Goal: Complete application form

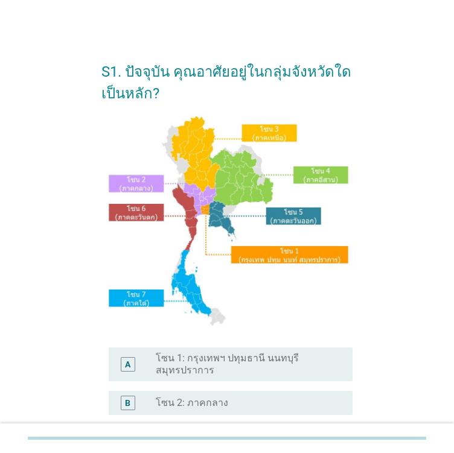
scroll to position [241, 0]
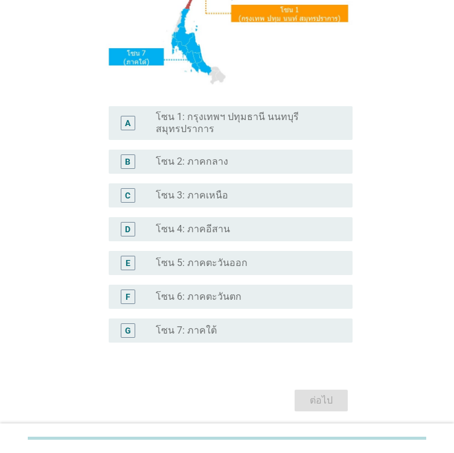
drag, startPoint x: 201, startPoint y: 224, endPoint x: 204, endPoint y: 230, distance: 6.2
click at [201, 226] on label "โซน 4: ภาคอีสาน" at bounding box center [193, 229] width 74 height 12
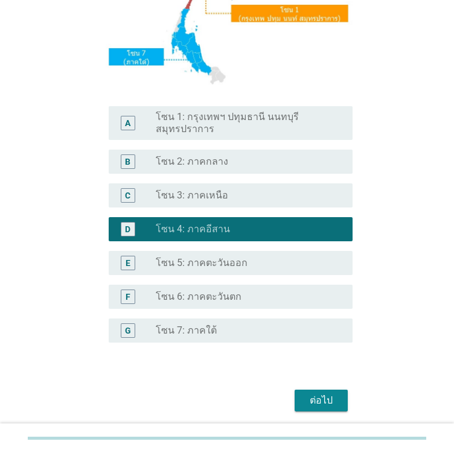
drag, startPoint x: 325, startPoint y: 392, endPoint x: 351, endPoint y: 421, distance: 38.4
click at [325, 392] on button "ต่อไป" at bounding box center [320, 401] width 53 height 22
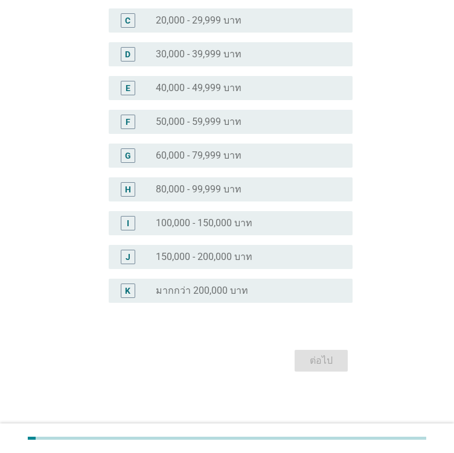
scroll to position [0, 0]
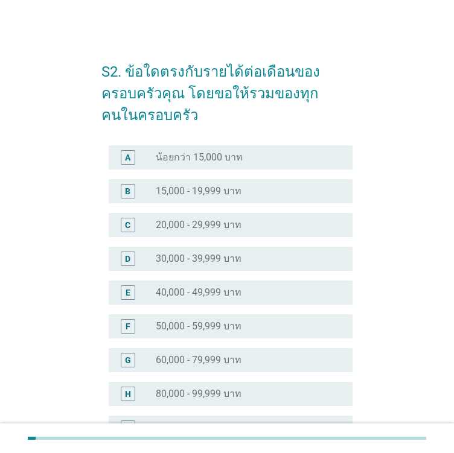
click at [36, 289] on div "S2. ข้อใดตรงกับรายได้ต่อเดือนของครอบครัวคุณ โดยขอให้รวมของทุกคนในครอบครัว A rad…" at bounding box center [226, 314] width 405 height 550
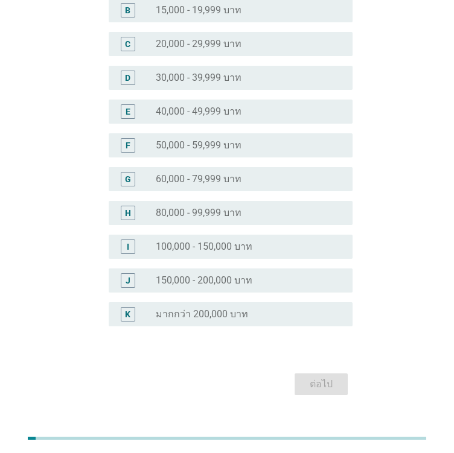
click at [191, 150] on label "50,000 - 59,999 บาท" at bounding box center [199, 145] width 86 height 12
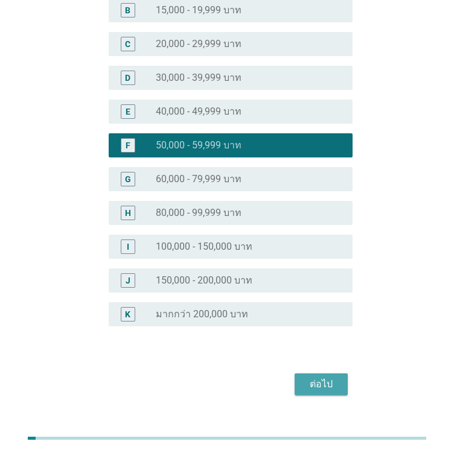
click at [317, 384] on div "ต่อไป" at bounding box center [321, 384] width 34 height 14
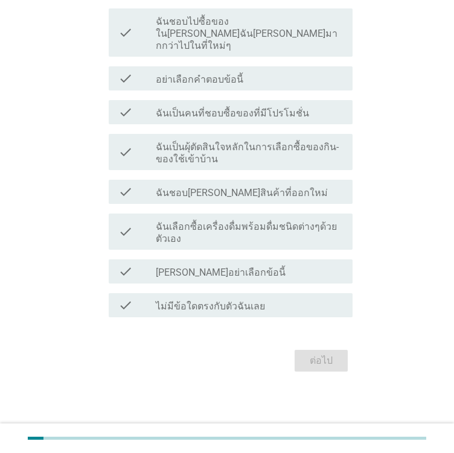
scroll to position [0, 0]
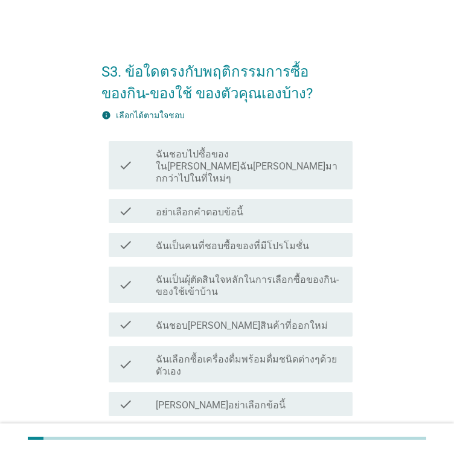
click at [227, 161] on label "ฉันชอบไปซื้อของใน[PERSON_NAME]ฉัน[PERSON_NAME]มากกว่าไปในที่ใหม่ๆ" at bounding box center [249, 166] width 187 height 36
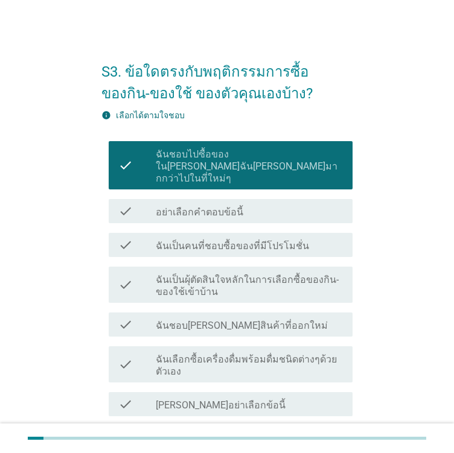
scroll to position [60, 0]
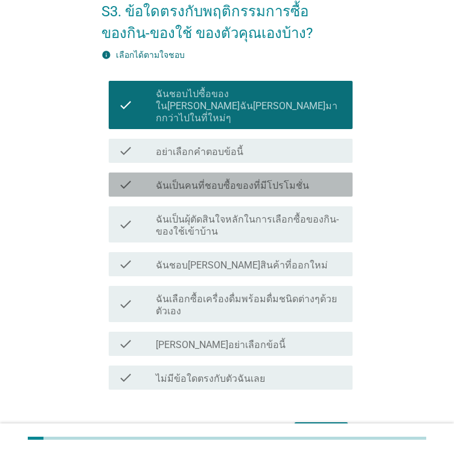
click at [185, 180] on label "ฉันเป็นคนที่ชอบซื้อของที่มีโปรโมชั่น" at bounding box center [232, 186] width 153 height 12
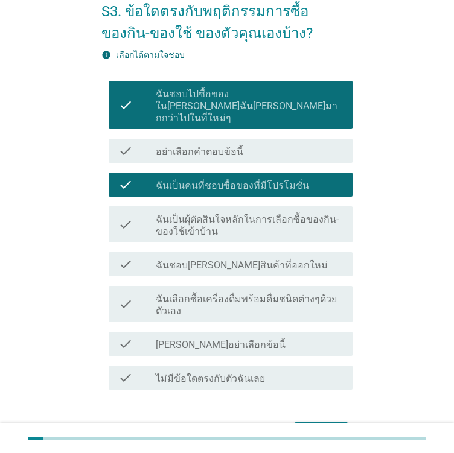
click at [182, 293] on label "ฉันเลือกซื้อเครื่องดื่มพร้อมดื่มชนิดต่างๆด้วยตัวเอง" at bounding box center [249, 305] width 187 height 24
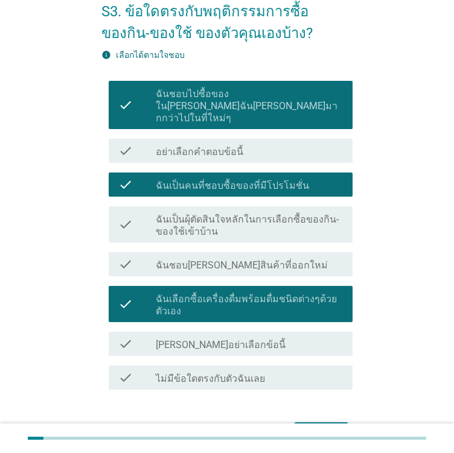
click at [165, 259] on label "ฉันชอบ[PERSON_NAME]สินค้าที่ออกใหม่" at bounding box center [242, 265] width 172 height 12
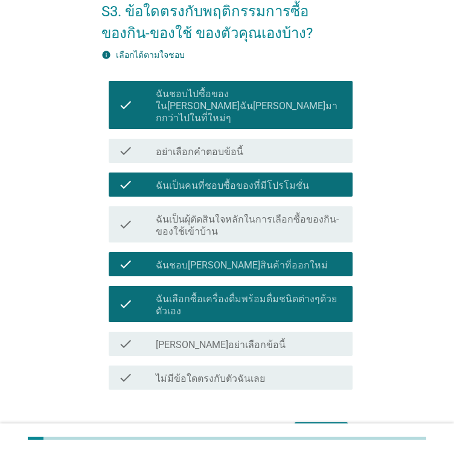
click at [182, 220] on label "ฉันเป็นผุ้ตัดสินใจหลักในการเลือกซื้อของกิน-ของใช้เข้าบ้าน" at bounding box center [249, 226] width 187 height 24
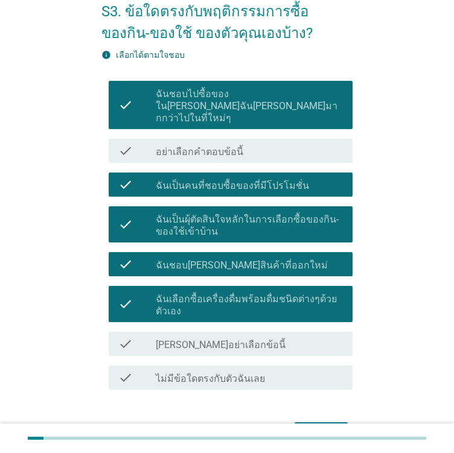
click at [320, 426] on div "ต่อไป" at bounding box center [321, 433] width 34 height 14
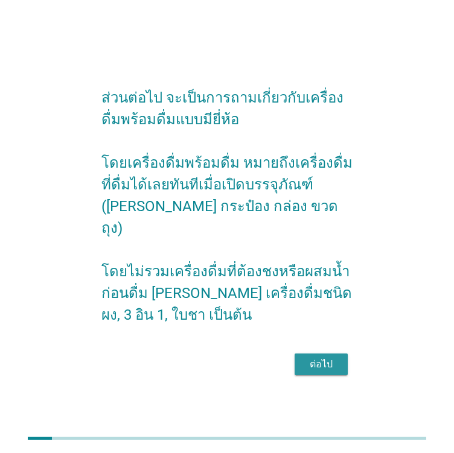
click at [332, 369] on div "ต่อไป" at bounding box center [321, 364] width 34 height 14
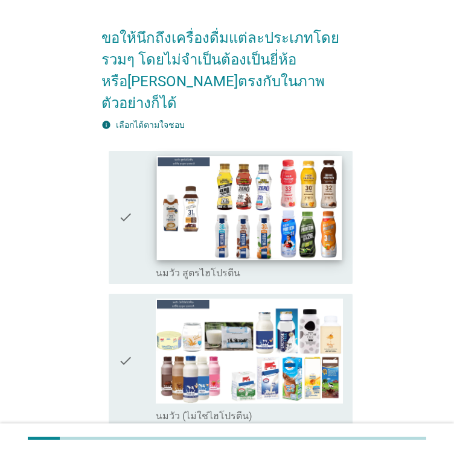
click at [224, 165] on img at bounding box center [249, 208] width 185 height 104
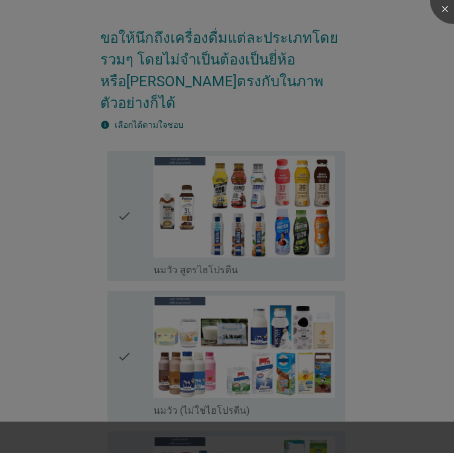
scroll to position [302, 0]
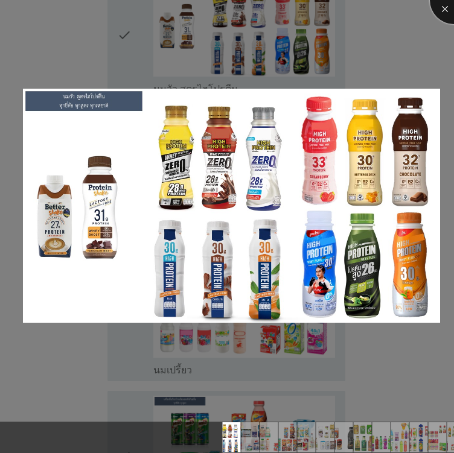
click at [441, 13] on div at bounding box center [454, 0] width 48 height 48
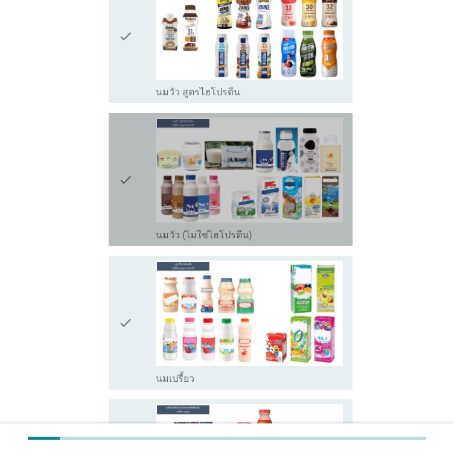
click at [126, 156] on icon "check" at bounding box center [125, 180] width 14 height 124
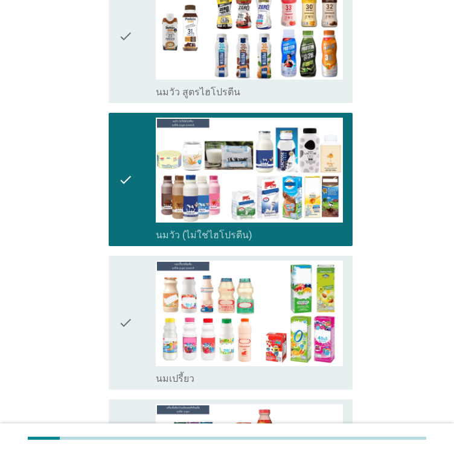
scroll to position [121, 0]
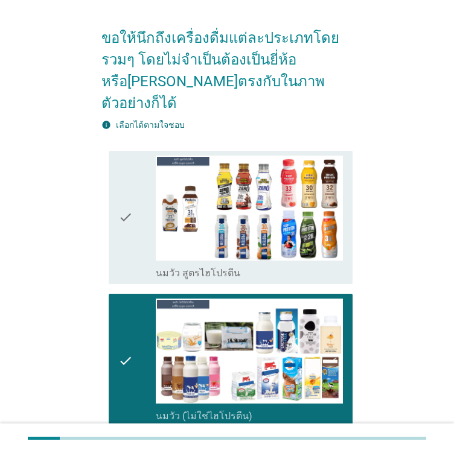
click at [147, 192] on div "check" at bounding box center [136, 218] width 37 height 124
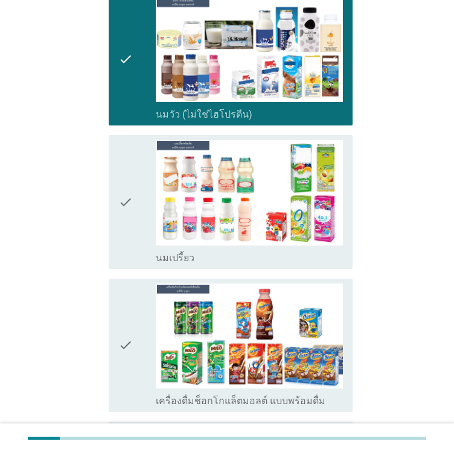
click at [120, 177] on icon "check" at bounding box center [125, 202] width 14 height 124
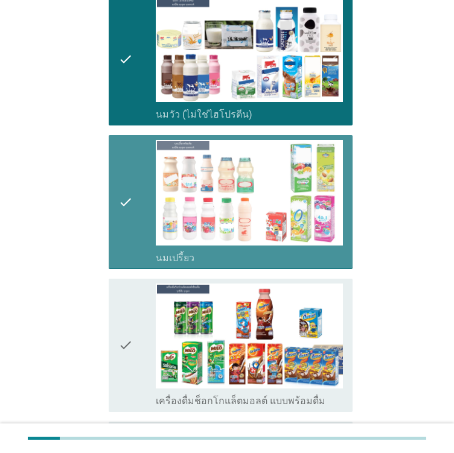
click at [114, 302] on div "check check_box_outline_blank เครื่องดื่มช็อกโกแล็ตมอลต์ แบบพร้อมดื่ม" at bounding box center [231, 345] width 244 height 133
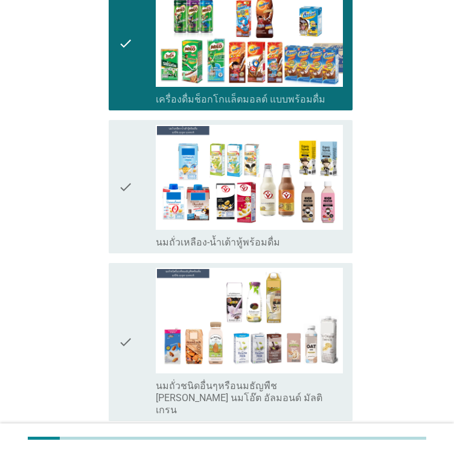
scroll to position [784, 0]
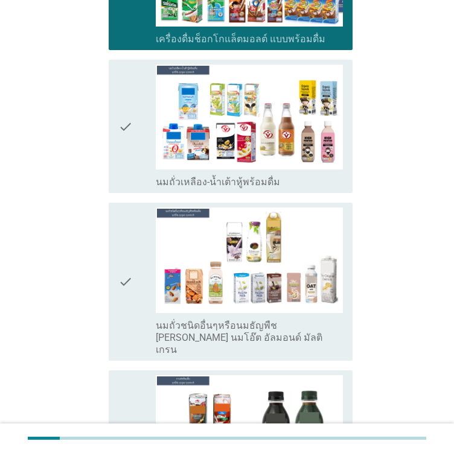
click at [133, 121] on div "check" at bounding box center [136, 127] width 37 height 124
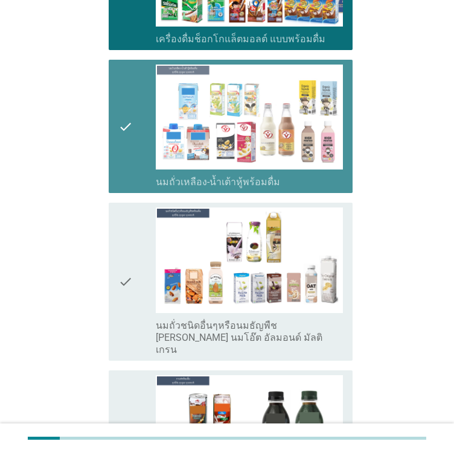
click at [129, 208] on icon "check" at bounding box center [125, 282] width 14 height 148
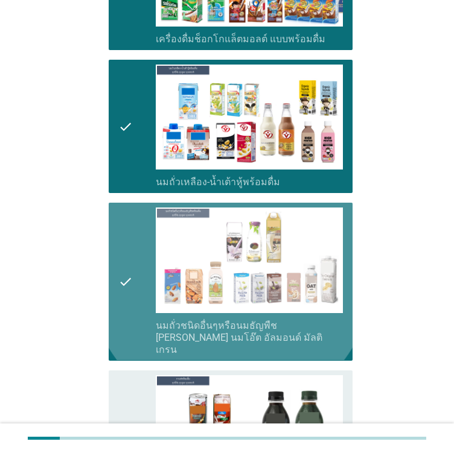
scroll to position [1026, 0]
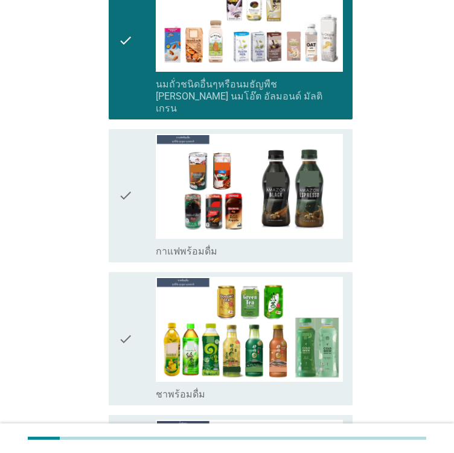
click at [127, 134] on icon "check" at bounding box center [125, 196] width 14 height 124
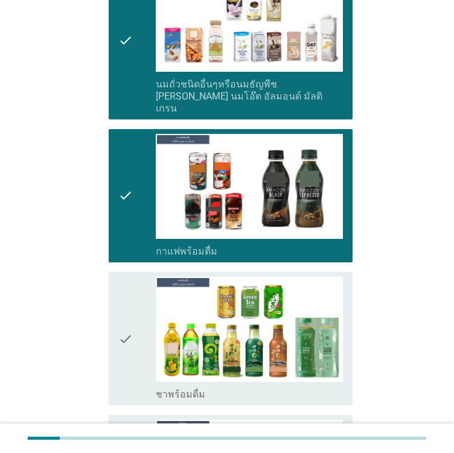
click at [121, 294] on icon "check" at bounding box center [125, 339] width 14 height 124
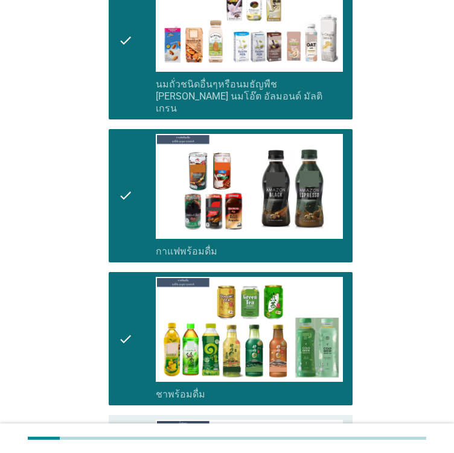
scroll to position [1207, 0]
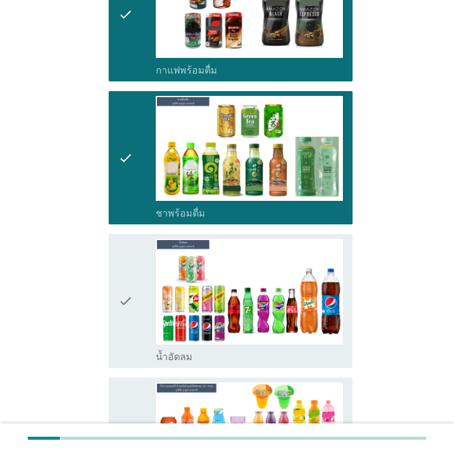
click at [116, 234] on div "check check_box_outline_blank น้ำอัดลม" at bounding box center [231, 300] width 244 height 133
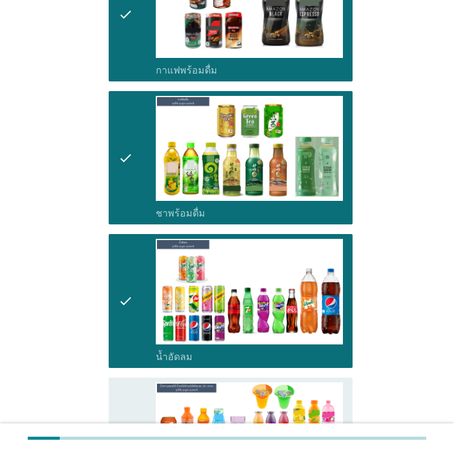
click at [128, 383] on icon "check" at bounding box center [125, 457] width 14 height 148
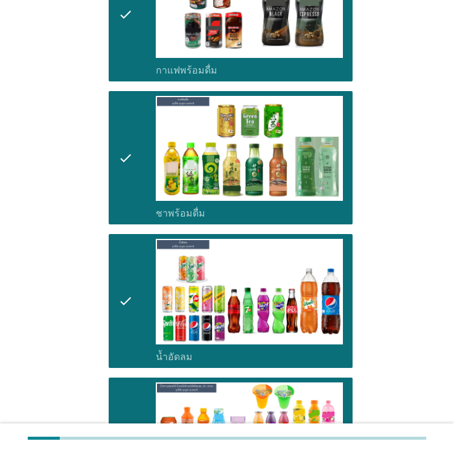
scroll to position [1509, 0]
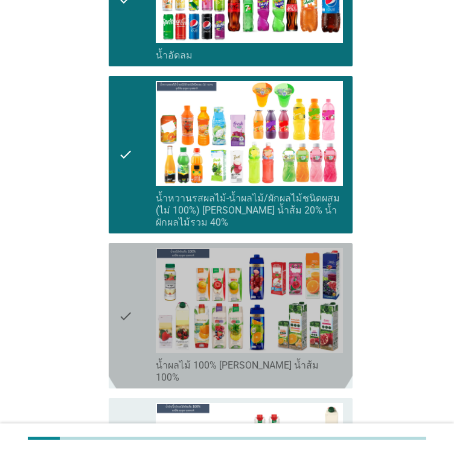
drag, startPoint x: 135, startPoint y: 264, endPoint x: 134, endPoint y: 297, distance: 33.8
click at [135, 264] on div "check" at bounding box center [136, 316] width 37 height 136
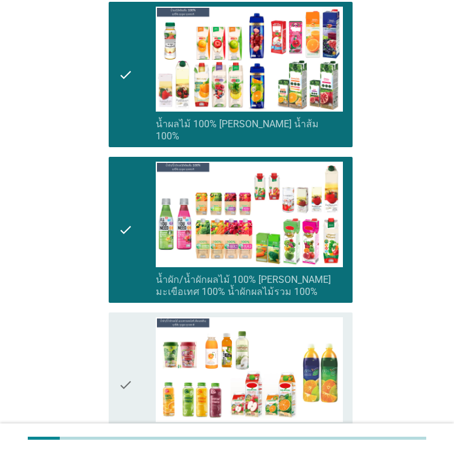
click at [140, 317] on div "check" at bounding box center [136, 385] width 37 height 136
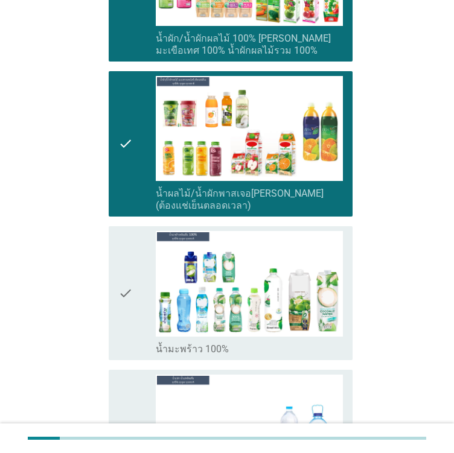
click at [143, 269] on div "check" at bounding box center [136, 293] width 37 height 124
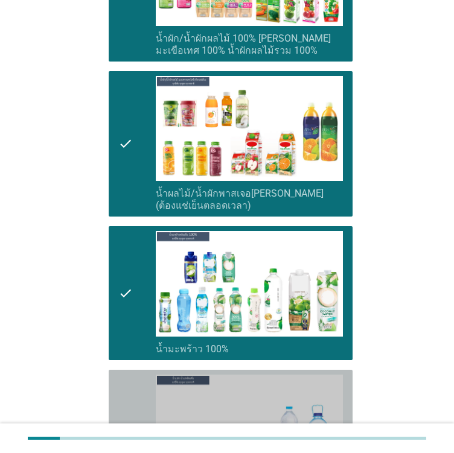
click at [130, 375] on icon "check" at bounding box center [125, 437] width 14 height 124
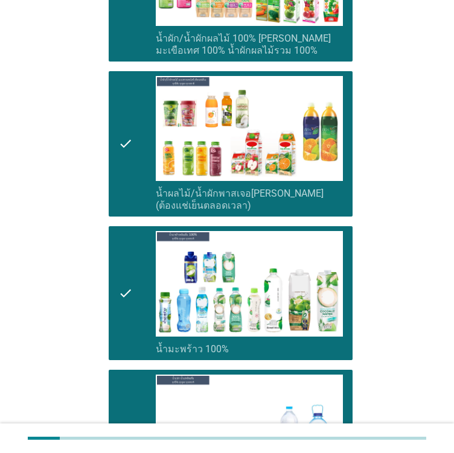
scroll to position [2233, 0]
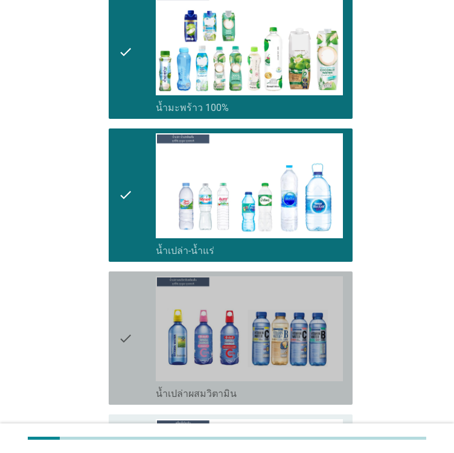
click at [134, 276] on div "check" at bounding box center [136, 338] width 37 height 124
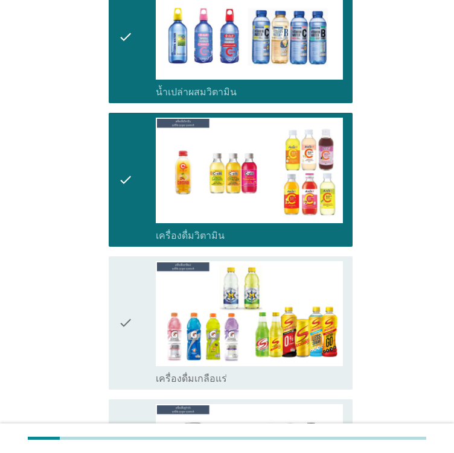
click at [133, 261] on div "check" at bounding box center [136, 323] width 37 height 124
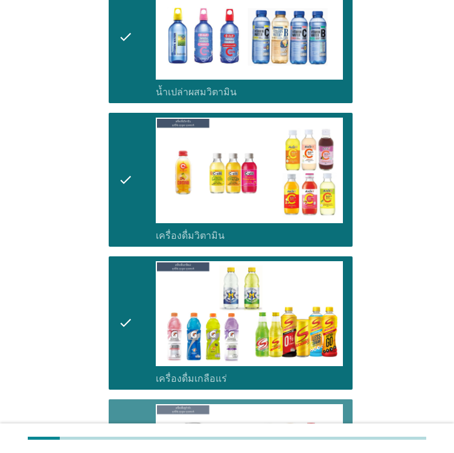
scroll to position [2836, 0]
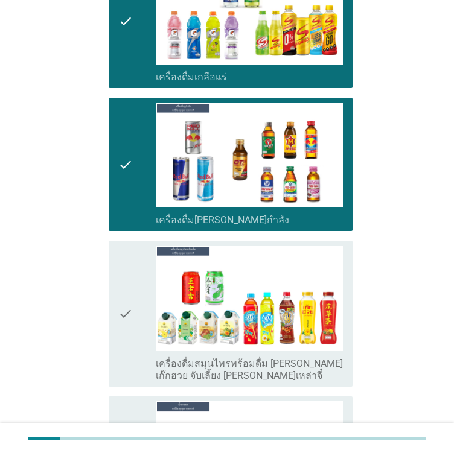
click at [128, 269] on icon "check" at bounding box center [125, 314] width 14 height 136
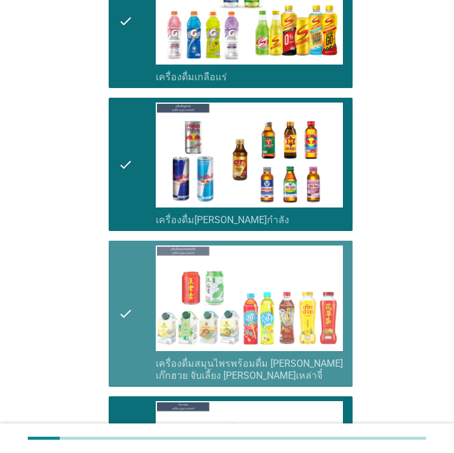
click at [123, 262] on icon "check" at bounding box center [125, 314] width 14 height 136
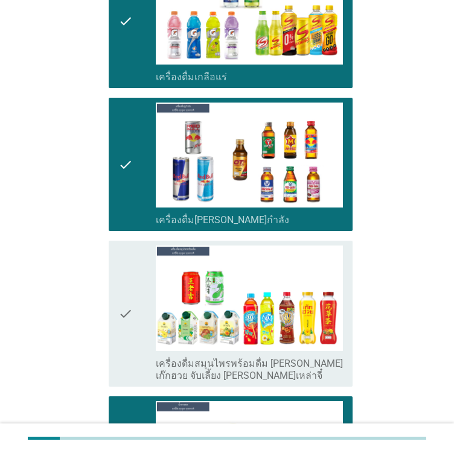
scroll to position [3017, 0]
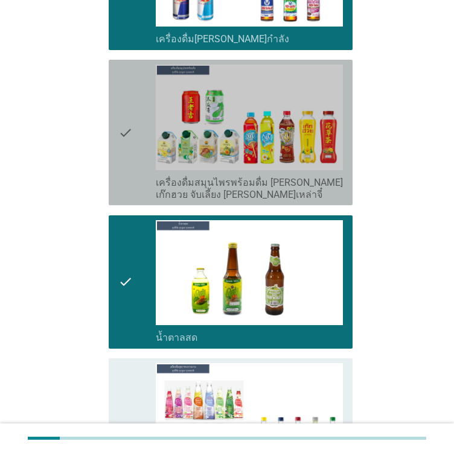
drag, startPoint x: 116, startPoint y: 74, endPoint x: 126, endPoint y: 87, distance: 15.9
click at [117, 75] on div "check check_box_outline_blank เครื่องดื่มสมุนไพรพร้อมดื่ม [PERSON_NAME] เก๊กฮวย…" at bounding box center [231, 132] width 244 height 145
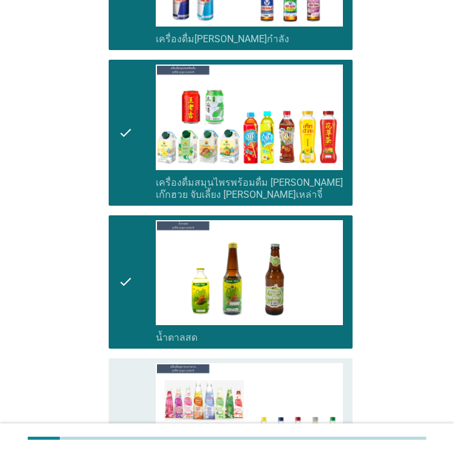
click at [142, 363] on div "check" at bounding box center [136, 431] width 37 height 136
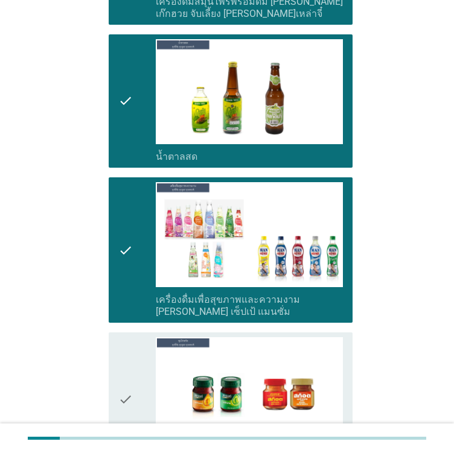
scroll to position [3258, 0]
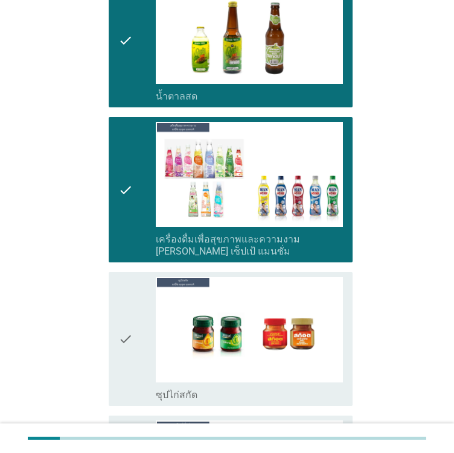
click at [145, 277] on div "check" at bounding box center [136, 339] width 37 height 124
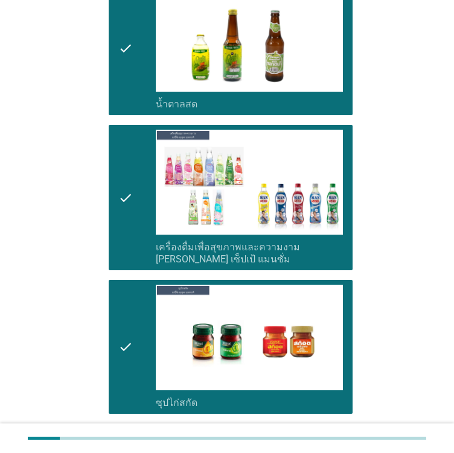
scroll to position [3414, 0]
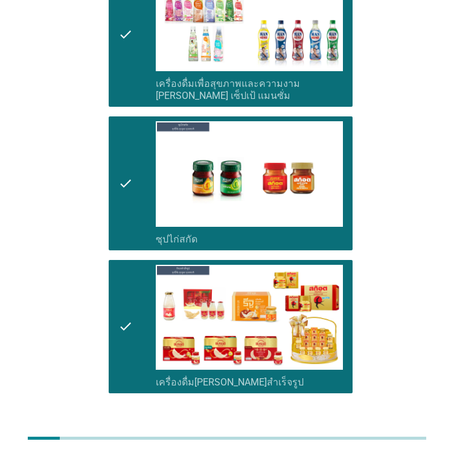
click at [310, 430] on div "ต่อไป" at bounding box center [321, 437] width 34 height 14
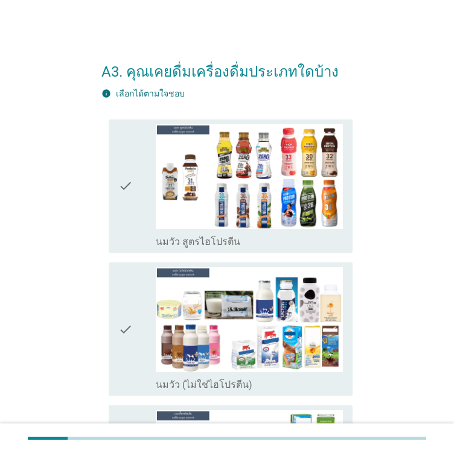
scroll to position [60, 0]
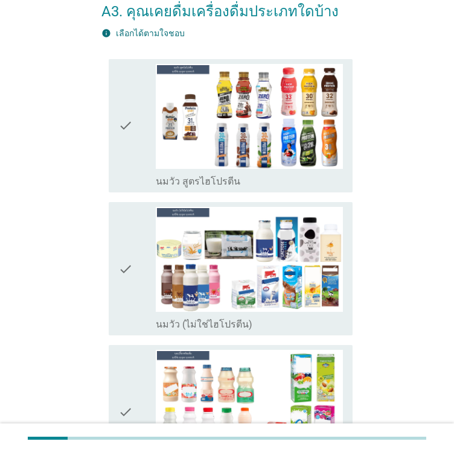
drag, startPoint x: 121, startPoint y: 98, endPoint x: 123, endPoint y: 110, distance: 11.6
click at [121, 100] on icon "check" at bounding box center [125, 126] width 14 height 124
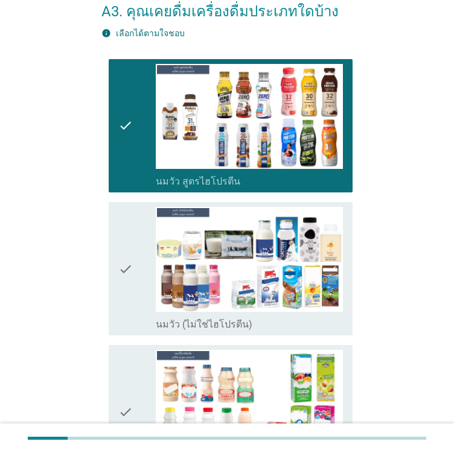
click at [111, 261] on div "check check_box_outline_blank นมวัว (ไม่ใช่ไฮโปรตีน)" at bounding box center [231, 268] width 244 height 133
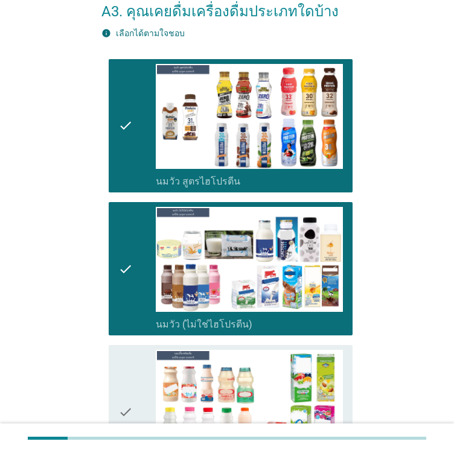
click at [107, 380] on div "check check_box_outline_blank นมเปรี้ยว" at bounding box center [226, 411] width 251 height 143
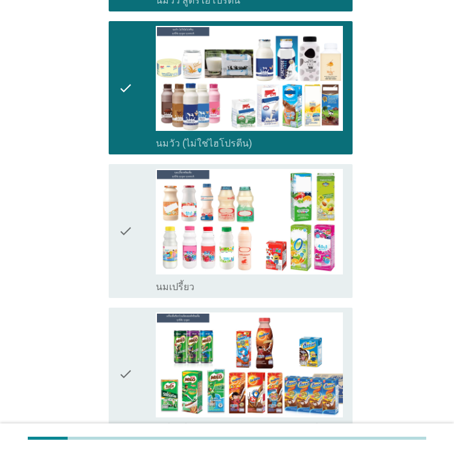
drag, startPoint x: 126, startPoint y: 194, endPoint x: 141, endPoint y: 241, distance: 50.0
click at [126, 194] on icon "check" at bounding box center [125, 231] width 14 height 124
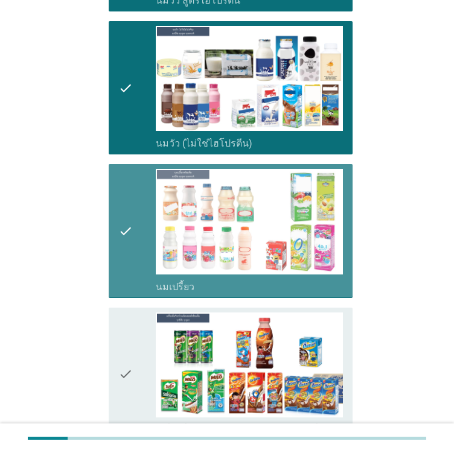
click at [154, 339] on div "check" at bounding box center [136, 375] width 37 height 124
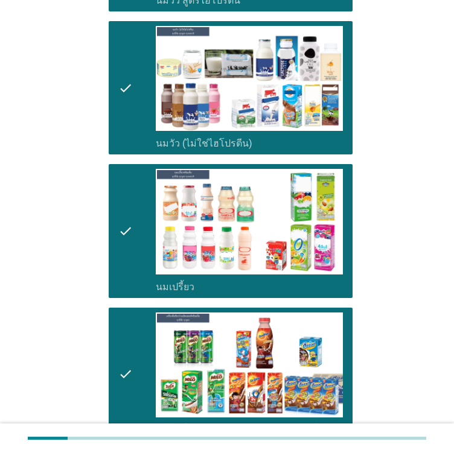
scroll to position [603, 0]
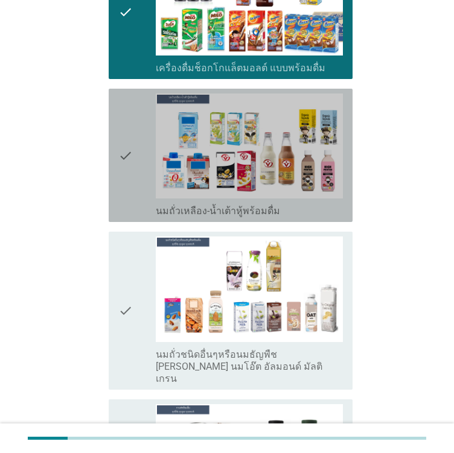
click at [140, 180] on div "check" at bounding box center [136, 156] width 37 height 124
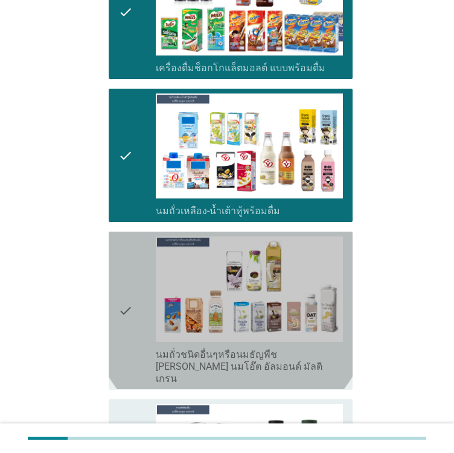
click at [138, 288] on div "check" at bounding box center [136, 311] width 37 height 148
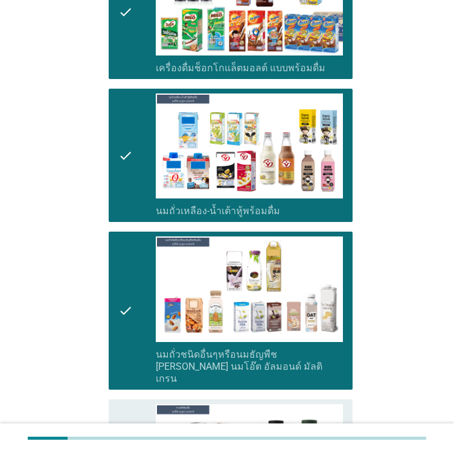
scroll to position [784, 0]
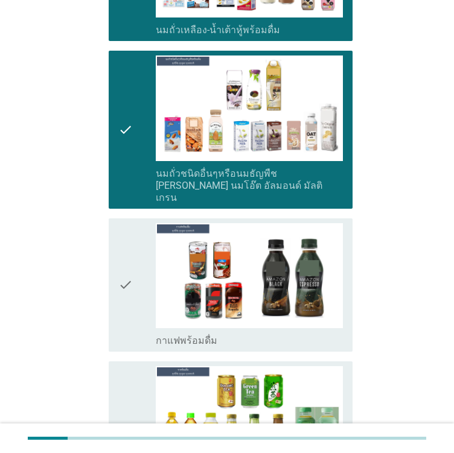
click at [126, 270] on icon "check" at bounding box center [125, 285] width 14 height 124
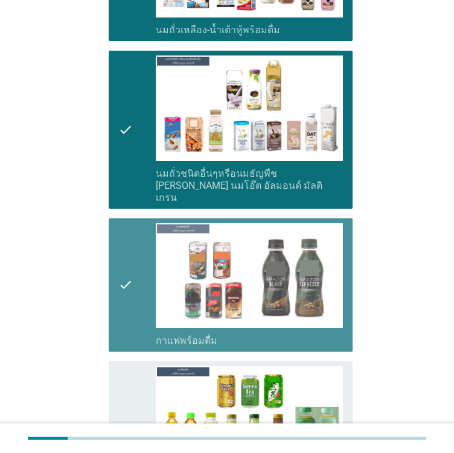
click at [119, 393] on icon "check" at bounding box center [125, 428] width 14 height 124
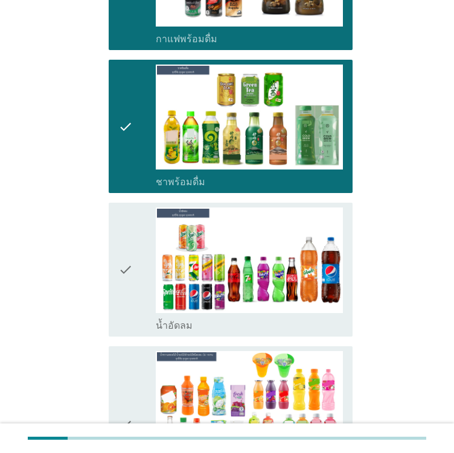
click at [113, 224] on div "check check_box_outline_blank น้ำอัดลม" at bounding box center [231, 269] width 244 height 133
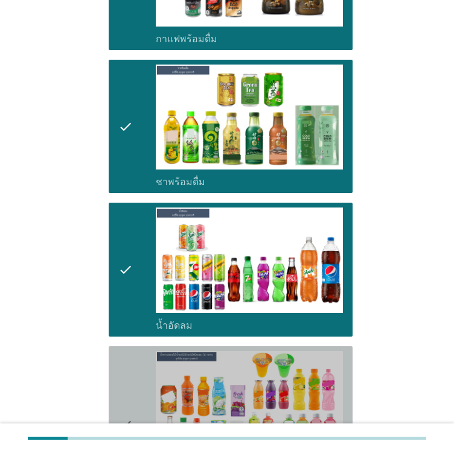
click at [121, 372] on icon "check" at bounding box center [125, 425] width 14 height 148
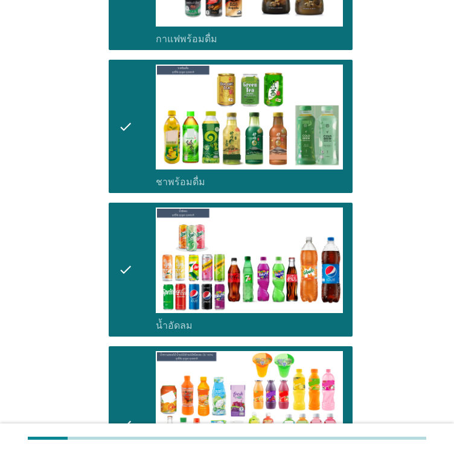
scroll to position [1388, 0]
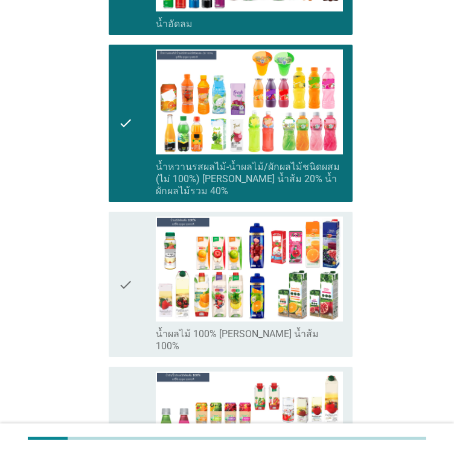
click at [140, 234] on div "check" at bounding box center [136, 285] width 37 height 136
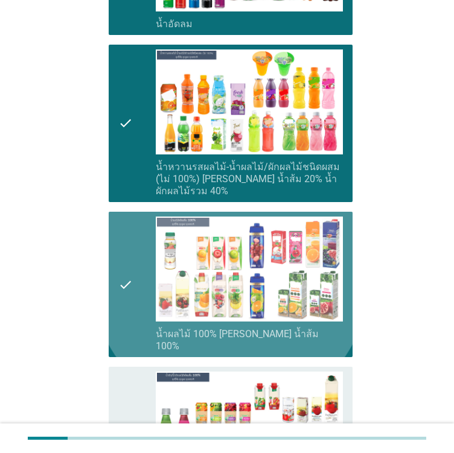
click at [135, 385] on div "check" at bounding box center [136, 440] width 37 height 136
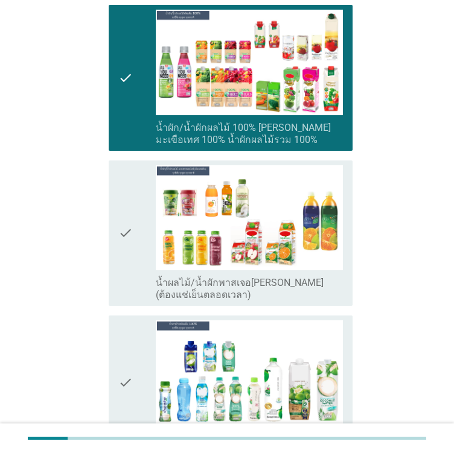
click at [141, 257] on div "check" at bounding box center [136, 233] width 37 height 136
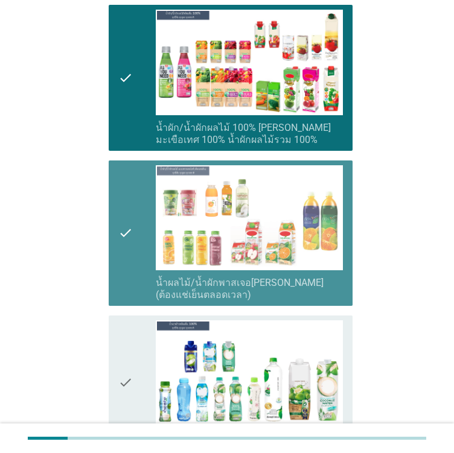
click at [135, 343] on div "check" at bounding box center [136, 382] width 37 height 124
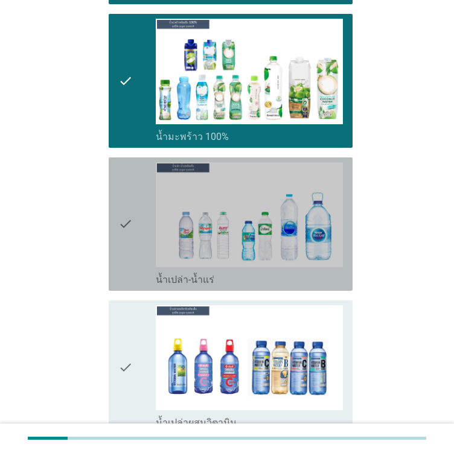
click at [139, 249] on div "check" at bounding box center [136, 224] width 37 height 124
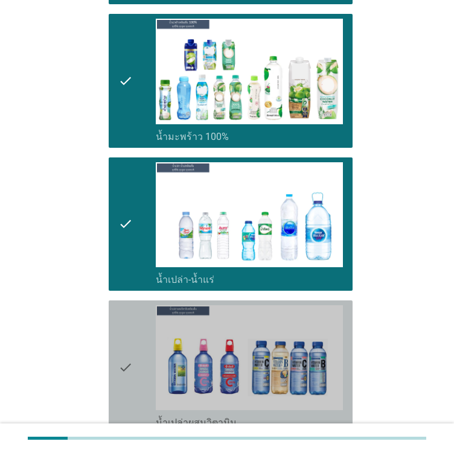
click at [138, 305] on div "check" at bounding box center [136, 367] width 37 height 124
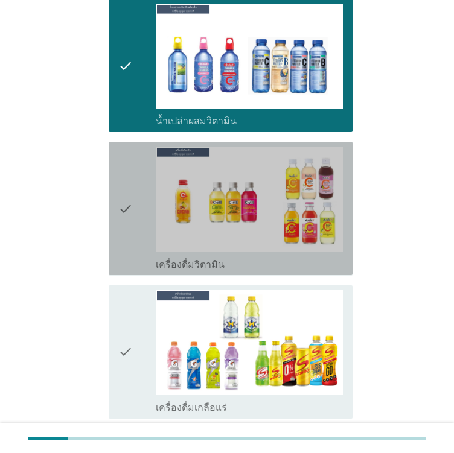
click at [127, 240] on icon "check" at bounding box center [125, 209] width 14 height 124
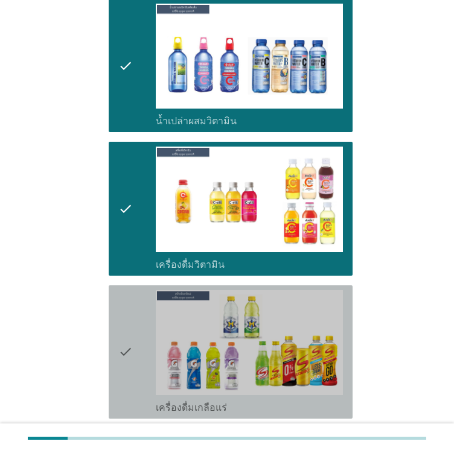
click at [122, 302] on icon "check" at bounding box center [125, 352] width 14 height 124
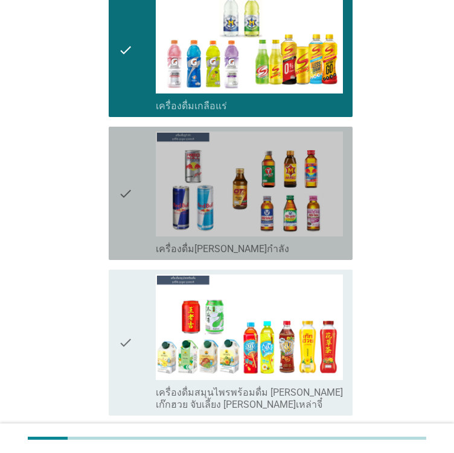
click at [135, 200] on div "check" at bounding box center [136, 194] width 37 height 124
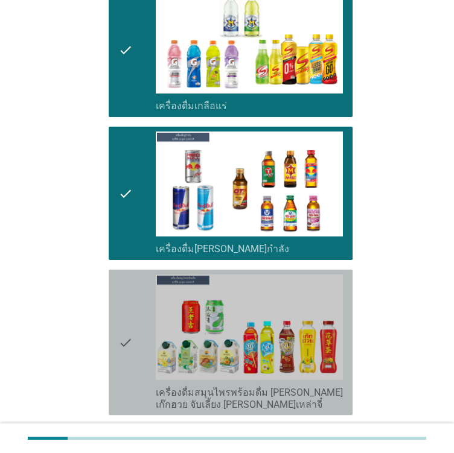
click at [133, 275] on div "check" at bounding box center [136, 343] width 37 height 136
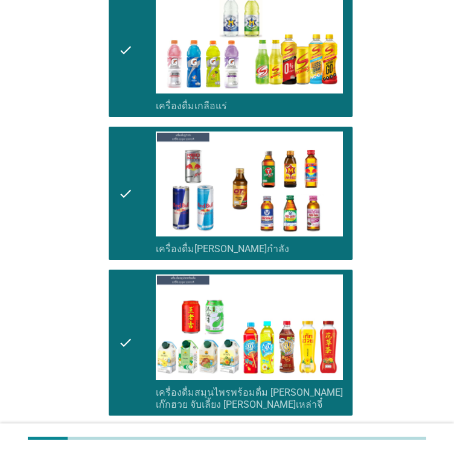
scroll to position [2957, 0]
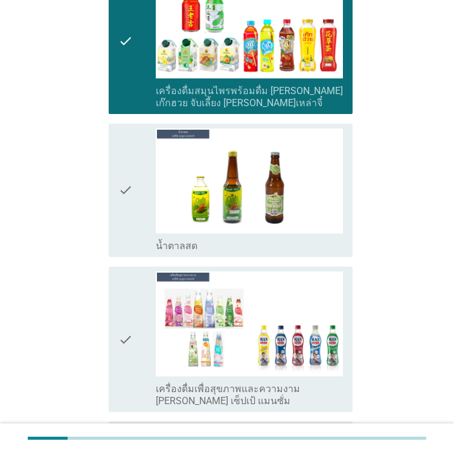
drag, startPoint x: 140, startPoint y: 200, endPoint x: 139, endPoint y: 212, distance: 11.5
click at [140, 202] on div "check" at bounding box center [136, 191] width 37 height 124
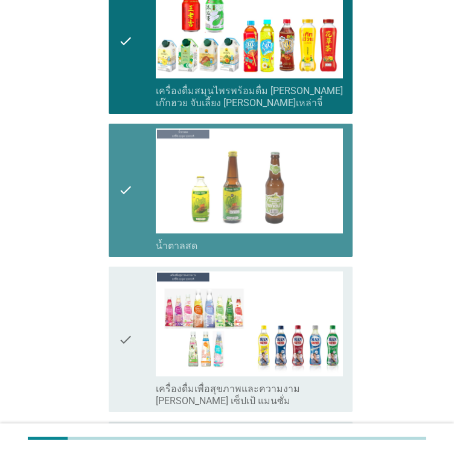
click at [136, 282] on div "check" at bounding box center [136, 340] width 37 height 136
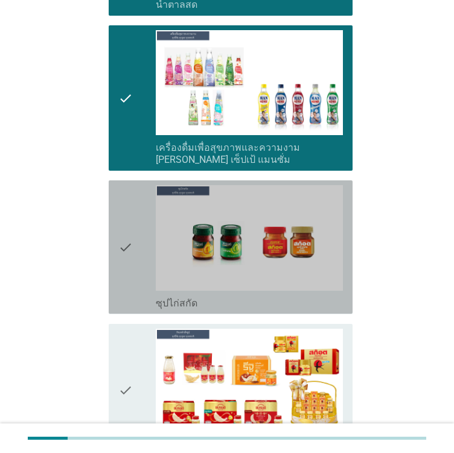
drag, startPoint x: 123, startPoint y: 233, endPoint x: 123, endPoint y: 355, distance: 122.5
click at [124, 241] on icon "check" at bounding box center [125, 247] width 14 height 124
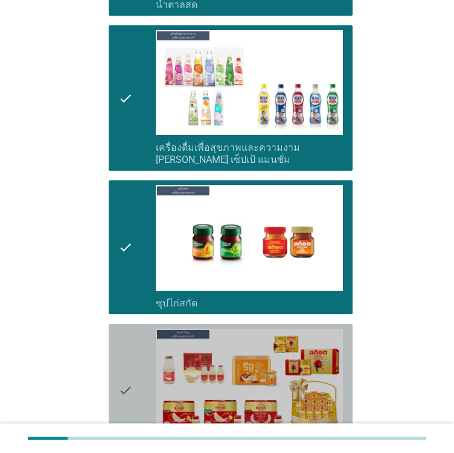
click at [123, 357] on icon "check" at bounding box center [125, 391] width 14 height 124
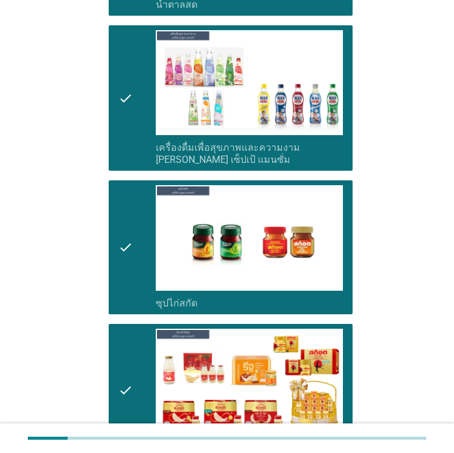
scroll to position [3305, 0]
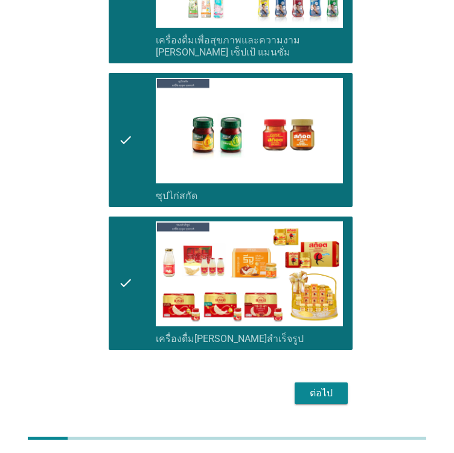
click at [334, 386] on div "ต่อไป" at bounding box center [321, 393] width 34 height 14
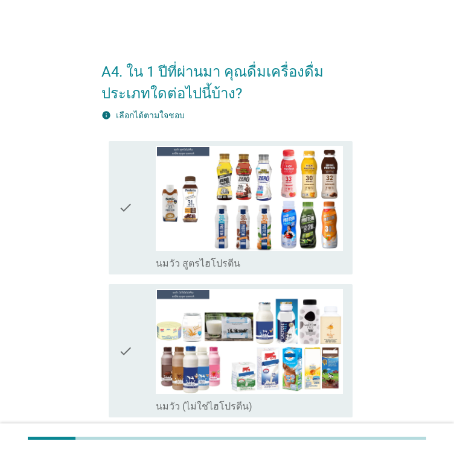
drag, startPoint x: 116, startPoint y: 188, endPoint x: 116, endPoint y: 197, distance: 9.1
click at [116, 188] on div "check check_box_outline_blank นมวัว สูตรไฮโปรตีน" at bounding box center [231, 207] width 244 height 133
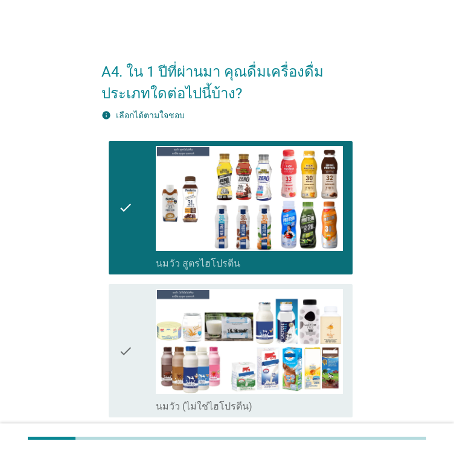
click at [106, 323] on div "check check_box_outline_blank นมวัว (ไม่ใช่ไฮโปรตีน)" at bounding box center [226, 350] width 251 height 143
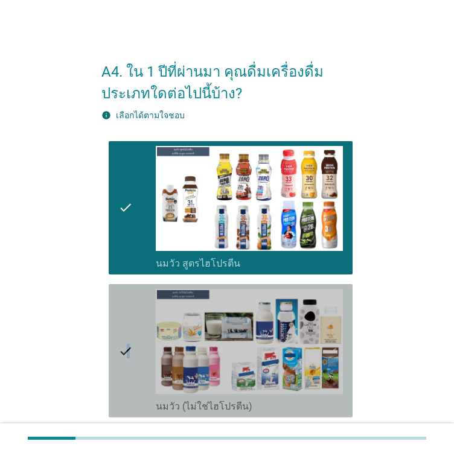
click at [129, 352] on icon "check" at bounding box center [125, 351] width 14 height 124
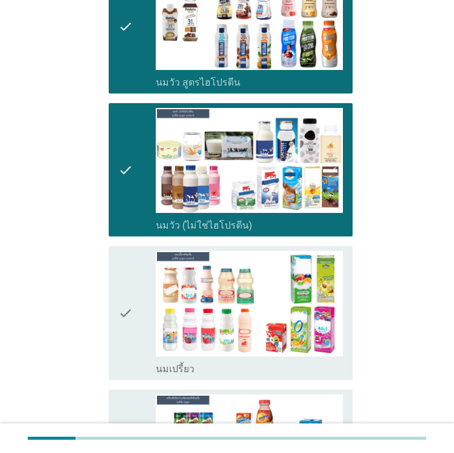
click at [142, 284] on div "check" at bounding box center [136, 313] width 37 height 124
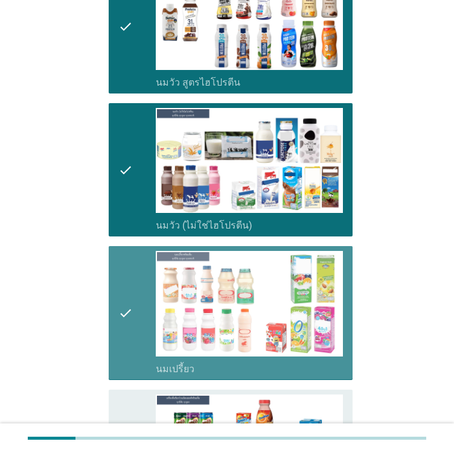
scroll to position [422, 0]
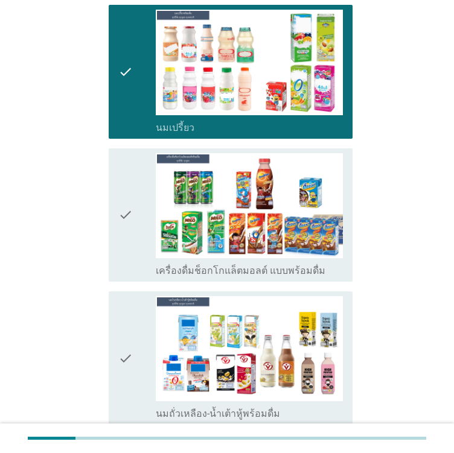
click at [142, 190] on div "check" at bounding box center [136, 215] width 37 height 124
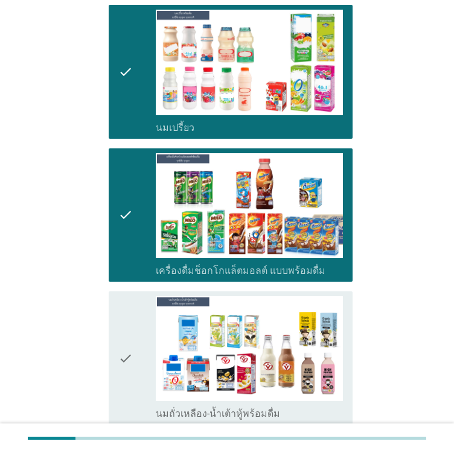
drag, startPoint x: 145, startPoint y: 347, endPoint x: 142, endPoint y: 340, distance: 7.8
click at [145, 347] on div "check" at bounding box center [136, 358] width 37 height 124
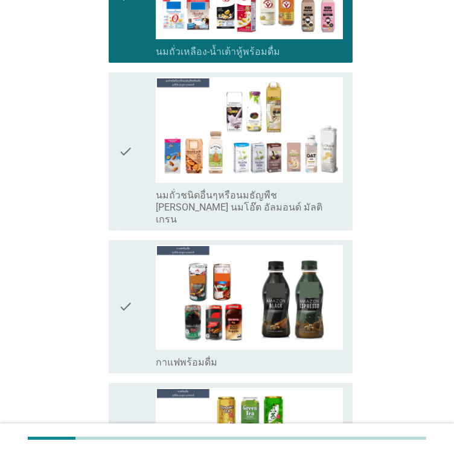
click at [140, 185] on div "check" at bounding box center [136, 151] width 37 height 148
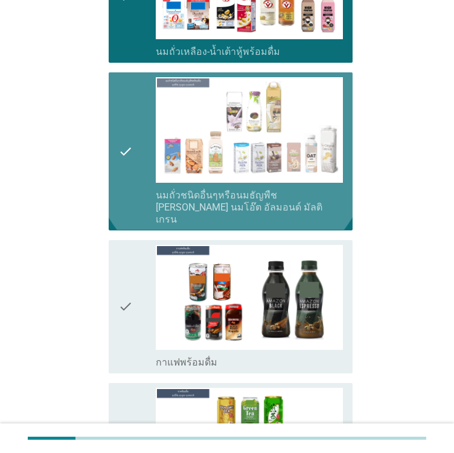
drag, startPoint x: 127, startPoint y: 260, endPoint x: 126, endPoint y: 267, distance: 6.9
click at [127, 262] on icon "check" at bounding box center [125, 307] width 14 height 124
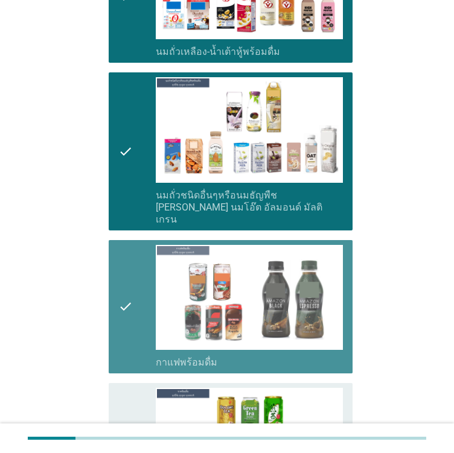
scroll to position [1086, 0]
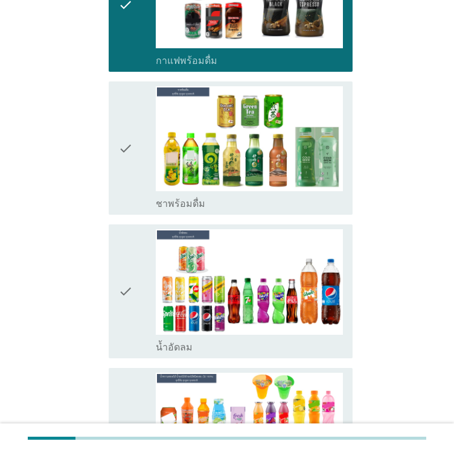
click at [121, 173] on icon "check" at bounding box center [125, 148] width 14 height 124
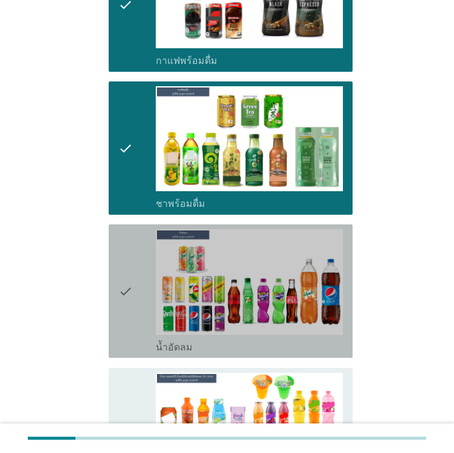
click at [130, 255] on icon "check" at bounding box center [125, 291] width 14 height 124
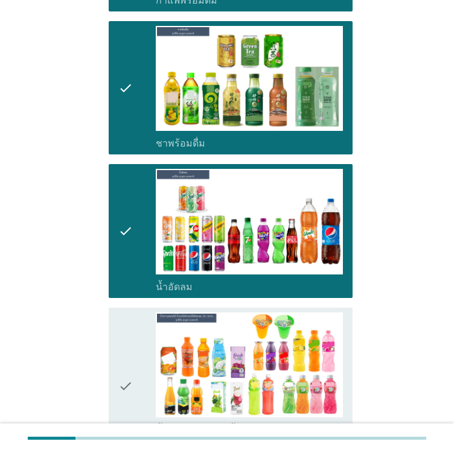
scroll to position [1388, 0]
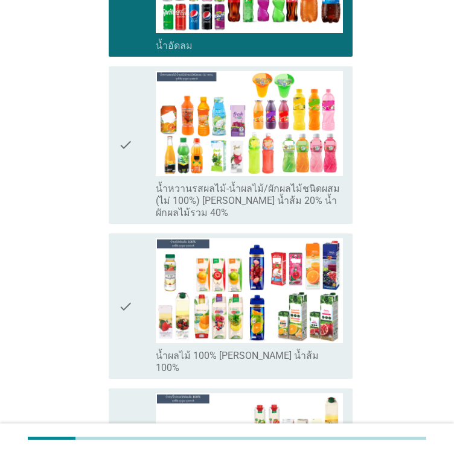
click at [129, 180] on icon "check" at bounding box center [125, 145] width 14 height 148
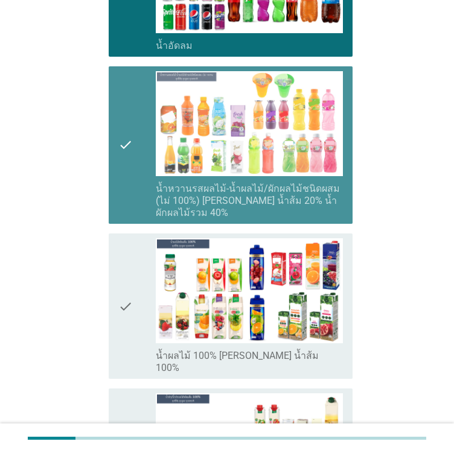
click at [141, 285] on div "check" at bounding box center [136, 306] width 37 height 136
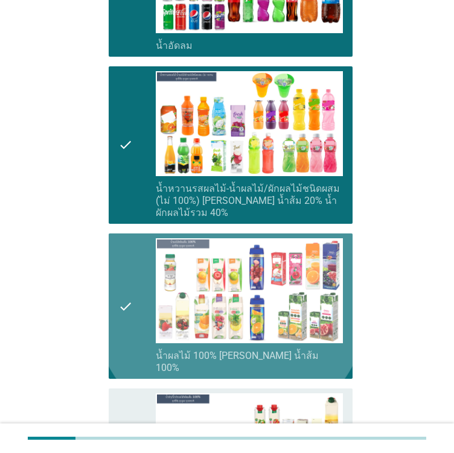
click at [125, 393] on icon "check" at bounding box center [125, 461] width 14 height 136
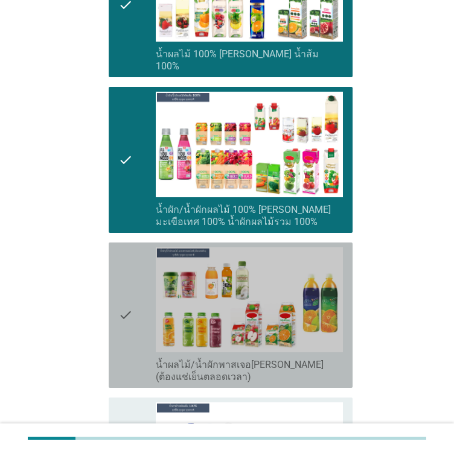
click at [130, 281] on icon "check" at bounding box center [125, 315] width 14 height 136
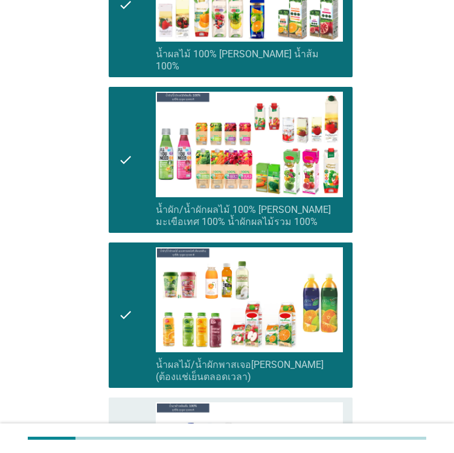
scroll to position [1871, 0]
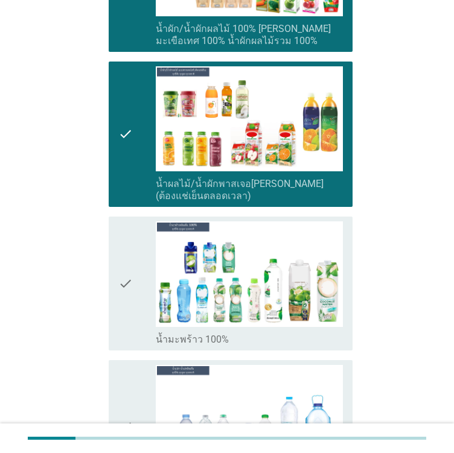
click at [135, 240] on div "check" at bounding box center [136, 283] width 37 height 124
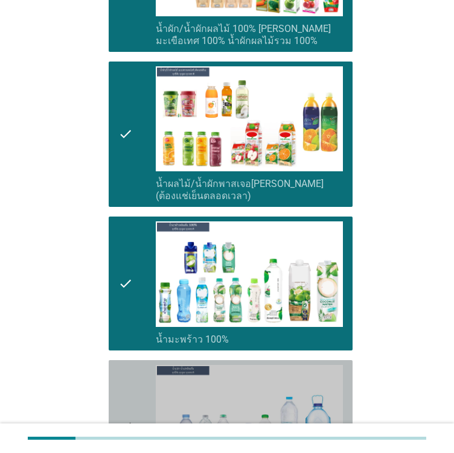
click at [115, 392] on div "check check_box_outline_blank น้ำเปล่า-น้ำแร่" at bounding box center [231, 426] width 244 height 133
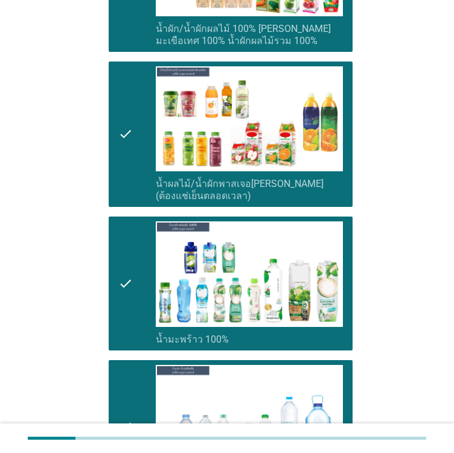
scroll to position [2172, 0]
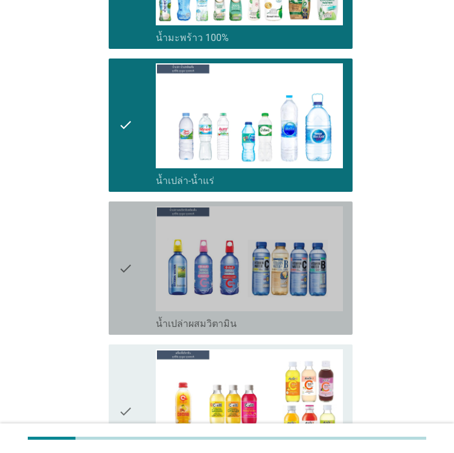
drag, startPoint x: 113, startPoint y: 265, endPoint x: 126, endPoint y: 294, distance: 31.6
click at [115, 265] on div "check check_box_outline_blank น้ำเปล่าผสมวิตามิน" at bounding box center [231, 268] width 244 height 133
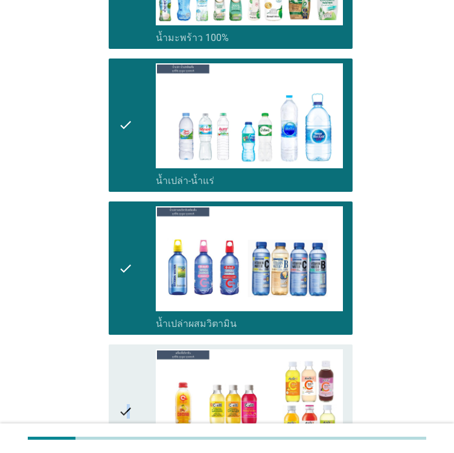
click at [128, 367] on icon "check" at bounding box center [125, 411] width 14 height 124
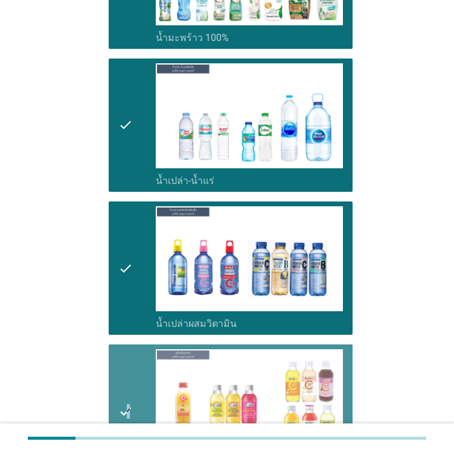
scroll to position [2474, 0]
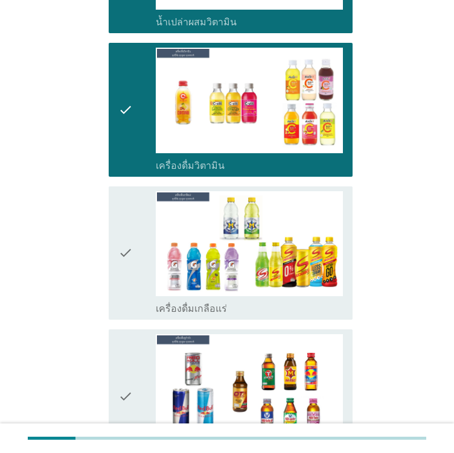
click at [142, 251] on div "check" at bounding box center [136, 253] width 37 height 124
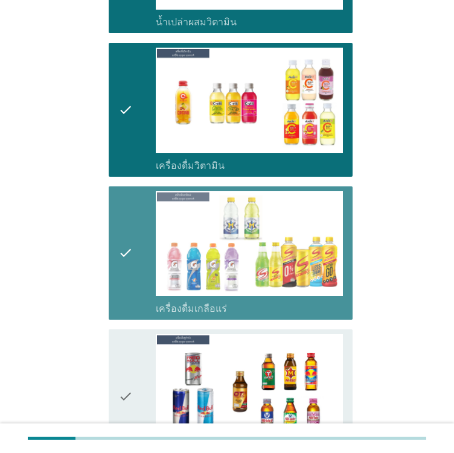
click at [135, 334] on div "check" at bounding box center [136, 396] width 37 height 124
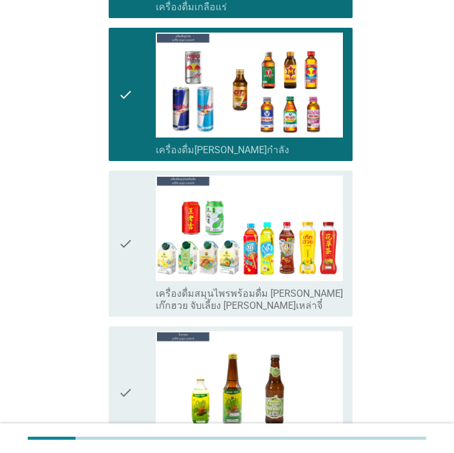
click at [133, 249] on div "check" at bounding box center [136, 244] width 37 height 136
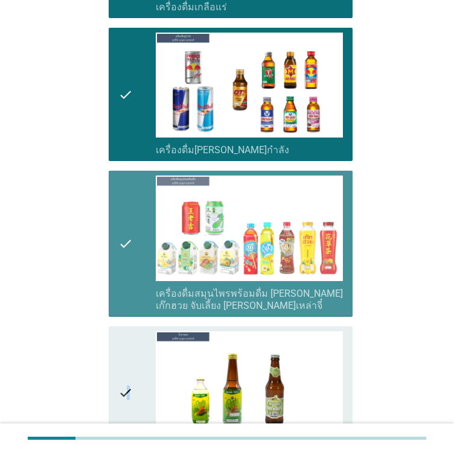
click at [129, 354] on icon "check" at bounding box center [125, 393] width 14 height 124
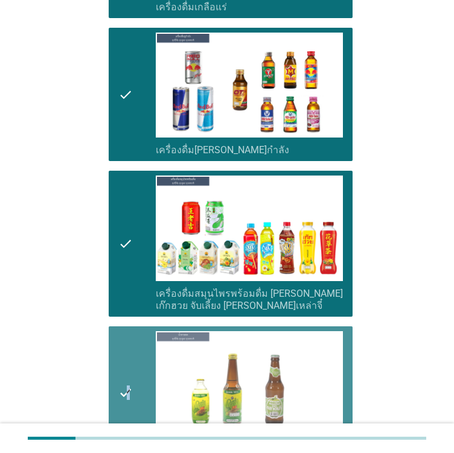
scroll to position [3017, 0]
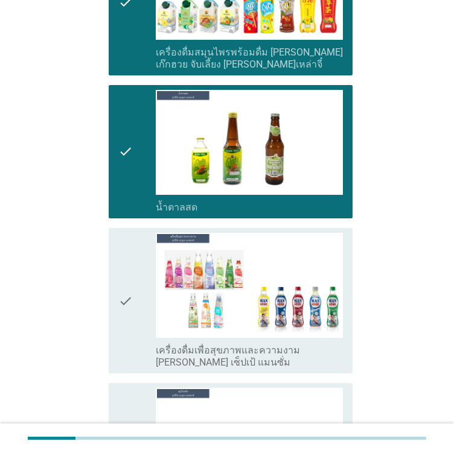
click at [128, 299] on icon "check" at bounding box center [125, 301] width 14 height 136
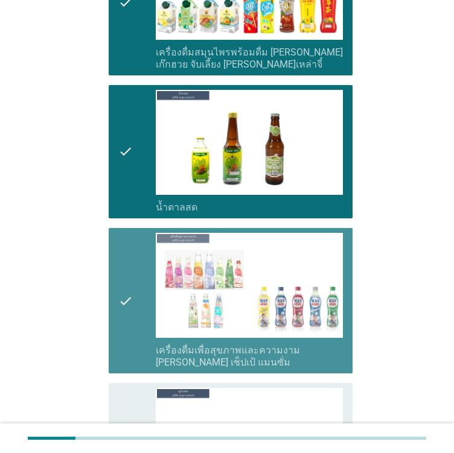
click at [121, 392] on icon "check" at bounding box center [125, 450] width 14 height 124
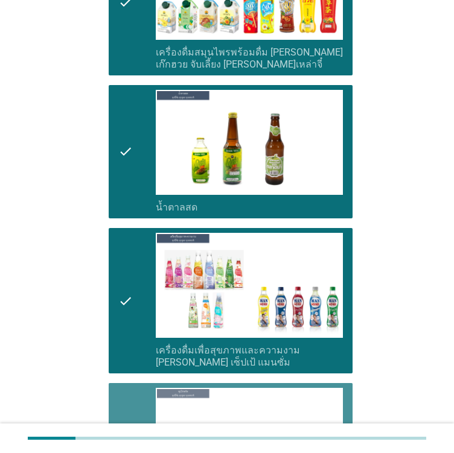
scroll to position [3258, 0]
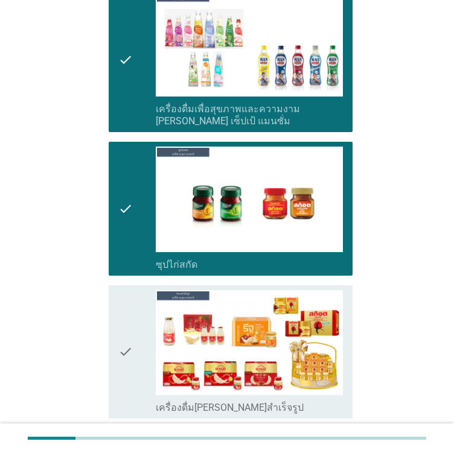
click at [116, 299] on div "check check_box_outline_blank เครื่องดื่ม[PERSON_NAME]สำเร็จรูป" at bounding box center [231, 351] width 244 height 133
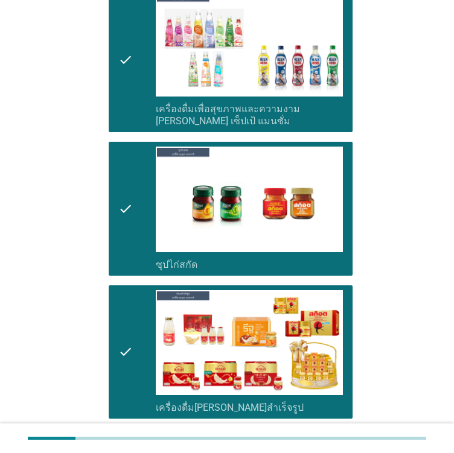
scroll to position [3361, 0]
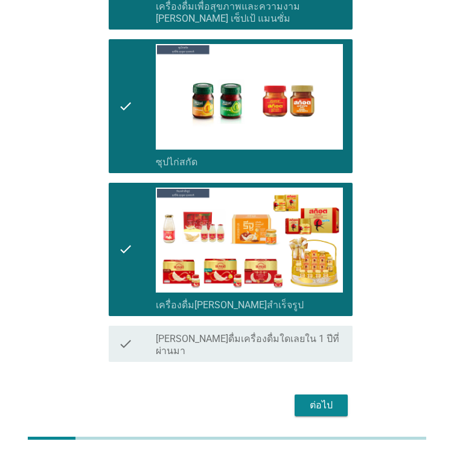
click at [325, 398] on div "ต่อไป" at bounding box center [321, 405] width 34 height 14
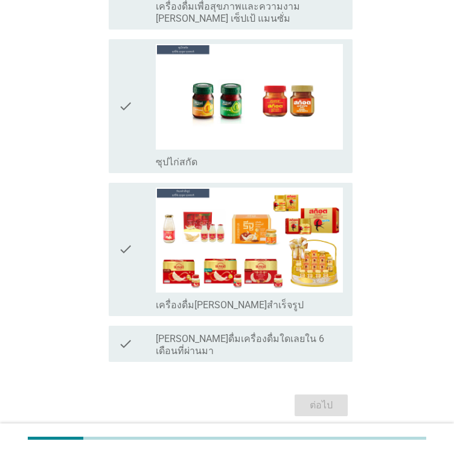
scroll to position [0, 0]
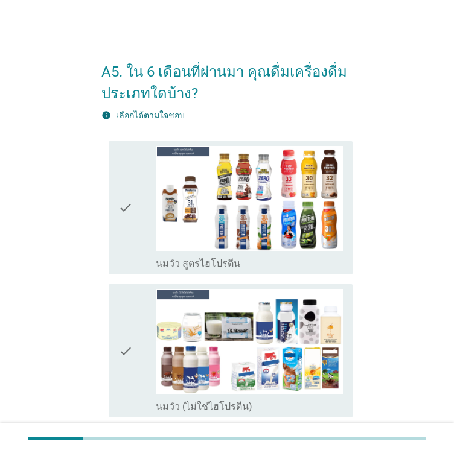
click at [148, 199] on div "check" at bounding box center [136, 208] width 37 height 124
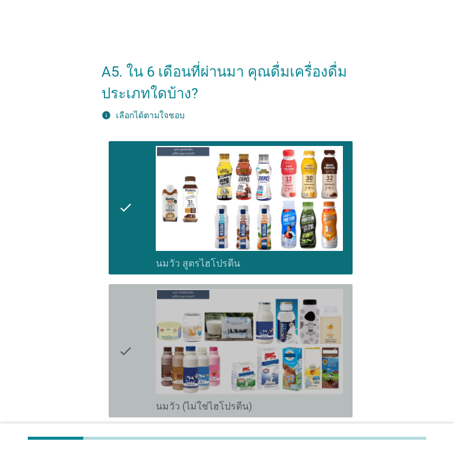
click at [154, 320] on div "check" at bounding box center [136, 351] width 37 height 124
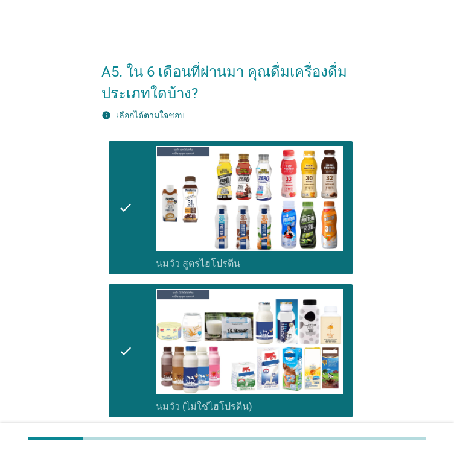
scroll to position [241, 0]
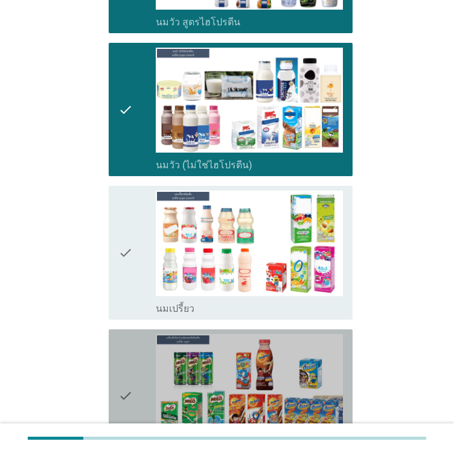
drag, startPoint x: 118, startPoint y: 340, endPoint x: 114, endPoint y: 304, distance: 36.4
click at [119, 342] on div "check check_box_outline_blank เครื่องดื่มช็อกโกแล็ตมอลต์ แบบพร้อมดื่ม" at bounding box center [231, 395] width 244 height 133
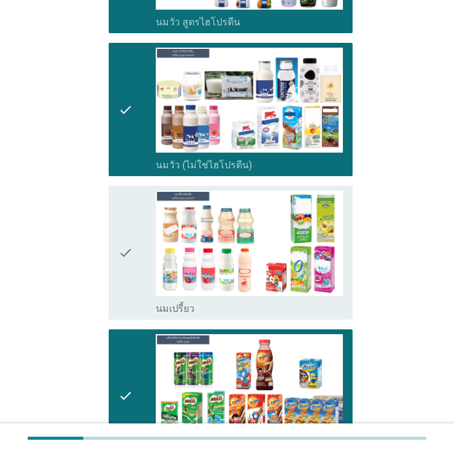
click at [115, 252] on div "check check_box_outline_blank นมเปรี้ยว" at bounding box center [231, 252] width 244 height 133
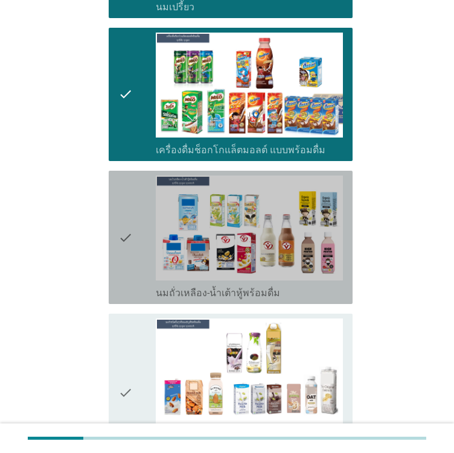
drag, startPoint x: 132, startPoint y: 205, endPoint x: 135, endPoint y: 213, distance: 8.2
click at [133, 205] on div "check" at bounding box center [136, 238] width 37 height 124
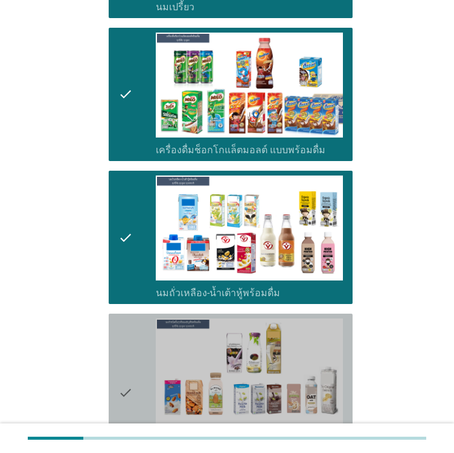
click at [124, 339] on icon "check" at bounding box center [125, 393] width 14 height 148
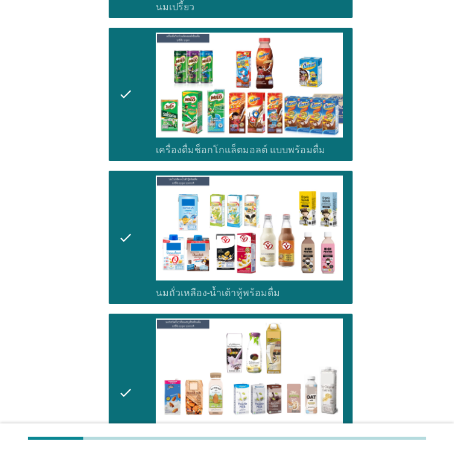
scroll to position [905, 0]
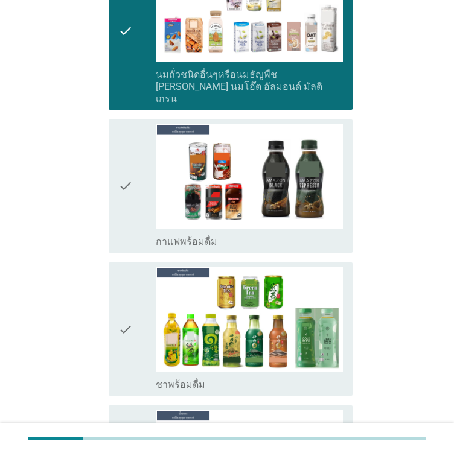
click at [131, 212] on icon "check" at bounding box center [125, 186] width 14 height 124
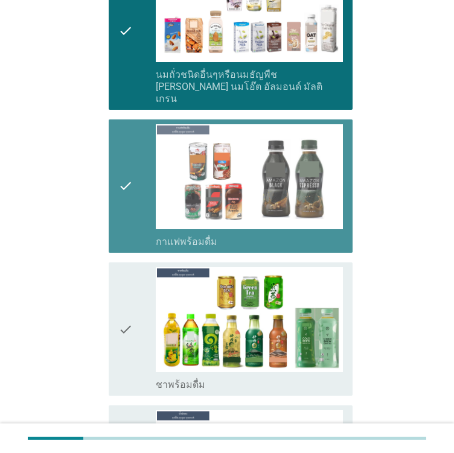
click at [122, 315] on icon "check" at bounding box center [125, 329] width 14 height 124
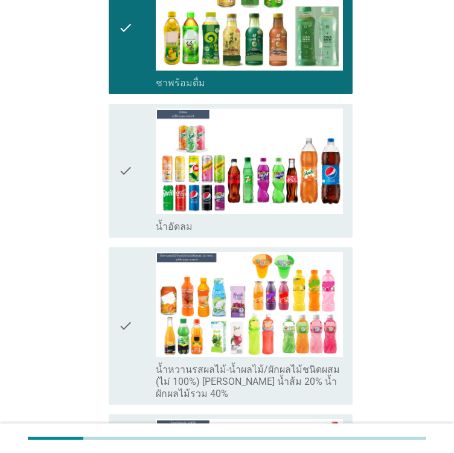
scroll to position [1267, 0]
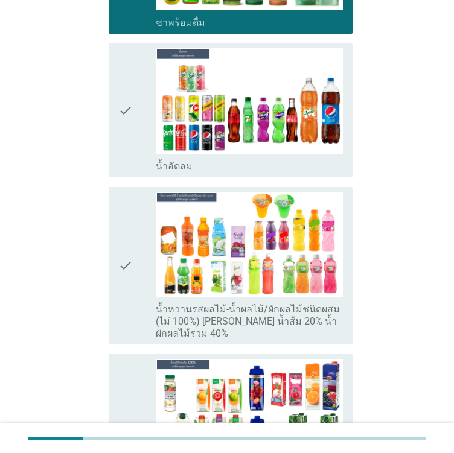
click at [133, 115] on div "check" at bounding box center [136, 110] width 37 height 124
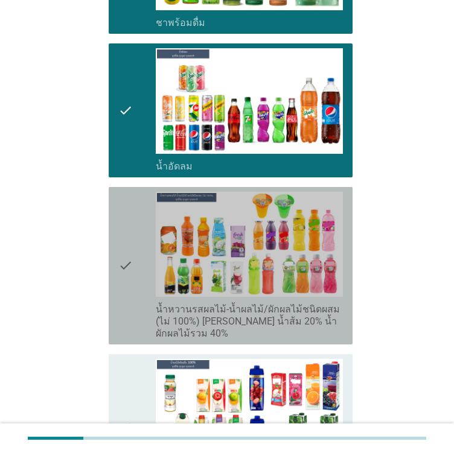
click at [145, 212] on div "check" at bounding box center [136, 266] width 37 height 148
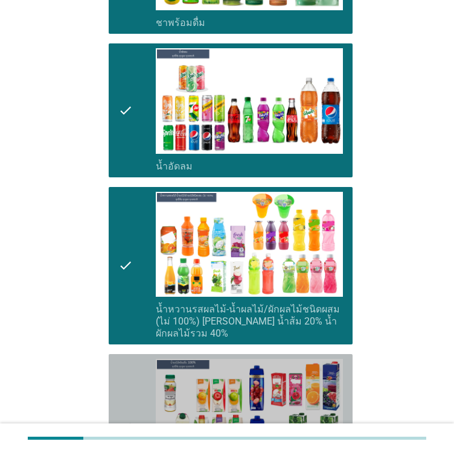
drag, startPoint x: 137, startPoint y: 359, endPoint x: 127, endPoint y: 347, distance: 15.8
click at [138, 359] on div "check" at bounding box center [136, 427] width 37 height 136
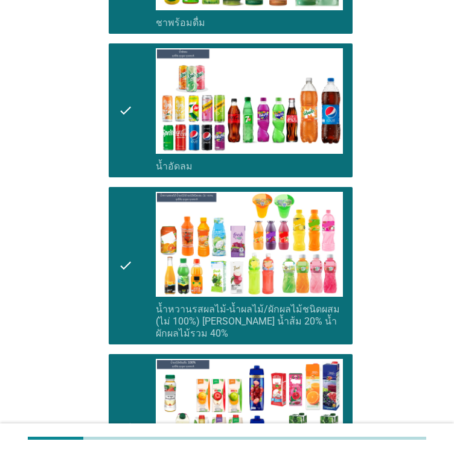
scroll to position [1569, 0]
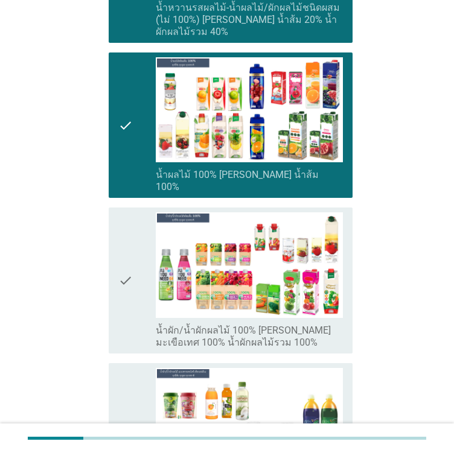
drag, startPoint x: 105, startPoint y: 241, endPoint x: 113, endPoint y: 276, distance: 36.5
click at [108, 249] on div "check check_box_outline_blank น้ำผัก/น้ำผักผลไม้ 100% [PERSON_NAME] มะเขือเทศ 1…" at bounding box center [226, 280] width 251 height 155
drag, startPoint x: 111, startPoint y: 342, endPoint x: 111, endPoint y: 351, distance: 9.1
click at [111, 358] on div "check check_box_outline_blank น้ำผลไม้/น้ำผักพาสเจอ[PERSON_NAME] (ต้องแช่เย็นตล…" at bounding box center [226, 435] width 251 height 155
click at [129, 386] on icon "check" at bounding box center [125, 436] width 14 height 136
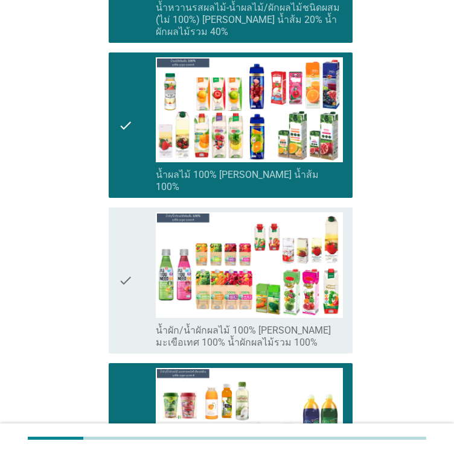
scroll to position [1750, 0]
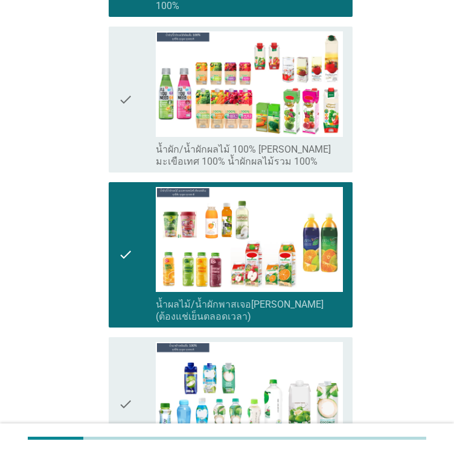
click at [116, 100] on div "check check_box_outline_blank น้ำผัก/น้ำผักผลไม้ 100% [PERSON_NAME] มะเขือเทศ 1…" at bounding box center [231, 99] width 244 height 145
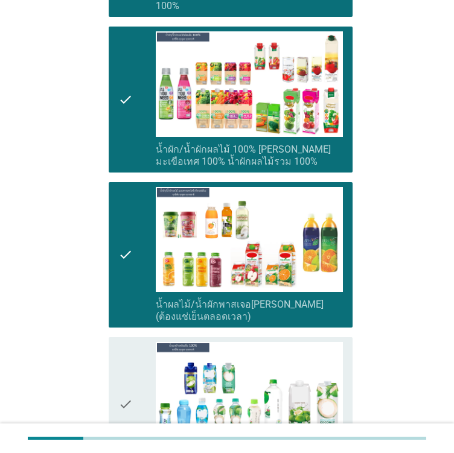
click at [113, 337] on div "check check_box_outline_blank น้ำมะพร้าว 100%" at bounding box center [231, 403] width 244 height 133
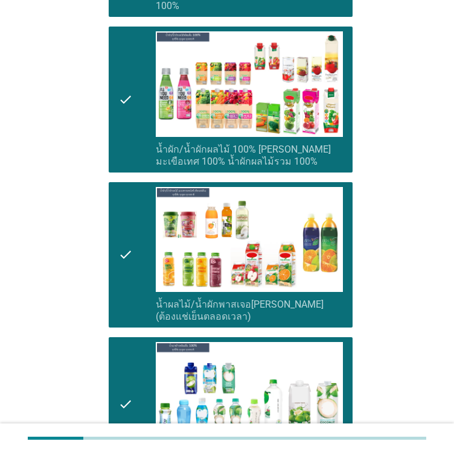
scroll to position [2052, 0]
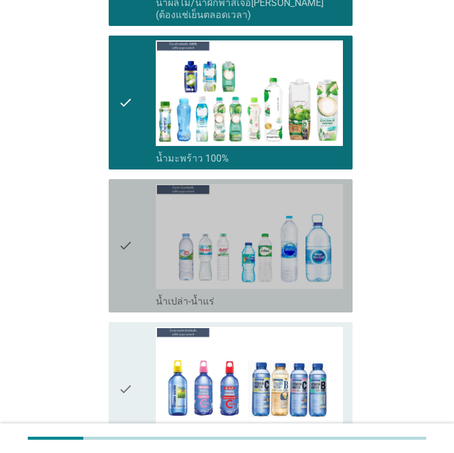
click at [122, 224] on icon "check" at bounding box center [125, 246] width 14 height 124
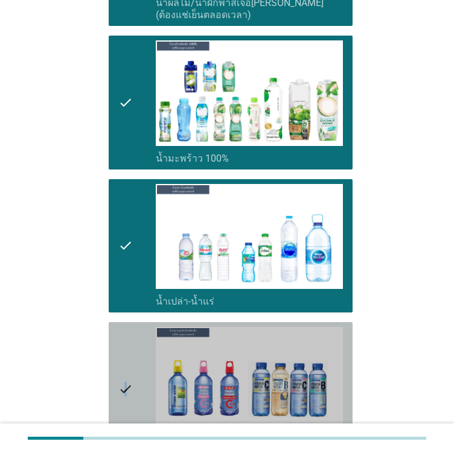
click at [126, 345] on icon "check" at bounding box center [125, 389] width 14 height 124
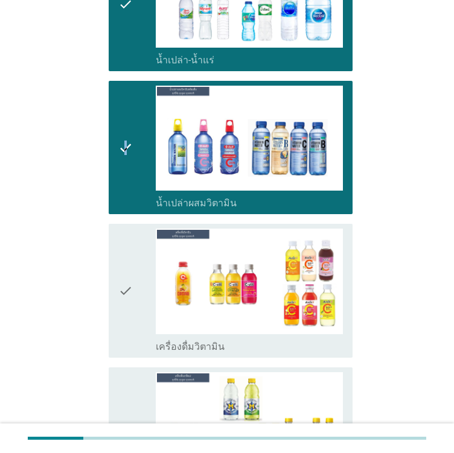
scroll to position [2353, 0]
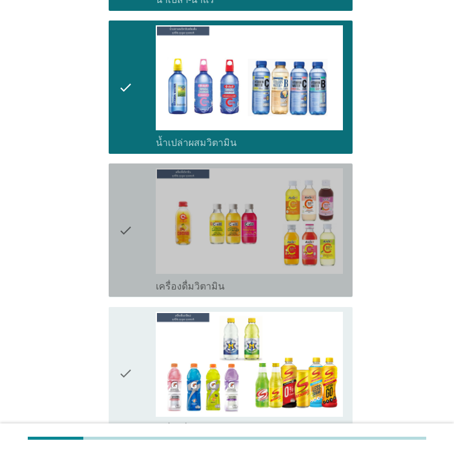
click at [129, 243] on icon "check" at bounding box center [125, 230] width 14 height 124
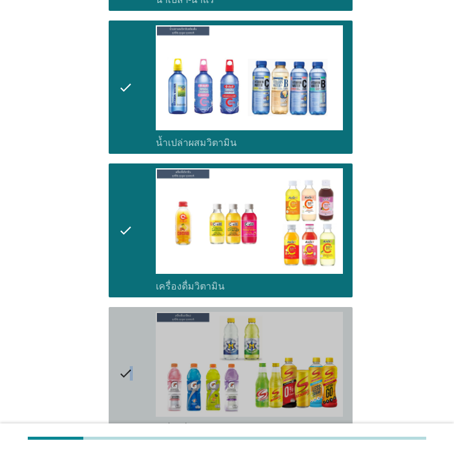
drag, startPoint x: 129, startPoint y: 345, endPoint x: 133, endPoint y: 377, distance: 32.3
click at [133, 350] on div "check" at bounding box center [136, 374] width 37 height 124
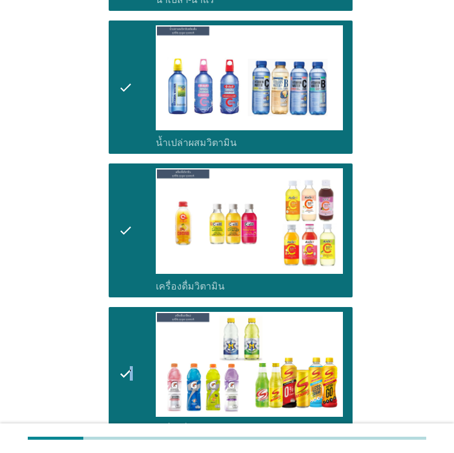
scroll to position [2534, 0]
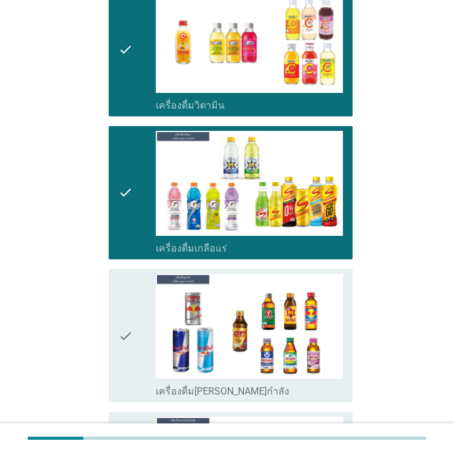
drag, startPoint x: 116, startPoint y: 276, endPoint x: 127, endPoint y: 311, distance: 36.6
click at [116, 277] on div "check check_box_outline_blank เครื่องดื่ม[PERSON_NAME]กำลัง" at bounding box center [231, 335] width 244 height 133
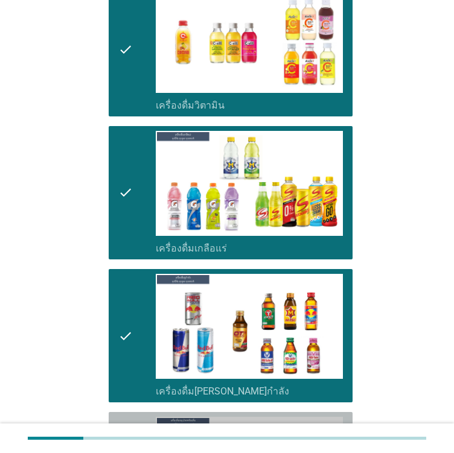
drag, startPoint x: 140, startPoint y: 410, endPoint x: 121, endPoint y: 392, distance: 26.1
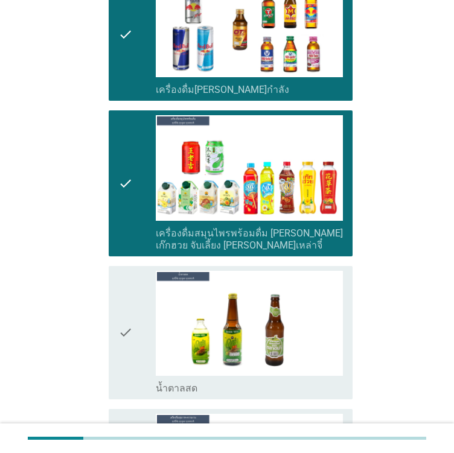
click at [126, 271] on icon "check" at bounding box center [125, 333] width 14 height 124
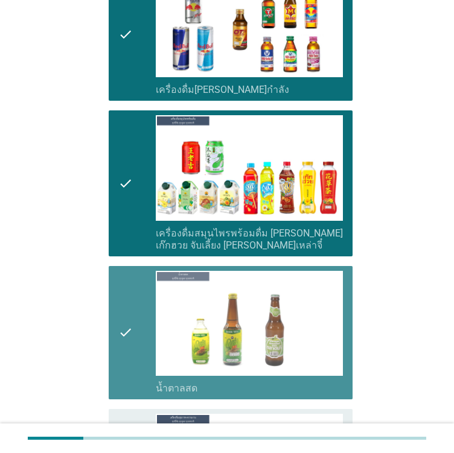
scroll to position [3138, 0]
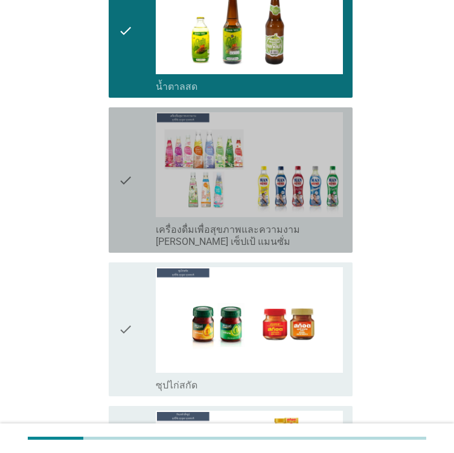
click at [138, 203] on div "check" at bounding box center [136, 180] width 37 height 136
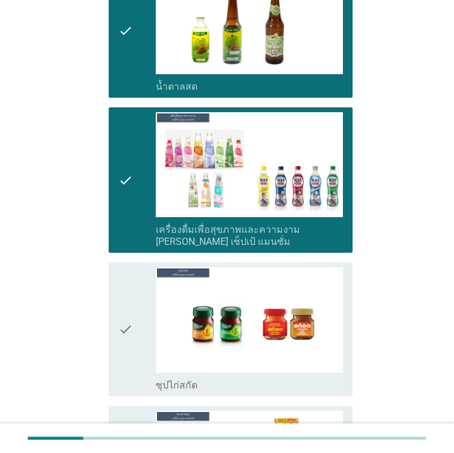
drag, startPoint x: 142, startPoint y: 308, endPoint x: 127, endPoint y: 311, distance: 16.0
click at [144, 311] on div "check" at bounding box center [136, 329] width 37 height 124
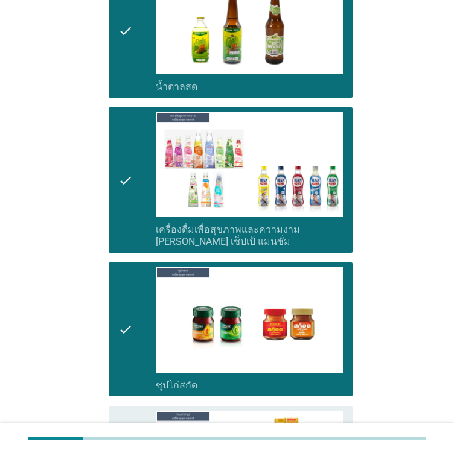
scroll to position [3361, 0]
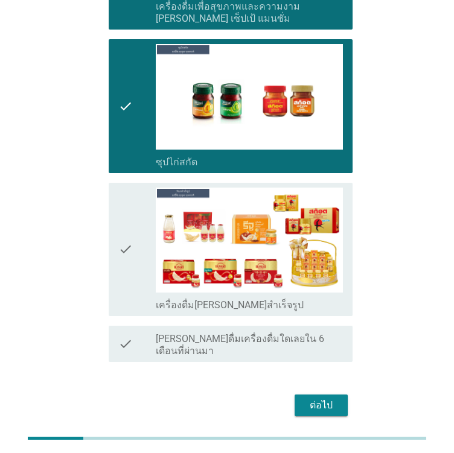
click at [140, 214] on div "check" at bounding box center [136, 250] width 37 height 124
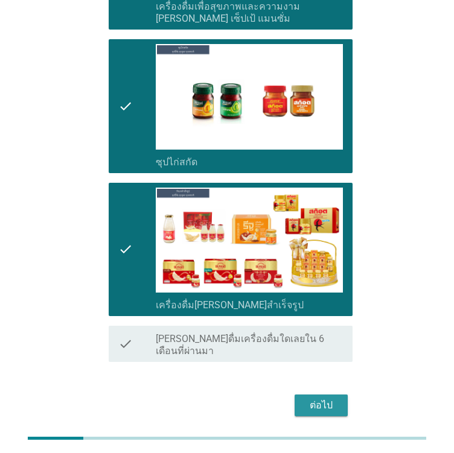
click at [320, 398] on div "ต่อไป" at bounding box center [321, 405] width 34 height 14
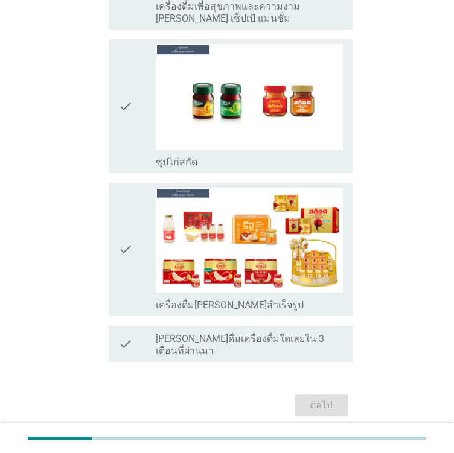
scroll to position [0, 0]
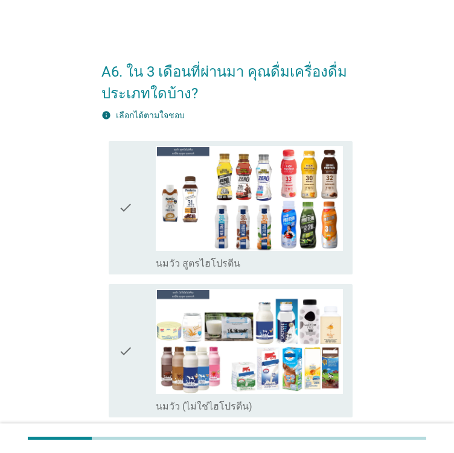
click at [113, 209] on div "check check_box_outline_blank นมวัว สูตรไฮโปรตีน" at bounding box center [231, 207] width 244 height 133
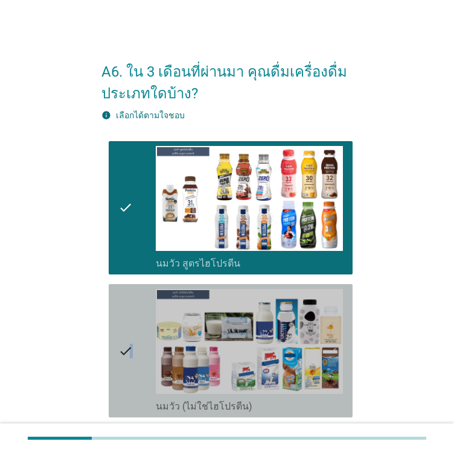
click at [133, 317] on div "check" at bounding box center [136, 351] width 37 height 124
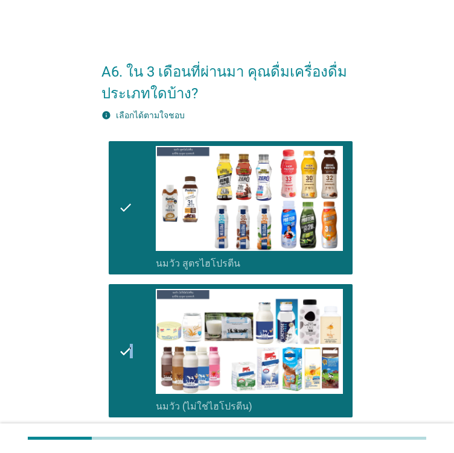
scroll to position [302, 0]
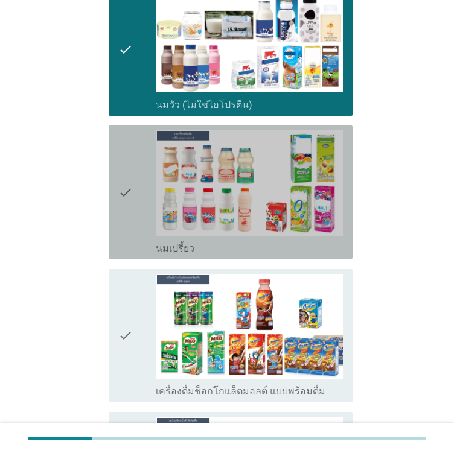
click at [122, 238] on icon "check" at bounding box center [125, 192] width 14 height 124
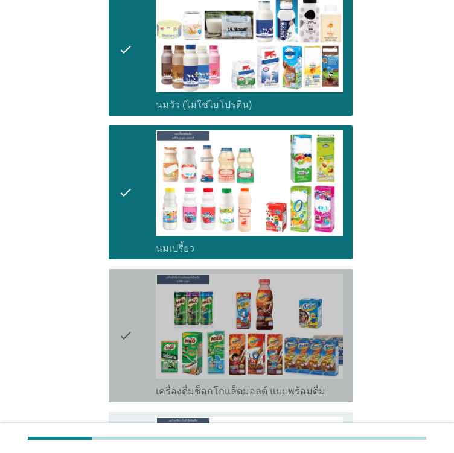
click at [113, 318] on div "check check_box_outline_blank เครื่องดื่มช็อกโกแล็ตมอลต์ แบบพร้อมดื่ม" at bounding box center [231, 335] width 244 height 133
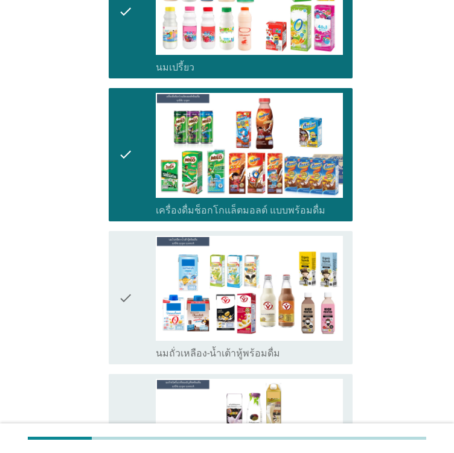
scroll to position [543, 0]
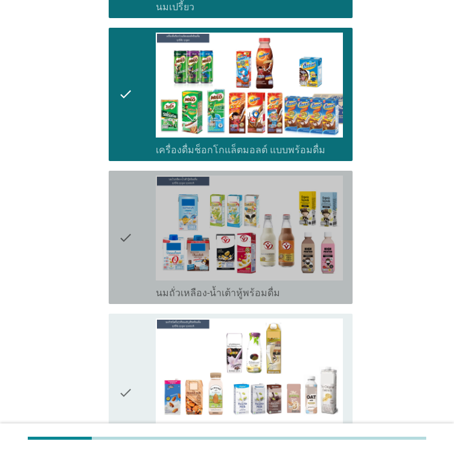
drag, startPoint x: 141, startPoint y: 252, endPoint x: 141, endPoint y: 270, distance: 17.5
click at [141, 253] on div "check" at bounding box center [136, 238] width 37 height 124
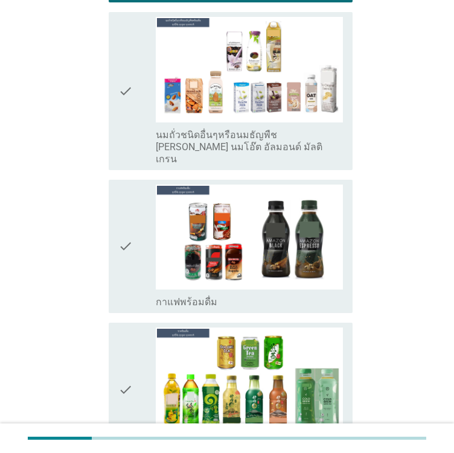
scroll to position [1086, 0]
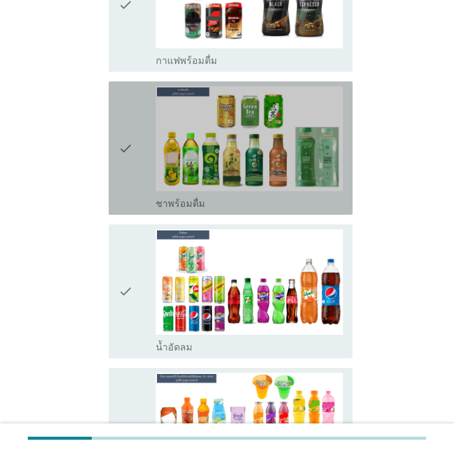
click at [150, 141] on div "check" at bounding box center [136, 148] width 37 height 124
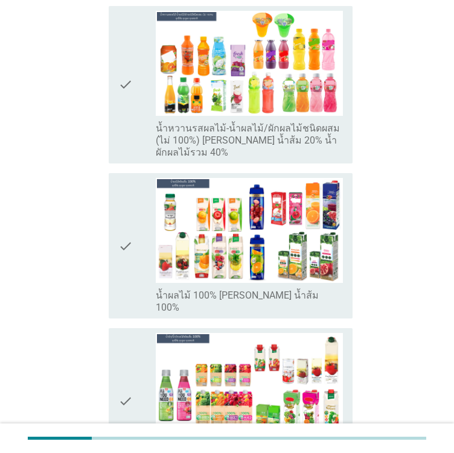
scroll to position [1629, 0]
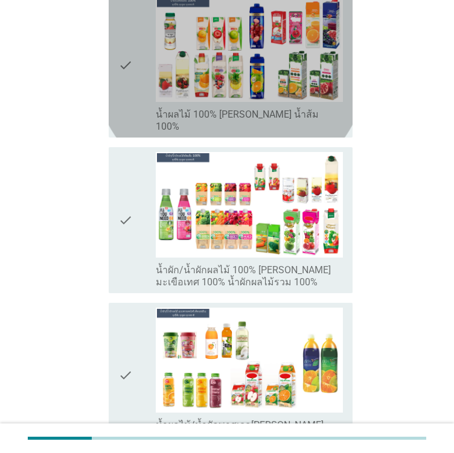
click at [137, 43] on div "check" at bounding box center [136, 65] width 37 height 136
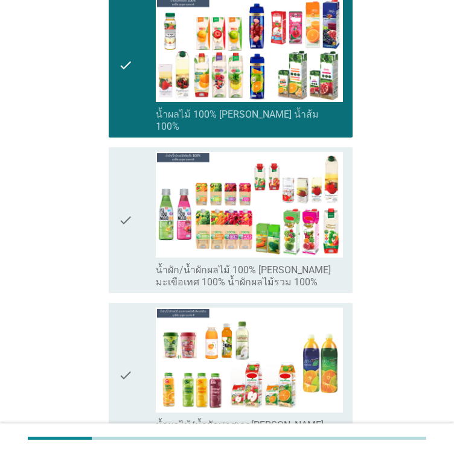
scroll to position [1931, 0]
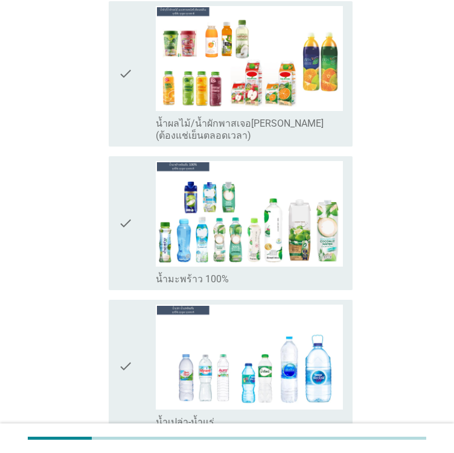
click at [118, 215] on div "check check_box_outline_blank น้ำมะพร้าว 100%" at bounding box center [231, 222] width 244 height 133
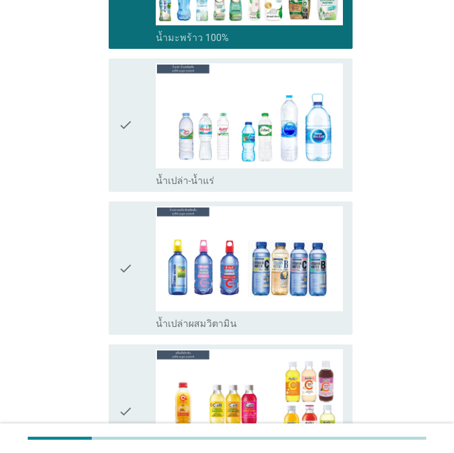
scroll to position [2233, 0]
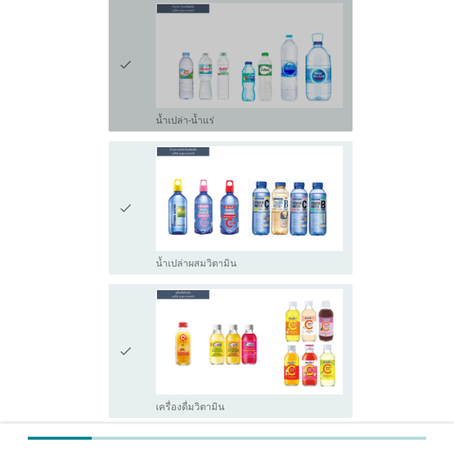
click at [135, 65] on div "check" at bounding box center [136, 65] width 37 height 124
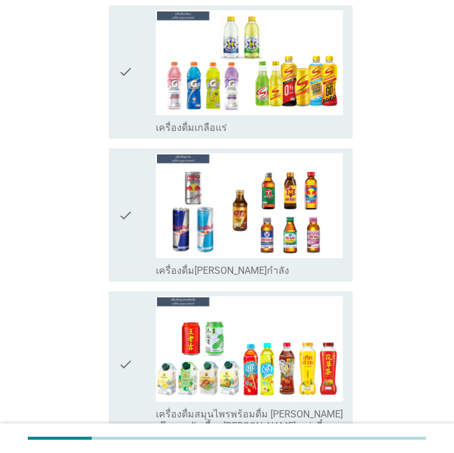
scroll to position [2715, 0]
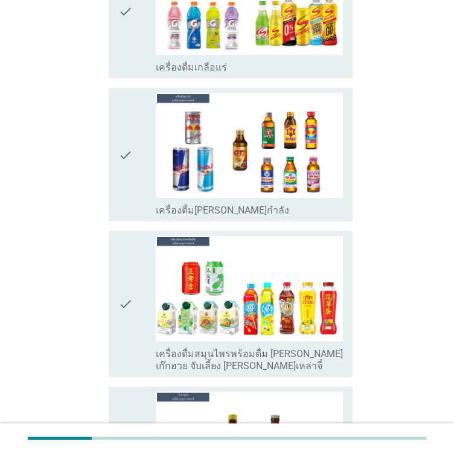
click at [153, 144] on div "check" at bounding box center [136, 155] width 37 height 124
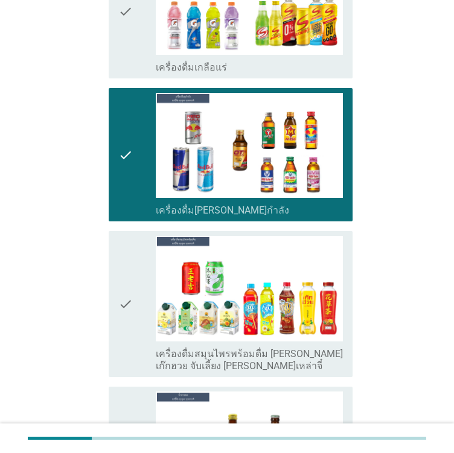
scroll to position [3017, 0]
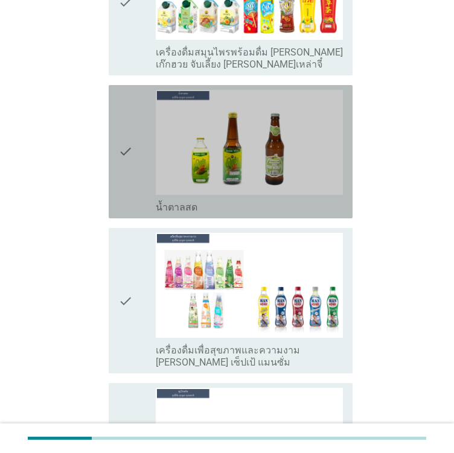
drag, startPoint x: 115, startPoint y: 151, endPoint x: 142, endPoint y: 229, distance: 81.9
click at [116, 151] on div "check check_box_outline_blank น้ำตาลสด" at bounding box center [231, 151] width 244 height 133
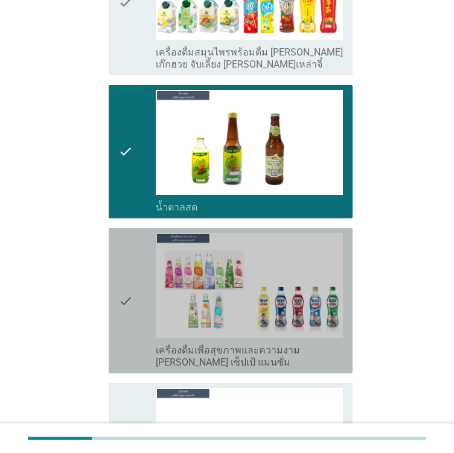
click at [145, 275] on div "check" at bounding box center [136, 301] width 37 height 136
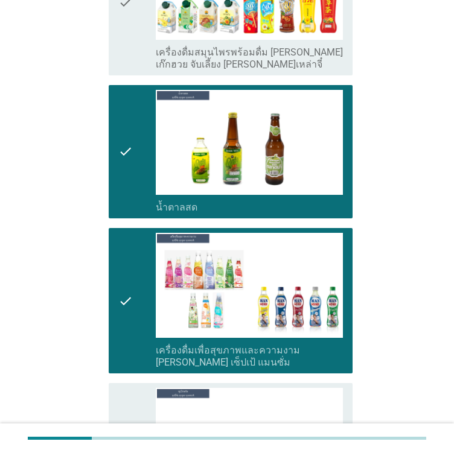
scroll to position [3319, 0]
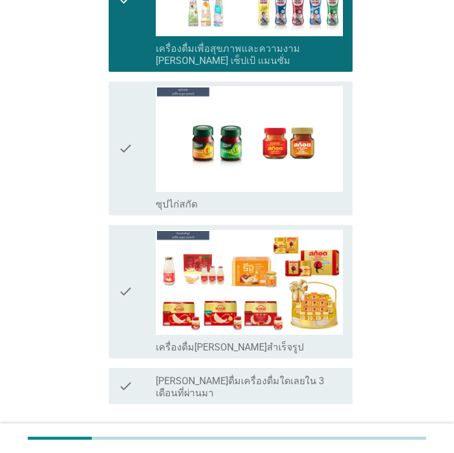
click at [126, 244] on icon "check" at bounding box center [125, 292] width 14 height 124
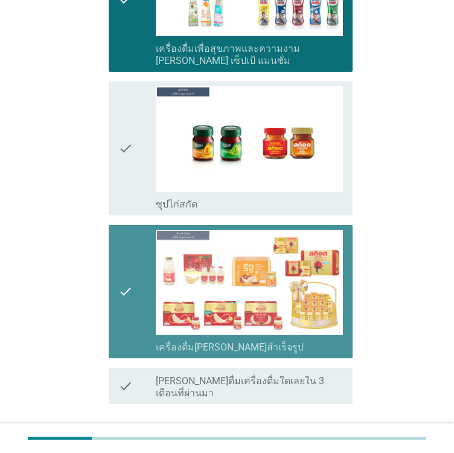
click at [118, 122] on div "check check_box_outline_blank ซุปไก่สกัด" at bounding box center [231, 147] width 244 height 133
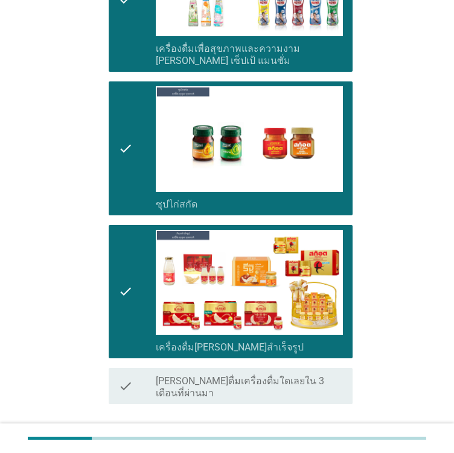
click at [126, 231] on icon "check" at bounding box center [125, 292] width 14 height 124
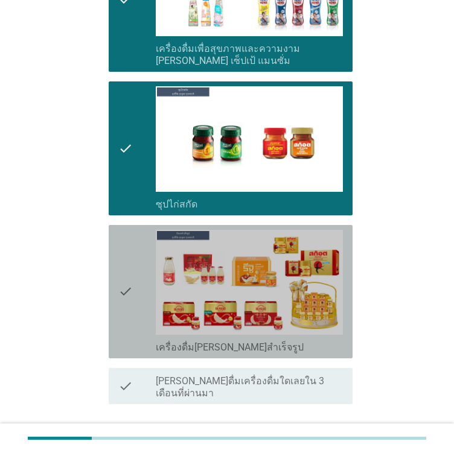
drag, startPoint x: 114, startPoint y: 125, endPoint x: 117, endPoint y: 133, distance: 9.0
click at [115, 125] on div "check check_box_outline_blank ซุปไก่สกัด" at bounding box center [231, 147] width 244 height 133
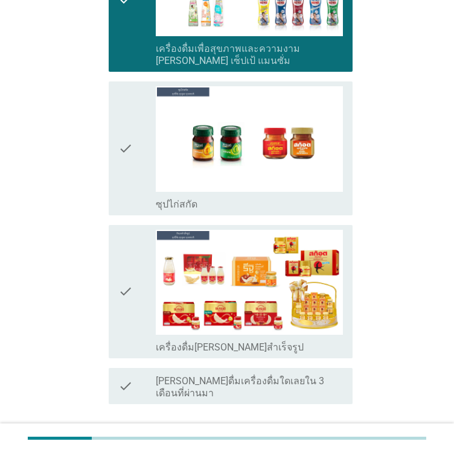
click at [300, 437] on button "ต่อไป" at bounding box center [320, 448] width 53 height 22
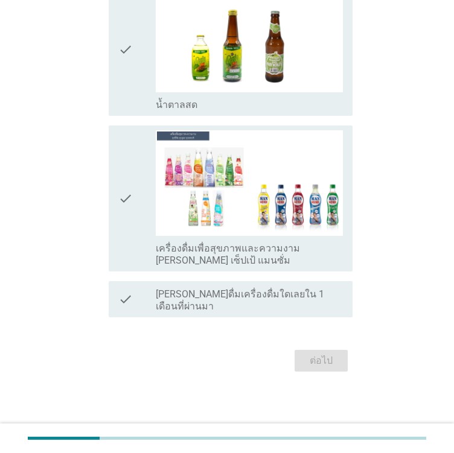
scroll to position [0, 0]
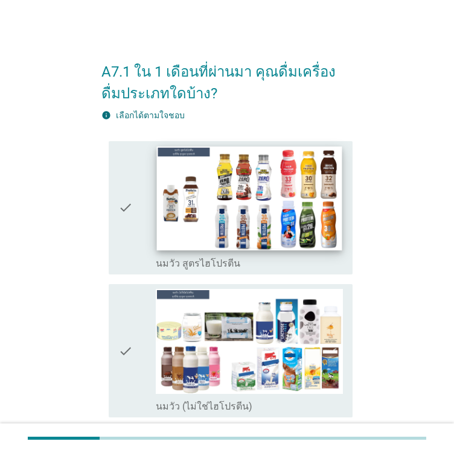
click at [157, 224] on img at bounding box center [249, 198] width 185 height 104
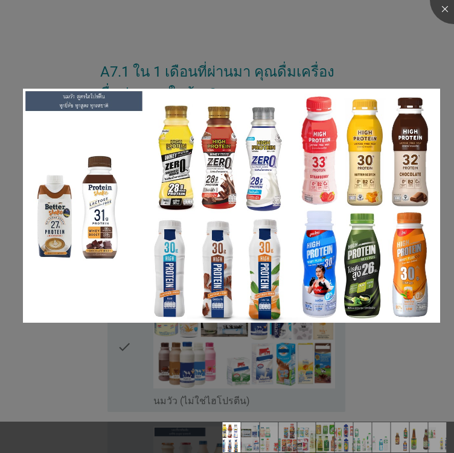
click at [152, 320] on div at bounding box center [227, 226] width 454 height 453
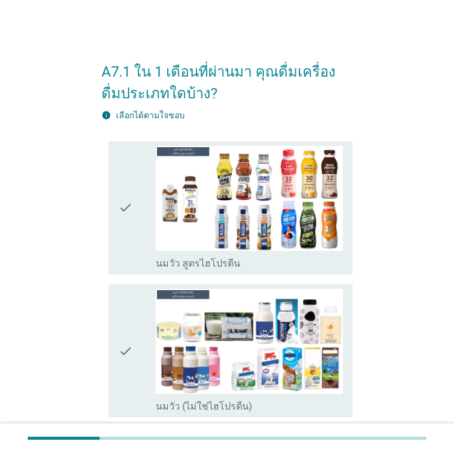
click at [116, 221] on div "check check_box_outline_blank นมวัว สูตรไฮโปรตีน" at bounding box center [231, 207] width 244 height 133
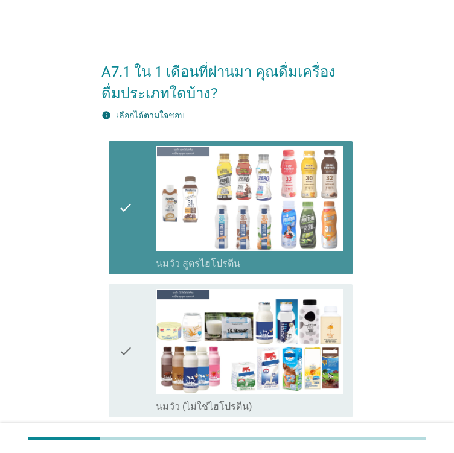
click at [133, 361] on div "check" at bounding box center [136, 351] width 37 height 124
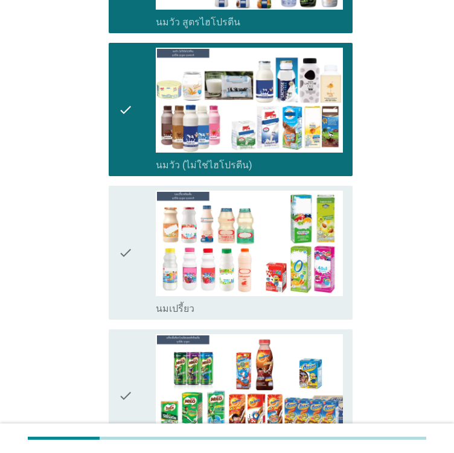
scroll to position [302, 0]
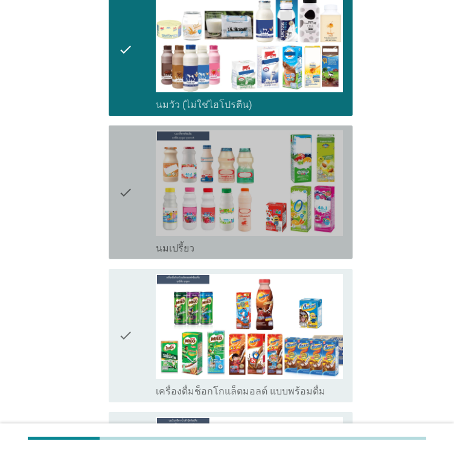
click at [124, 192] on icon "check" at bounding box center [125, 192] width 14 height 124
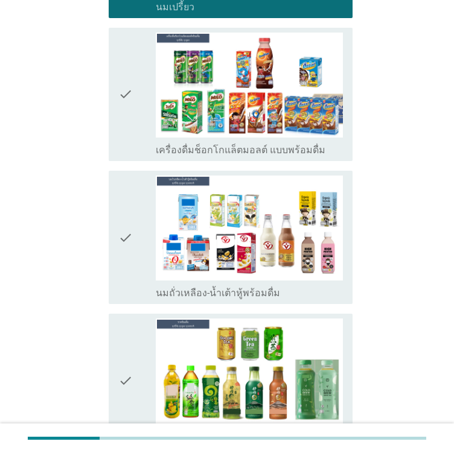
scroll to position [784, 0]
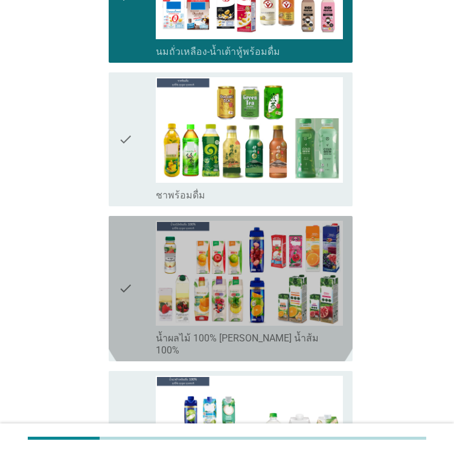
click at [126, 260] on icon "check" at bounding box center [125, 289] width 14 height 136
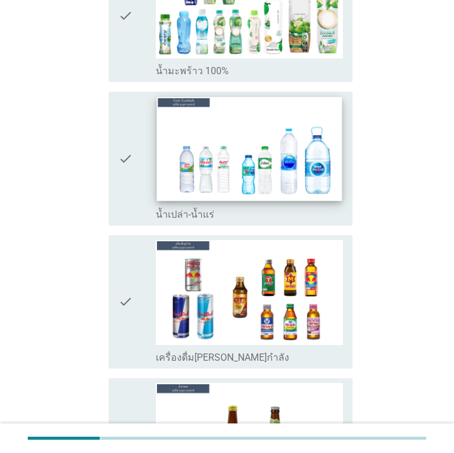
scroll to position [1267, 0]
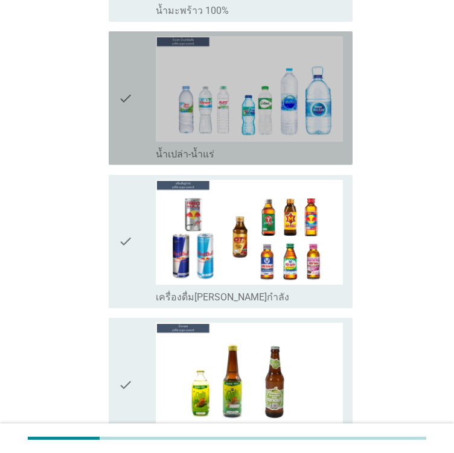
click at [157, 148] on label "น้ำเปล่า-น้ำแร่" at bounding box center [185, 154] width 59 height 12
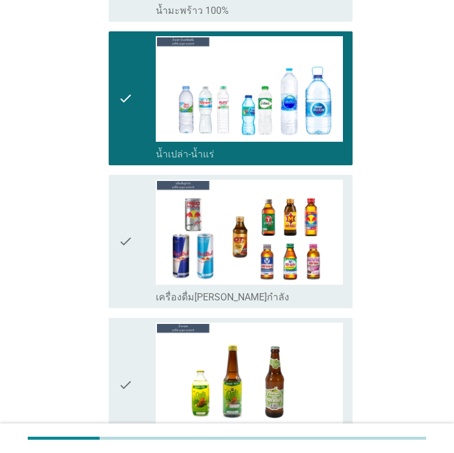
scroll to position [1448, 0]
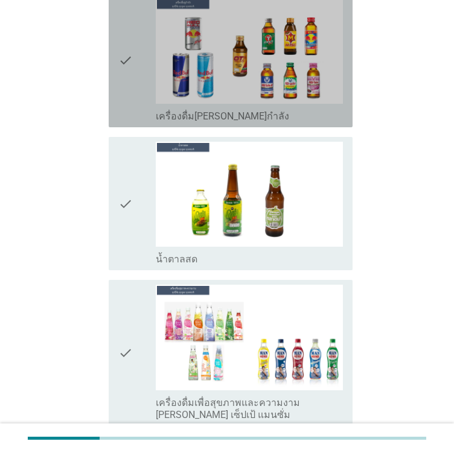
click at [126, 72] on icon "check" at bounding box center [125, 61] width 14 height 124
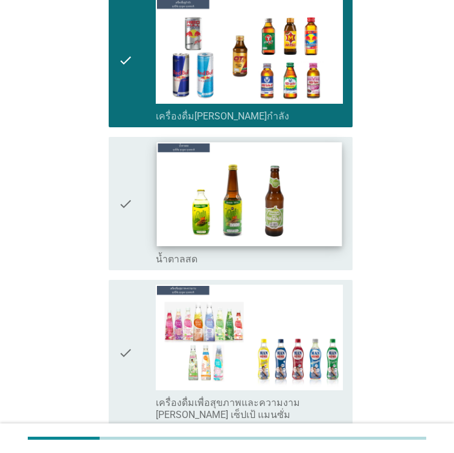
click at [164, 173] on img at bounding box center [249, 194] width 185 height 104
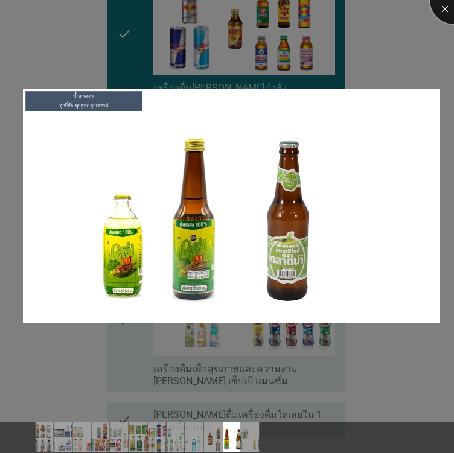
click at [447, 16] on div at bounding box center [454, 0] width 48 height 48
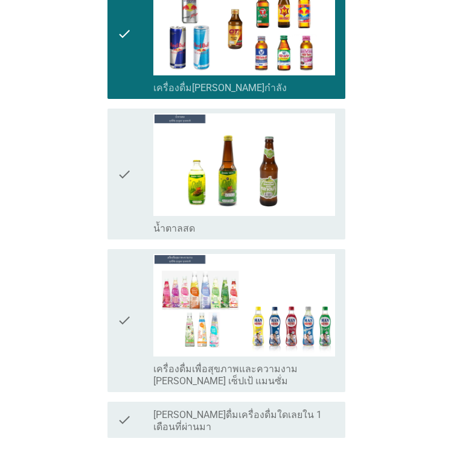
click at [128, 176] on icon "check" at bounding box center [124, 173] width 14 height 121
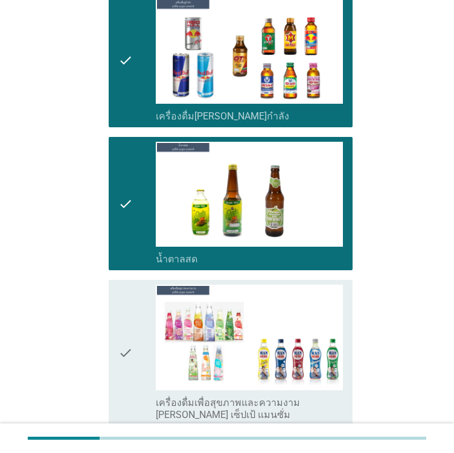
scroll to position [1574, 0]
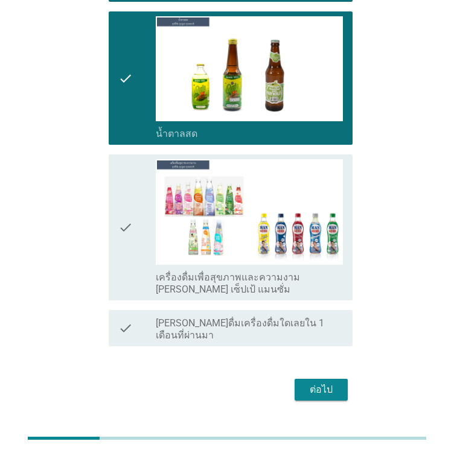
click at [320, 383] on div "ต่อไป" at bounding box center [321, 390] width 34 height 14
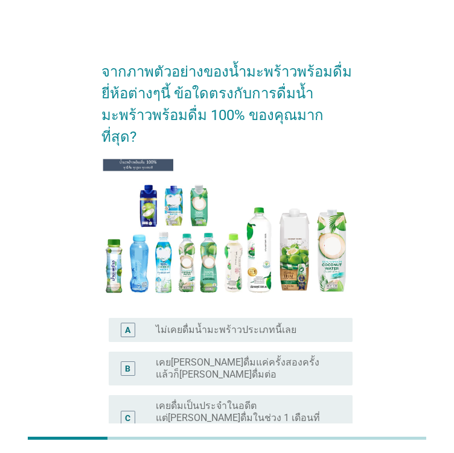
scroll to position [162, 0]
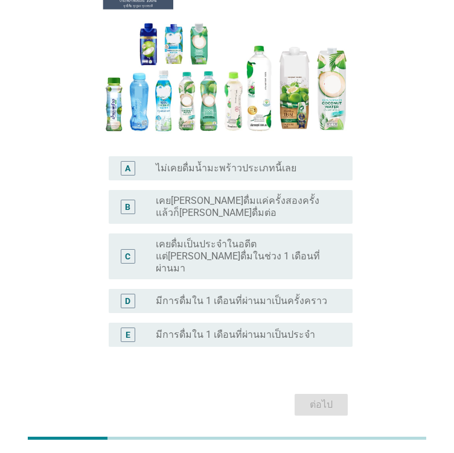
click at [185, 329] on label "มีการดื่มใน 1 เดือนที่ผ่านมาเป็นประจำ" at bounding box center [235, 335] width 159 height 12
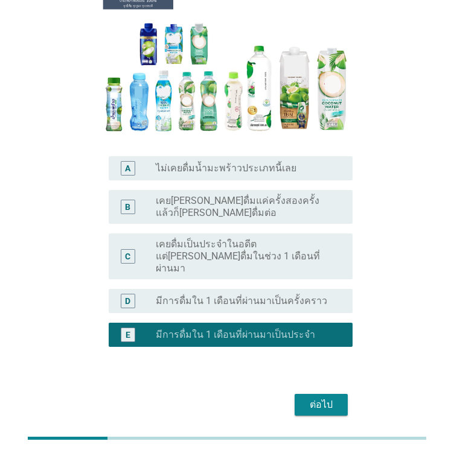
click at [319, 398] on div "ต่อไป" at bounding box center [321, 405] width 34 height 14
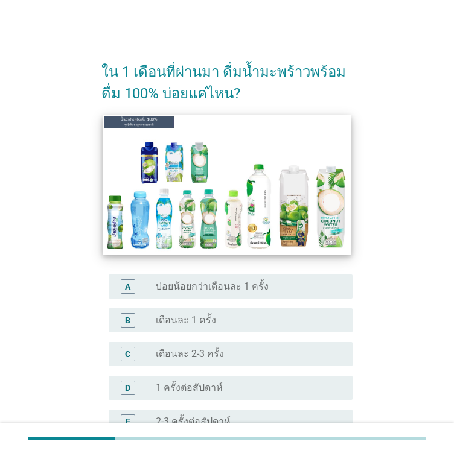
scroll to position [121, 0]
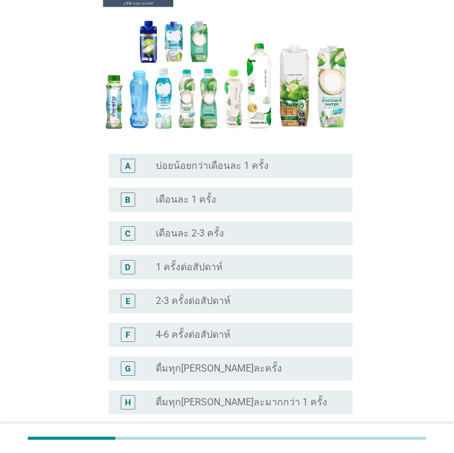
click at [202, 339] on label "4-6 ครั้งต่อสัปดาห์" at bounding box center [193, 335] width 75 height 12
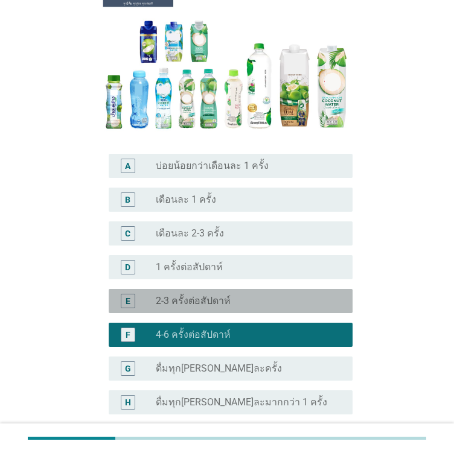
click at [209, 296] on label "2-3 ครั้งต่อสัปดาห์" at bounding box center [193, 301] width 75 height 12
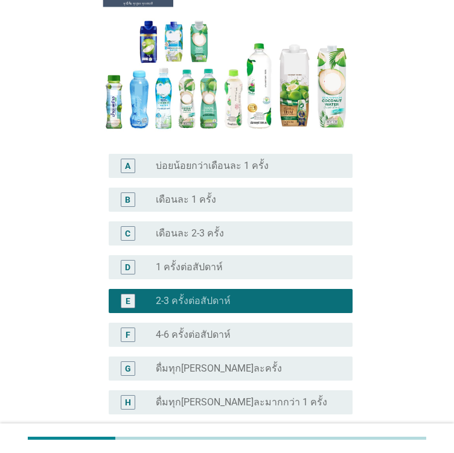
scroll to position [232, 0]
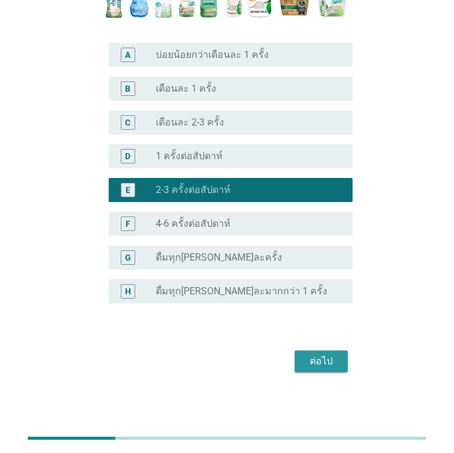
drag, startPoint x: 313, startPoint y: 359, endPoint x: 305, endPoint y: 354, distance: 9.5
click at [313, 359] on div "ต่อไป" at bounding box center [321, 361] width 34 height 14
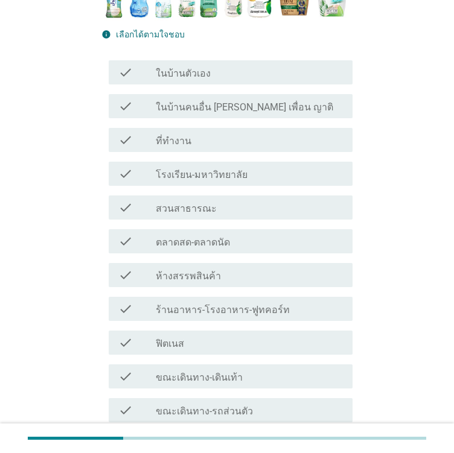
scroll to position [0, 0]
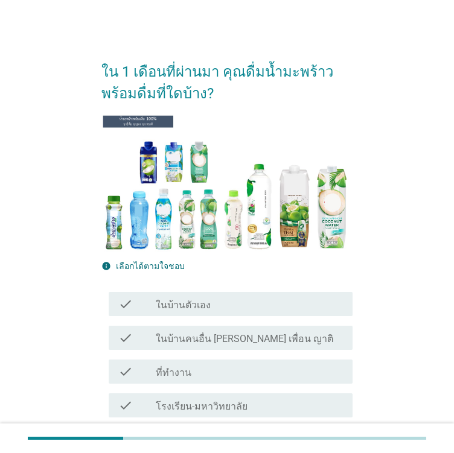
click at [164, 311] on div "check check_box_outline_blank ในบ้านตัวเอง" at bounding box center [231, 304] width 244 height 24
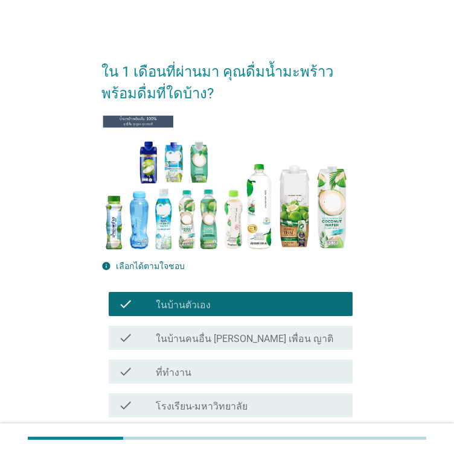
click at [167, 369] on label "ที่ทำงาน" at bounding box center [174, 373] width 36 height 12
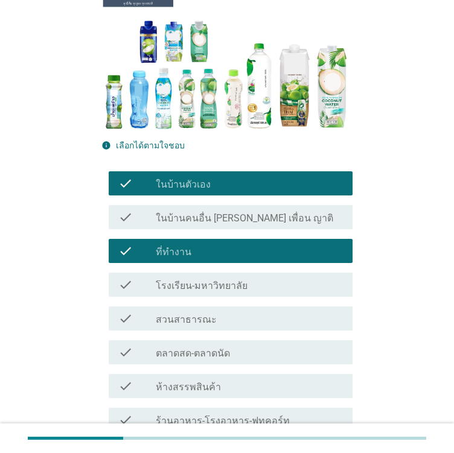
scroll to position [181, 0]
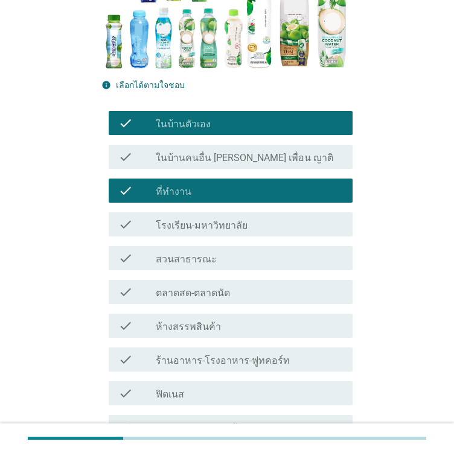
click at [165, 265] on label "สวนสาธารณะ" at bounding box center [186, 259] width 61 height 12
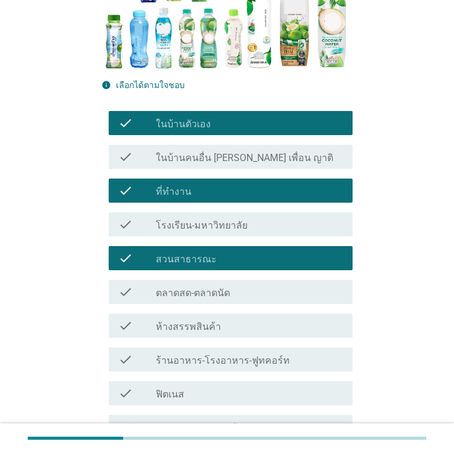
click at [190, 313] on div "check check_box_outline_blank ห้างสรรพสินค้า" at bounding box center [226, 326] width 251 height 34
click at [186, 355] on div "check_box_outline_blank ร้านอาหาร-โรงอาหาร-ฟูทคอร์ท" at bounding box center [249, 359] width 187 height 14
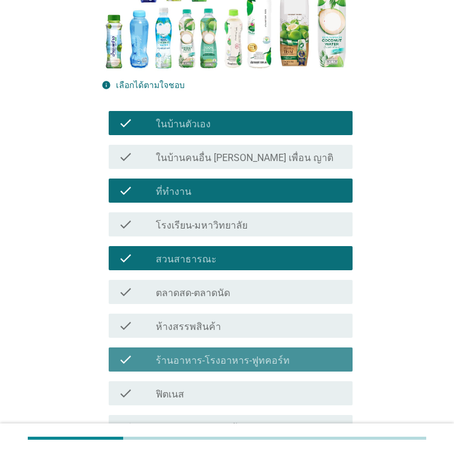
click at [177, 323] on label "ห้างสรรพสินค้า" at bounding box center [188, 327] width 65 height 12
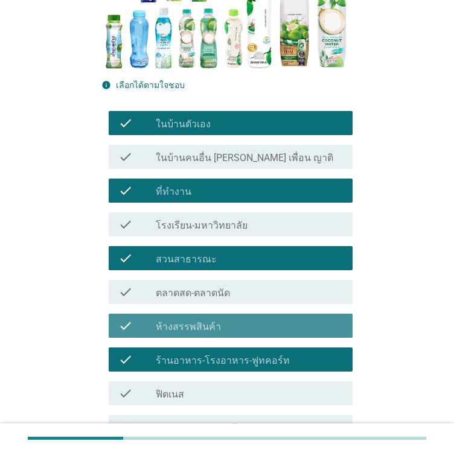
scroll to position [404, 0]
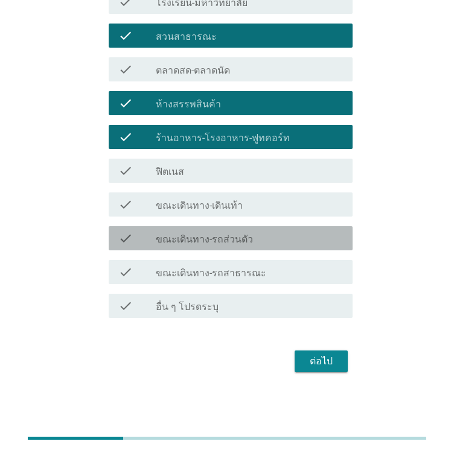
click at [193, 239] on label "ขณะเดินทาง-รถส่วนตัว" at bounding box center [204, 240] width 97 height 12
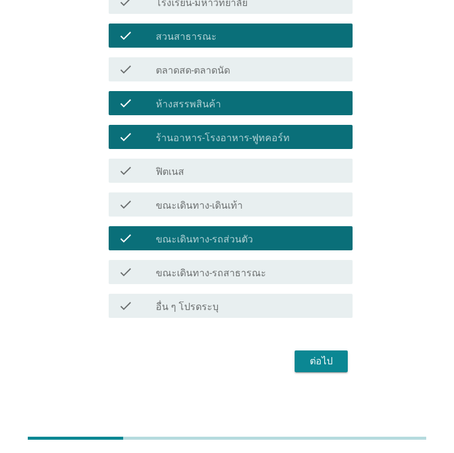
click at [193, 275] on label "ขณะเดินทาง-รถสาธารณะ" at bounding box center [211, 273] width 110 height 12
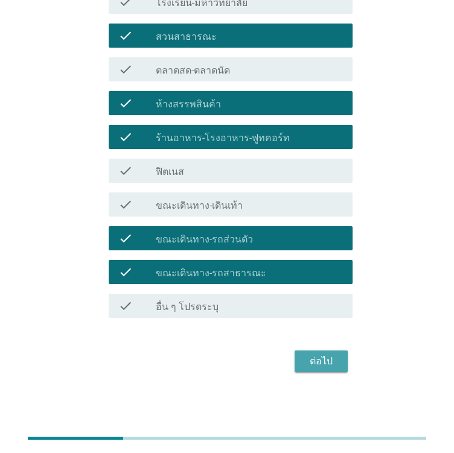
click at [314, 365] on div "ต่อไป" at bounding box center [321, 361] width 34 height 14
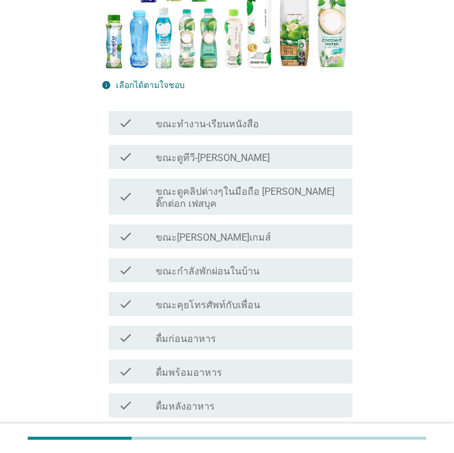
scroll to position [241, 0]
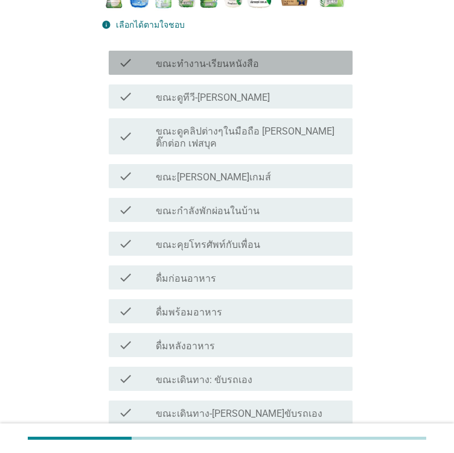
click at [212, 69] on div "check check_box_outline_blank ขณะทำงาน-เรียนหนังสือ" at bounding box center [231, 63] width 244 height 24
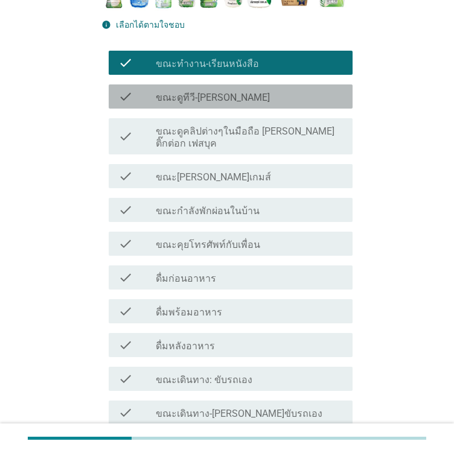
drag, startPoint x: 204, startPoint y: 90, endPoint x: 189, endPoint y: 96, distance: 15.7
click at [204, 91] on div "check_box_outline_blank ขณะดูทีวี-[PERSON_NAME]" at bounding box center [249, 96] width 187 height 14
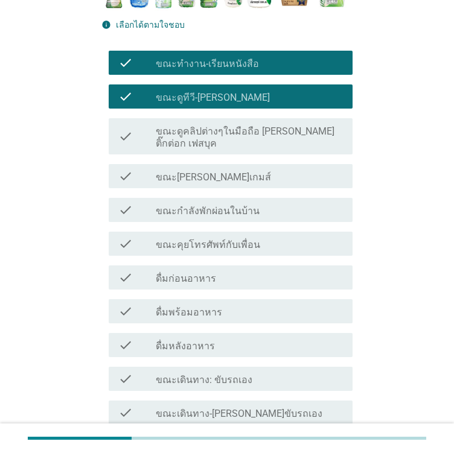
click at [221, 239] on label "ขณะคุยโทรศัพท์กับเพื่อน" at bounding box center [208, 245] width 104 height 12
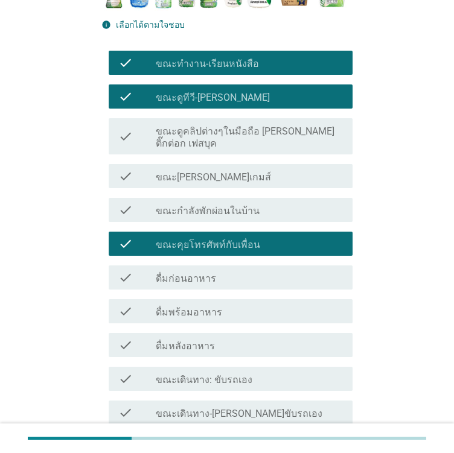
click at [196, 159] on div "check check_box_outline_blank ขณะ[PERSON_NAME]เกมส์" at bounding box center [226, 176] width 251 height 34
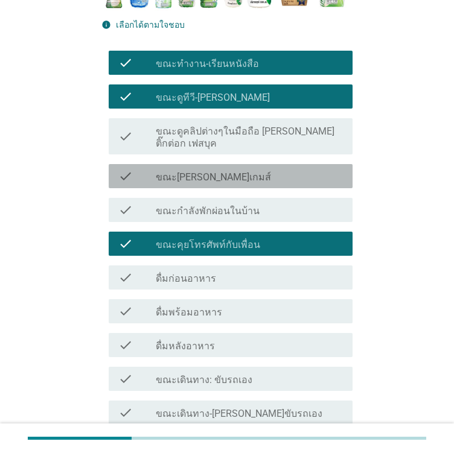
click at [200, 171] on label "ขณะ[PERSON_NAME]เกมส์" at bounding box center [213, 177] width 115 height 12
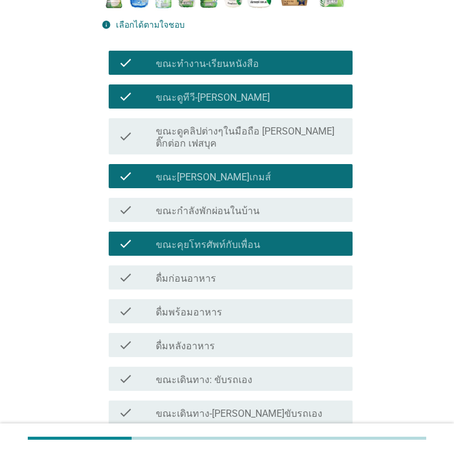
scroll to position [483, 0]
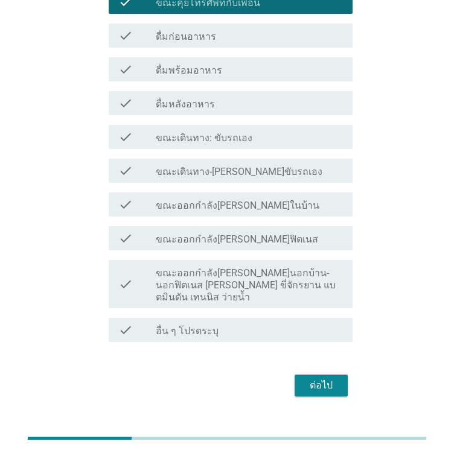
click at [240, 226] on div "check check_box_outline_blank ขณะออกกำลัง[PERSON_NAME]ฟิตเนส" at bounding box center [231, 238] width 244 height 24
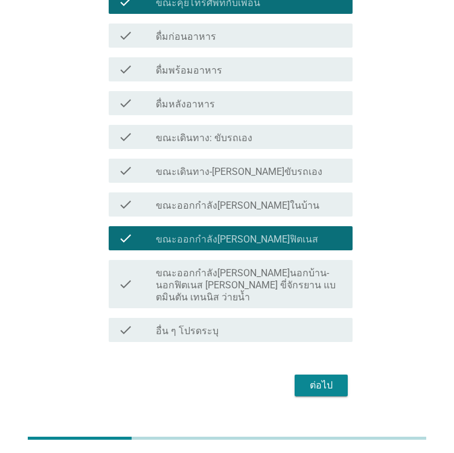
drag, startPoint x: 208, startPoint y: 279, endPoint x: 205, endPoint y: 272, distance: 7.6
click at [208, 279] on div "check check_box_outline_blank ขณะออกกำลัง[PERSON_NAME]นอกบ้าน-นอกฟิตเนส [PERSON…" at bounding box center [231, 284] width 244 height 48
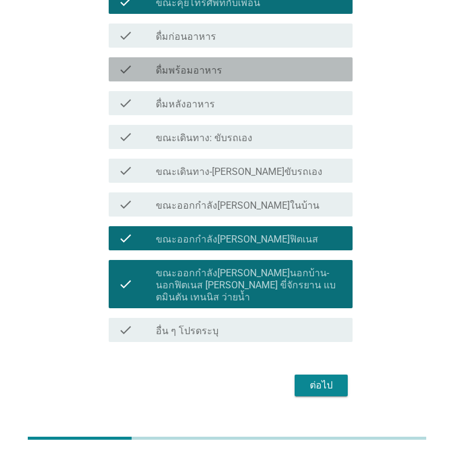
click at [173, 65] on label "ดื่มพร้อมอาหาร" at bounding box center [189, 71] width 66 height 12
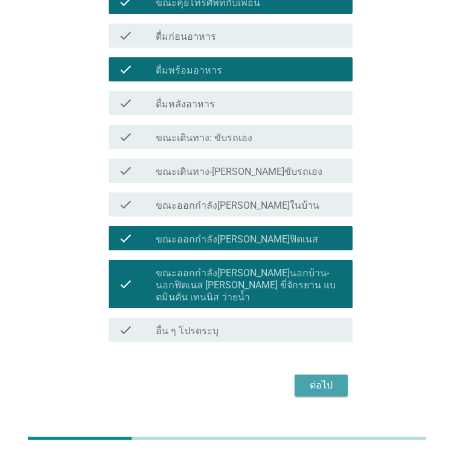
click at [327, 378] on div "ต่อไป" at bounding box center [321, 385] width 34 height 14
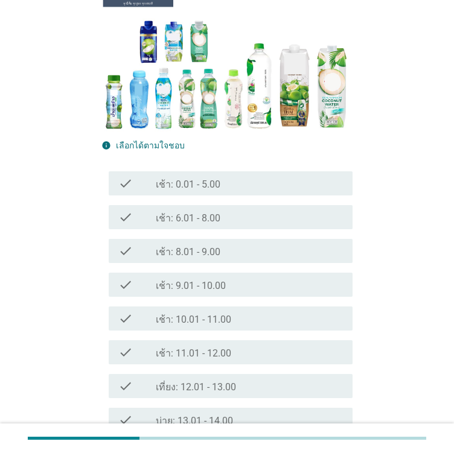
scroll to position [181, 0]
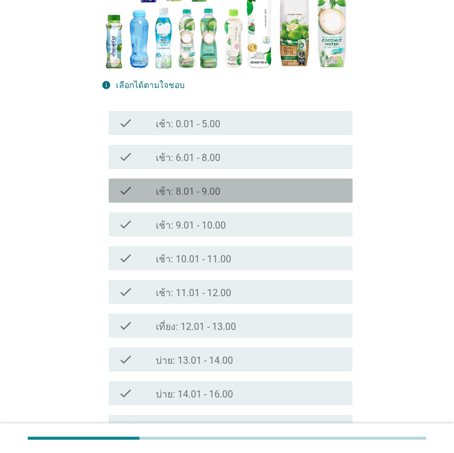
click at [189, 179] on div "check check_box_outline_blank เช้า: 8.01 - 9.00" at bounding box center [231, 191] width 244 height 24
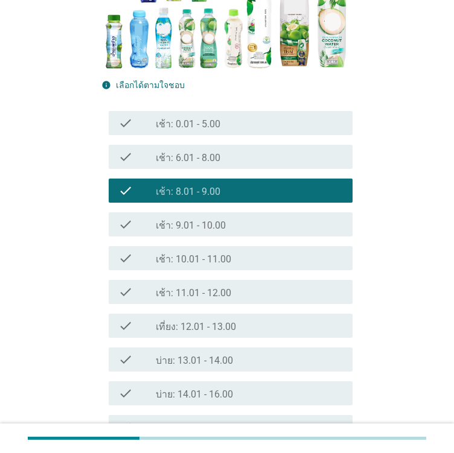
click at [203, 331] on label "เที่ยง: 12.01 - 13.00" at bounding box center [196, 327] width 80 height 12
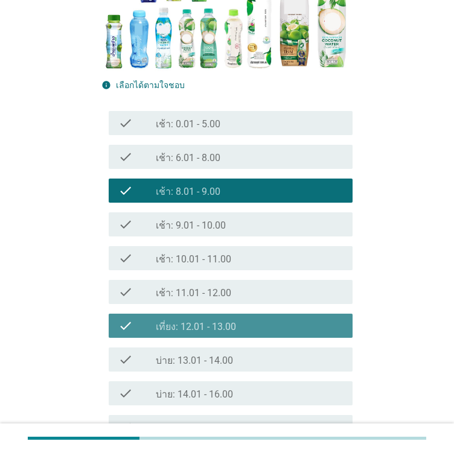
click at [190, 292] on label "เช้า: 11.01 - 12.00" at bounding box center [193, 293] width 75 height 12
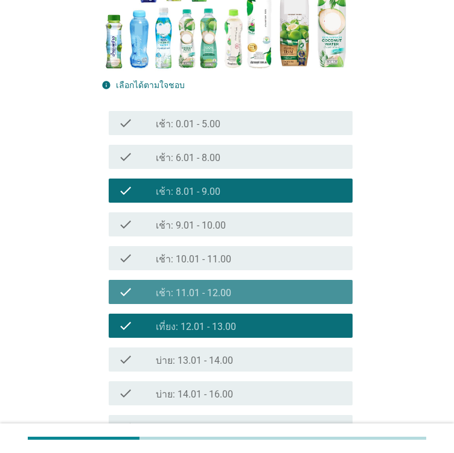
scroll to position [422, 0]
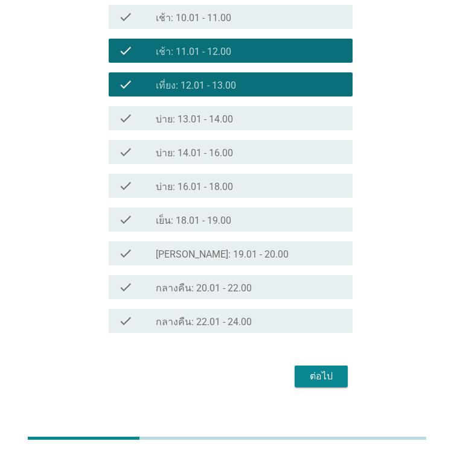
click at [285, 280] on div "check_box_outline_blank กลางคืน: 20.01 - 22.00" at bounding box center [249, 287] width 187 height 14
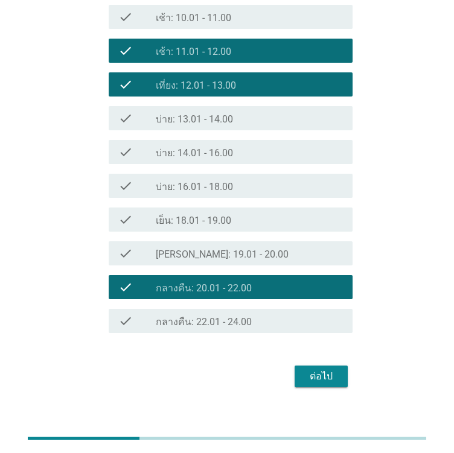
click at [262, 237] on div "check check_box_outline_blank [PERSON_NAME]: 19.01 - 20.00" at bounding box center [226, 254] width 251 height 34
drag, startPoint x: 292, startPoint y: 281, endPoint x: 276, endPoint y: 256, distance: 30.1
click at [292, 281] on div "check_box_outline_blank กลางคืน: 20.01 - 22.00" at bounding box center [249, 287] width 187 height 14
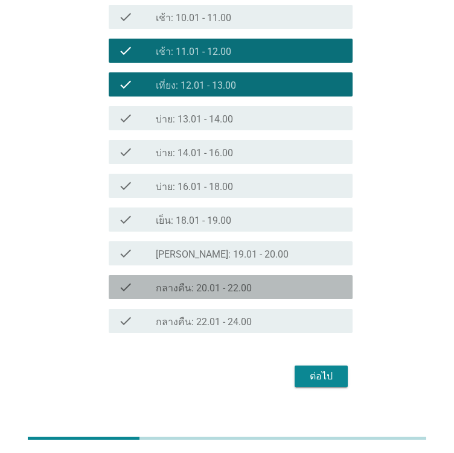
click at [271, 249] on div "check_box_outline_blank [PERSON_NAME]: 19.01 - 20.00" at bounding box center [249, 253] width 187 height 14
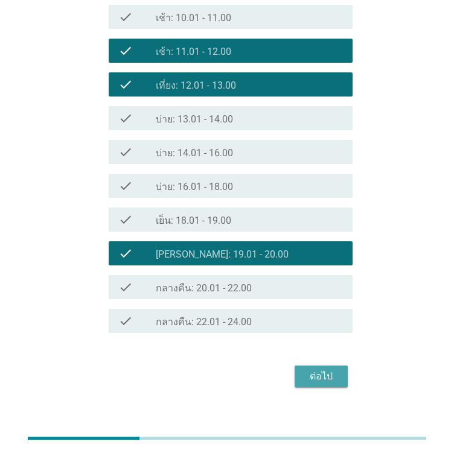
click at [334, 371] on div "ต่อไป" at bounding box center [321, 376] width 34 height 14
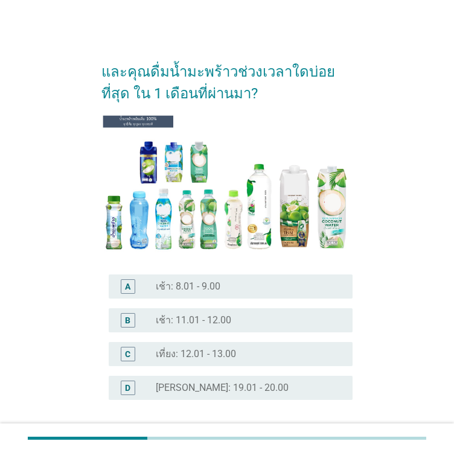
scroll to position [60, 0]
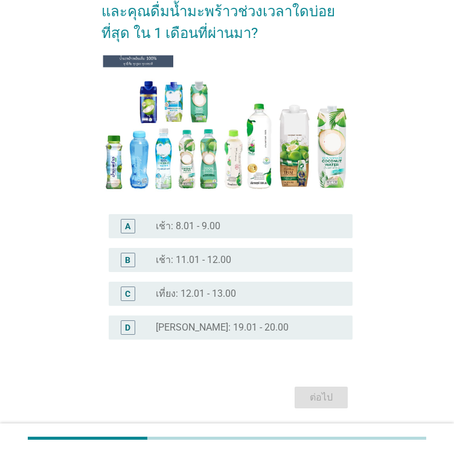
click at [178, 296] on label "เที่ยง: 12.01 - 13.00" at bounding box center [196, 294] width 80 height 12
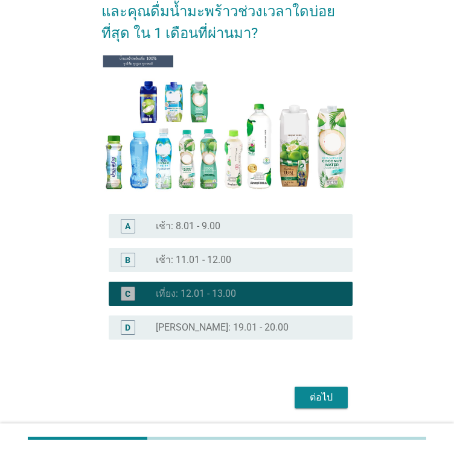
click at [185, 246] on div "B radio_button_unchecked เช้า: 11.01 - 12.00" at bounding box center [226, 260] width 251 height 34
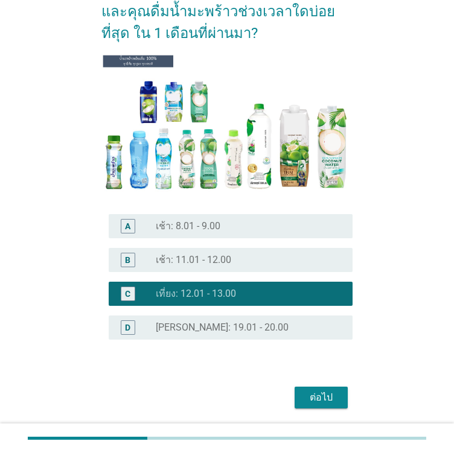
click at [249, 267] on div "B radio_button_unchecked เช้า: 11.01 - 12.00" at bounding box center [231, 260] width 244 height 24
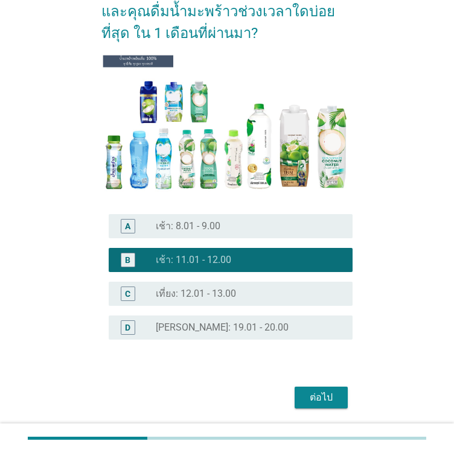
click at [240, 227] on div "radio_button_unchecked เช้า: 8.01 - 9.00" at bounding box center [244, 226] width 177 height 12
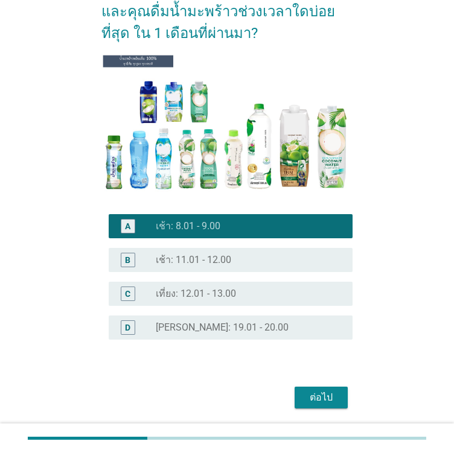
click at [331, 395] on div "ต่อไป" at bounding box center [321, 397] width 34 height 14
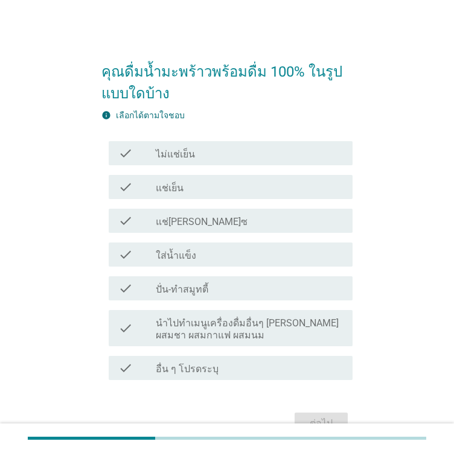
click at [179, 193] on label "แช่เย็น" at bounding box center [170, 188] width 28 height 12
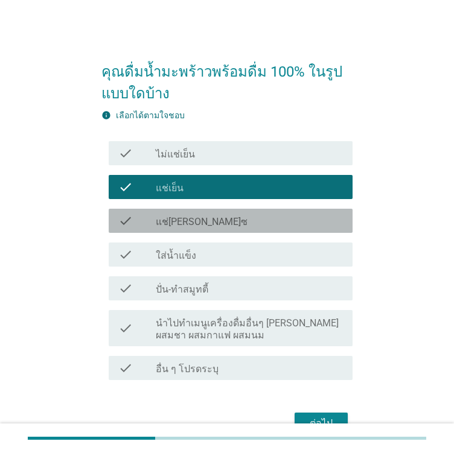
click at [183, 229] on div "check check_box_outline_blank แช่[PERSON_NAME]ซ" at bounding box center [231, 221] width 244 height 24
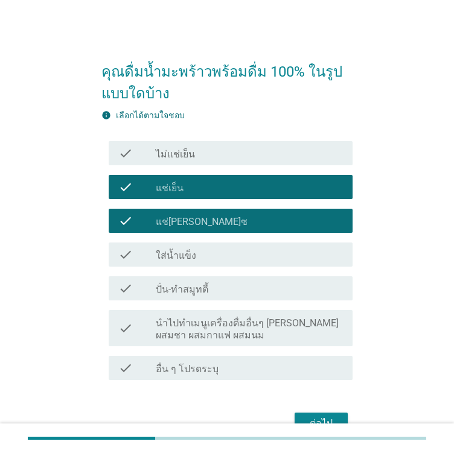
click at [183, 228] on div "check check_box_outline_blank แช่[PERSON_NAME]ซ" at bounding box center [231, 221] width 244 height 24
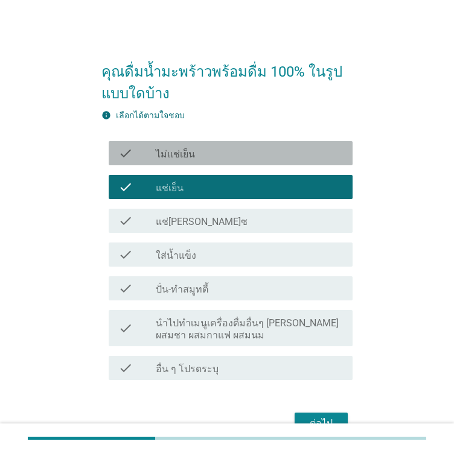
click at [174, 154] on label "ไม่แช่เย็น" at bounding box center [175, 154] width 39 height 12
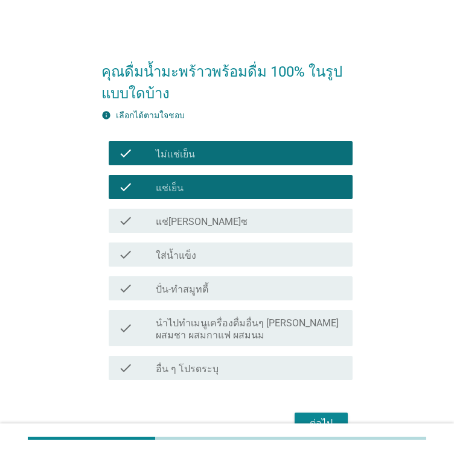
scroll to position [63, 0]
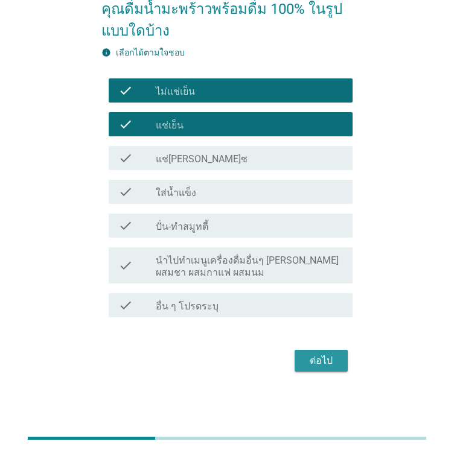
click at [325, 354] on div "ต่อไป" at bounding box center [321, 361] width 34 height 14
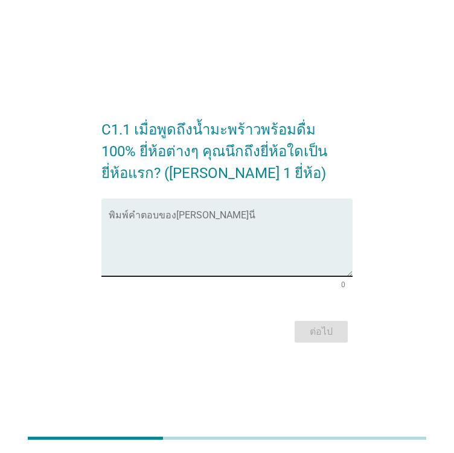
click at [195, 211] on div "พิมพ์คำตอบของ[PERSON_NAME]นี่" at bounding box center [231, 238] width 244 height 78
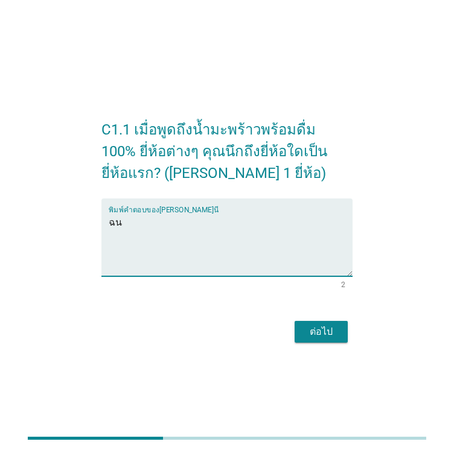
type textarea "ฉ"
type textarea "Coco"
click at [316, 348] on div "C1.1 เมื่อพูดถึงน้ำมะพร้าวพร้อมดื่ม 100% ยี่ห้อต่างๆ คุณนึกถึงยี่ห้อใดเป็นยี่ห้…" at bounding box center [227, 226] width 270 height 259
click at [306, 328] on div "ต่อไป" at bounding box center [321, 332] width 34 height 14
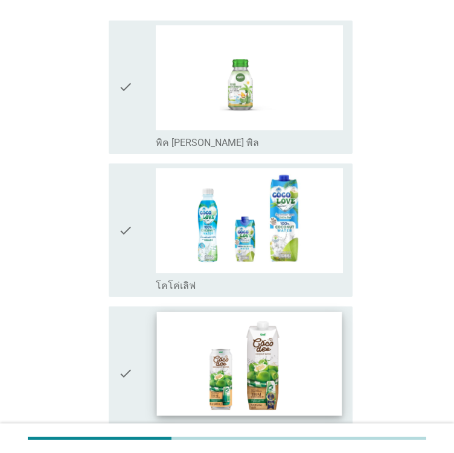
scroll to position [241, 0]
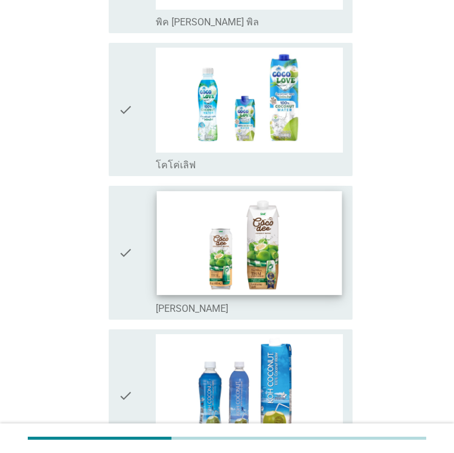
click at [210, 262] on img at bounding box center [249, 243] width 185 height 104
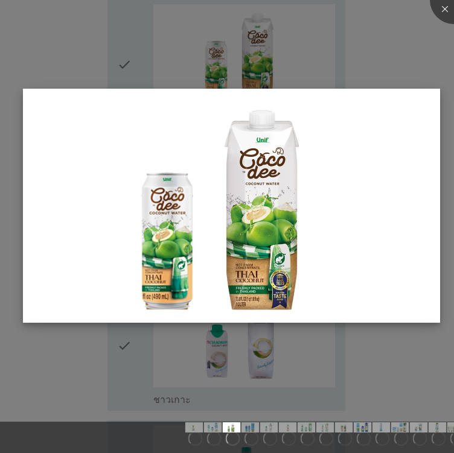
scroll to position [483, 0]
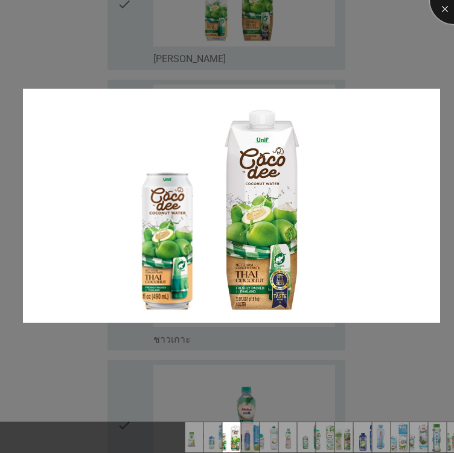
click at [448, 18] on div at bounding box center [454, 0] width 48 height 48
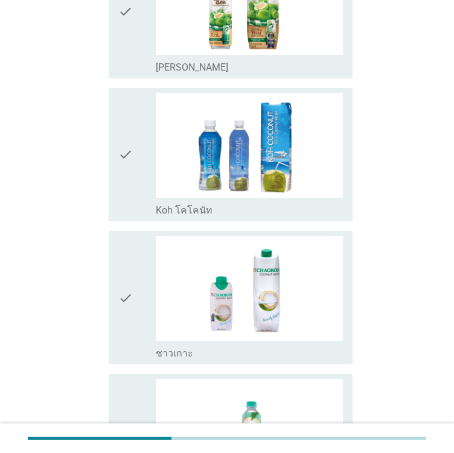
click at [126, 142] on icon "check" at bounding box center [125, 155] width 14 height 124
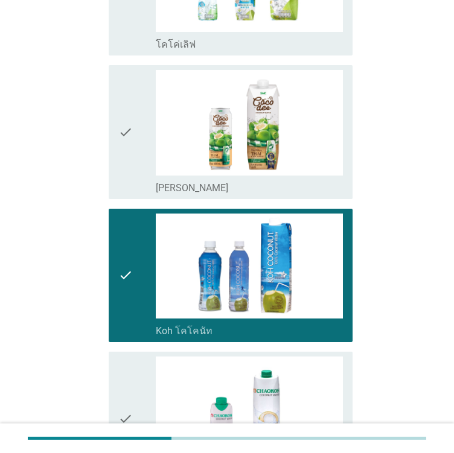
scroll to position [302, 0]
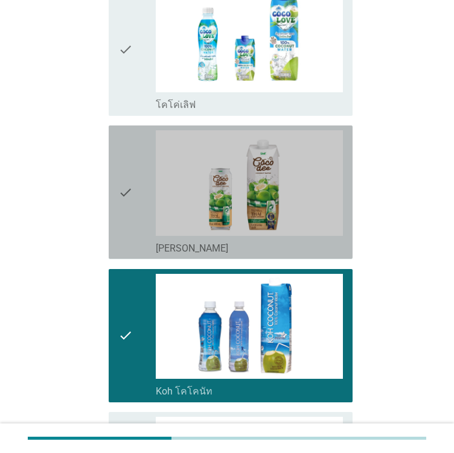
click at [144, 200] on div "check" at bounding box center [136, 192] width 37 height 124
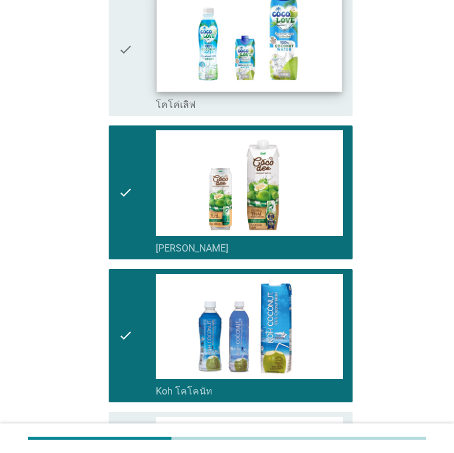
scroll to position [60, 0]
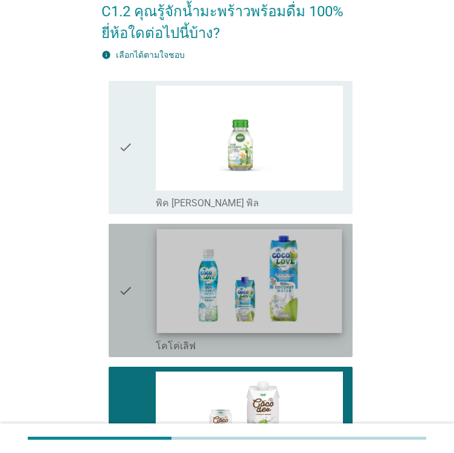
click at [205, 289] on img at bounding box center [249, 281] width 185 height 104
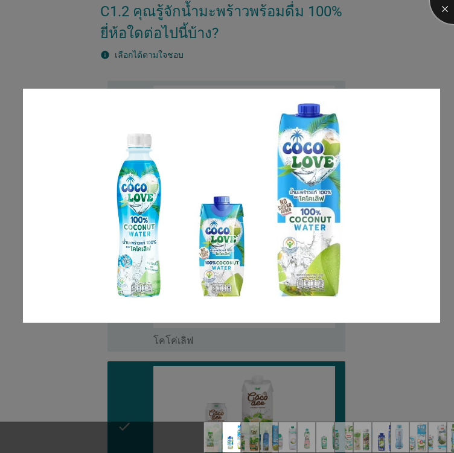
click at [447, 19] on div at bounding box center [454, 0] width 48 height 48
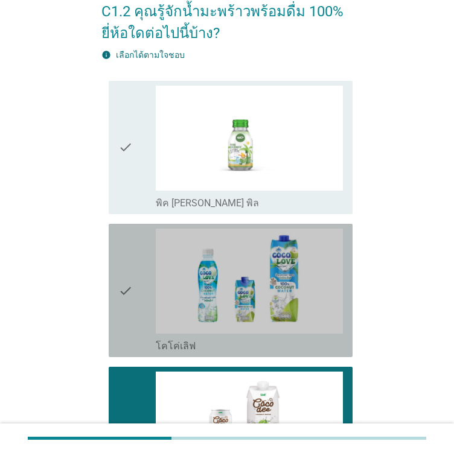
drag, startPoint x: 219, startPoint y: 271, endPoint x: 202, endPoint y: 262, distance: 18.9
click at [220, 270] on img at bounding box center [249, 281] width 187 height 105
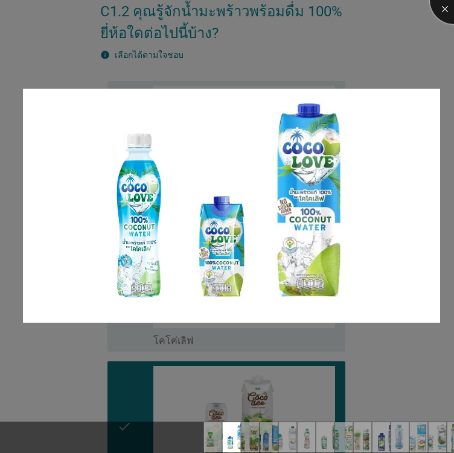
click at [441, 7] on div at bounding box center [454, 0] width 48 height 48
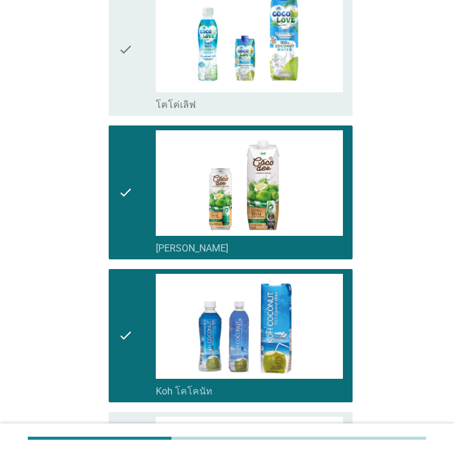
scroll to position [664, 0]
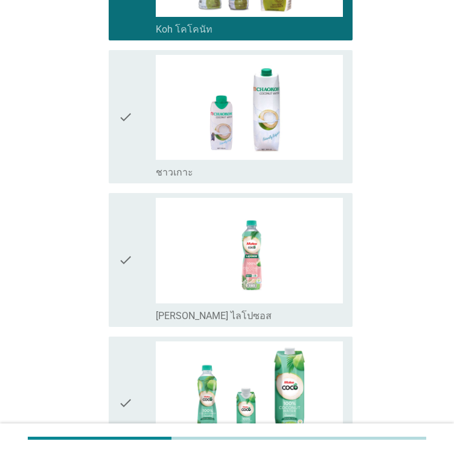
click at [128, 253] on icon "check" at bounding box center [125, 260] width 14 height 124
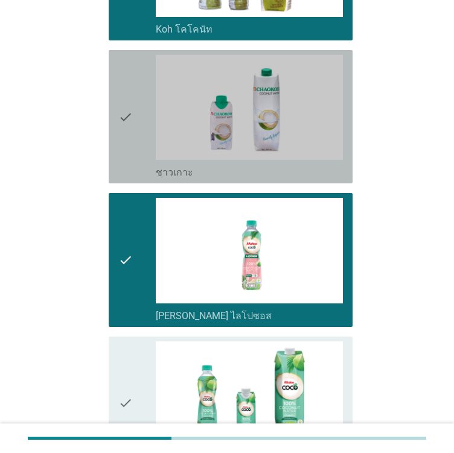
click at [113, 138] on div "check check_box_outline_blank ชาวเกาะ" at bounding box center [231, 116] width 244 height 133
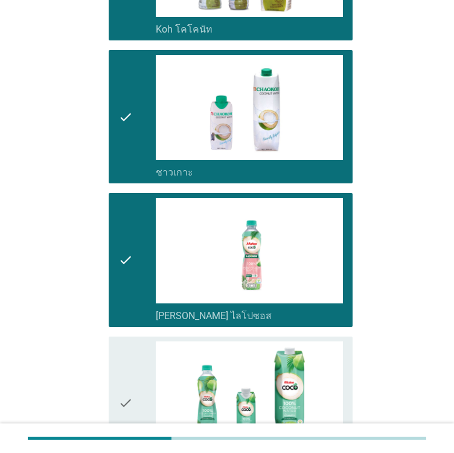
scroll to position [965, 0]
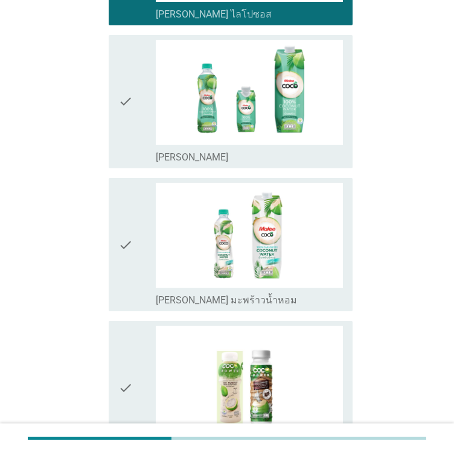
click at [122, 129] on icon "check" at bounding box center [125, 102] width 14 height 124
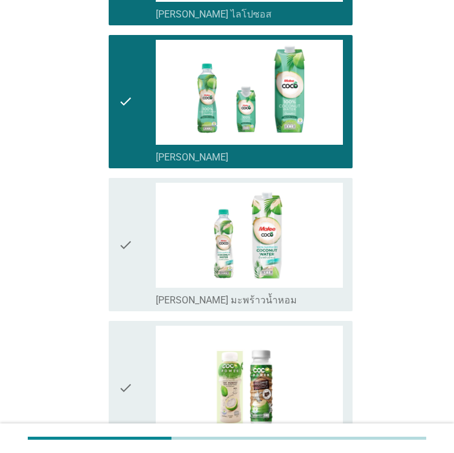
click at [129, 231] on icon "check" at bounding box center [125, 245] width 14 height 124
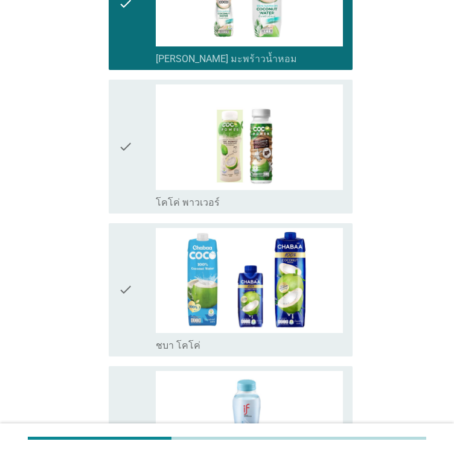
click at [123, 158] on icon "check" at bounding box center [125, 146] width 14 height 124
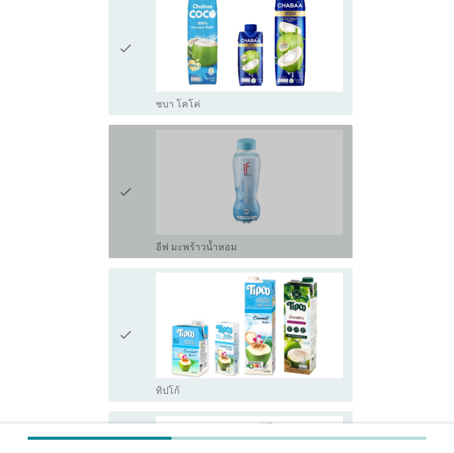
click at [130, 192] on icon "check" at bounding box center [125, 192] width 14 height 124
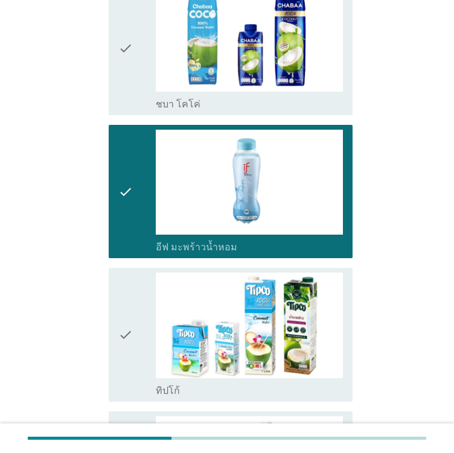
scroll to position [1810, 0]
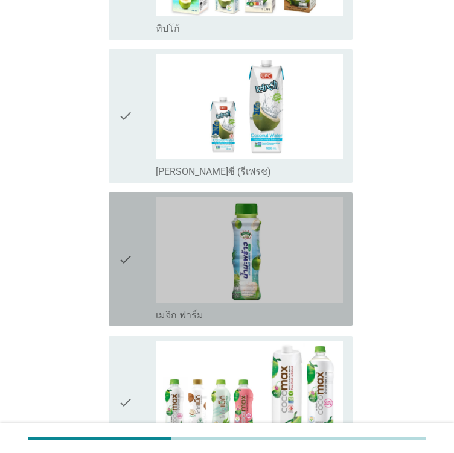
drag, startPoint x: 124, startPoint y: 234, endPoint x: 121, endPoint y: 207, distance: 26.7
click at [124, 235] on icon "check" at bounding box center [125, 259] width 14 height 124
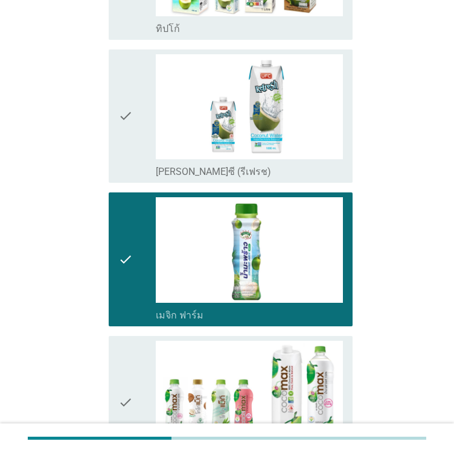
scroll to position [1991, 0]
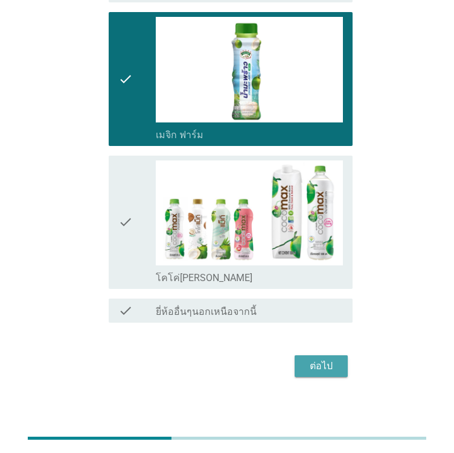
click at [314, 355] on button "ต่อไป" at bounding box center [320, 366] width 53 height 22
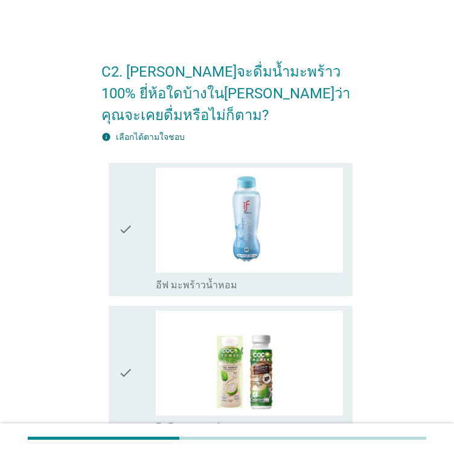
scroll to position [121, 0]
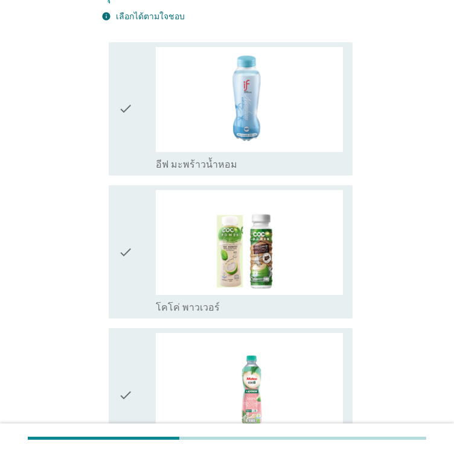
click at [121, 135] on icon "check" at bounding box center [125, 109] width 14 height 124
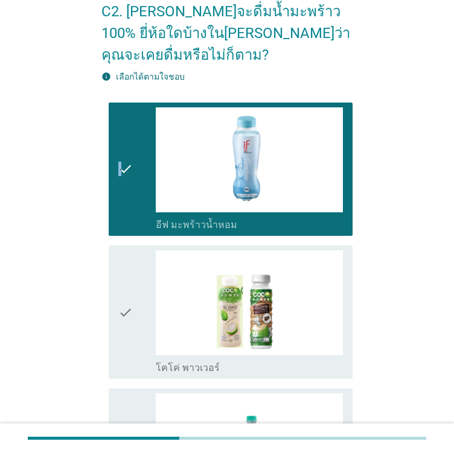
scroll to position [0, 0]
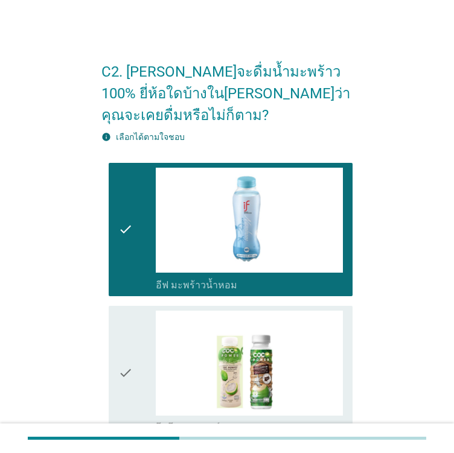
click at [132, 229] on icon "check" at bounding box center [125, 230] width 14 height 124
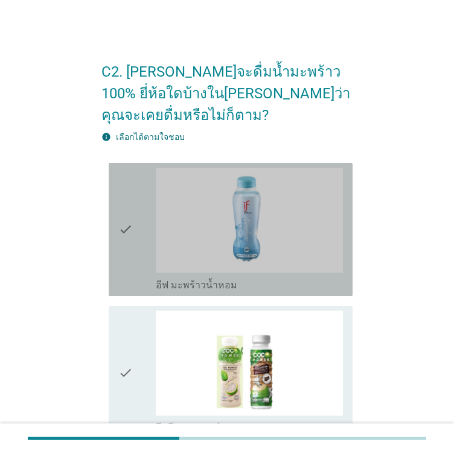
click at [132, 229] on icon "check" at bounding box center [125, 230] width 14 height 124
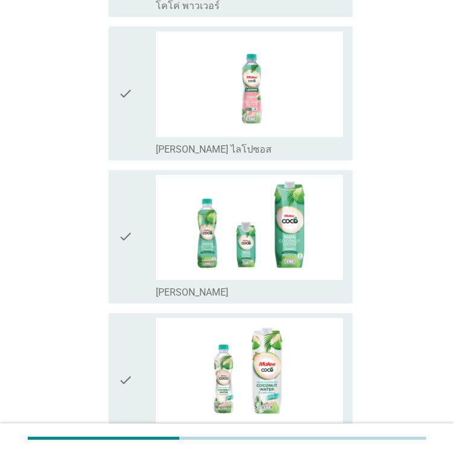
scroll to position [483, 0]
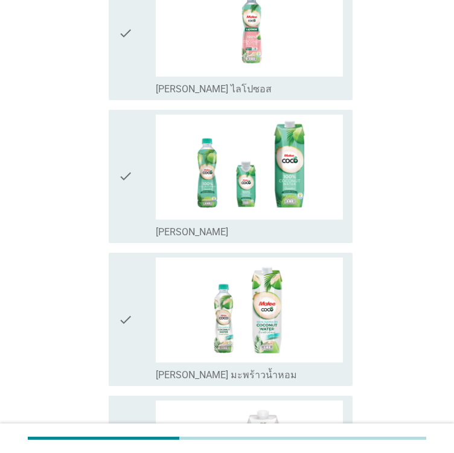
click at [132, 219] on icon "check" at bounding box center [125, 177] width 14 height 124
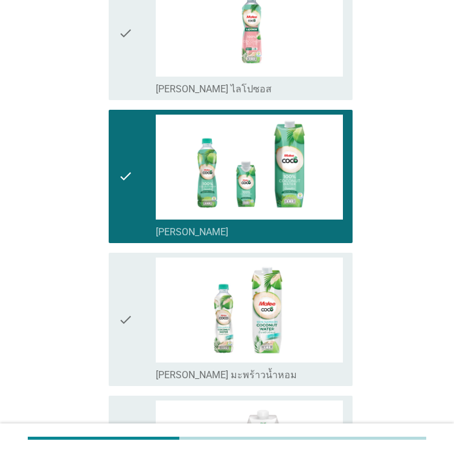
click at [132, 258] on div "check check_box_outline_blank [PERSON_NAME] มะพร้าวน้ำหอม" at bounding box center [226, 319] width 251 height 143
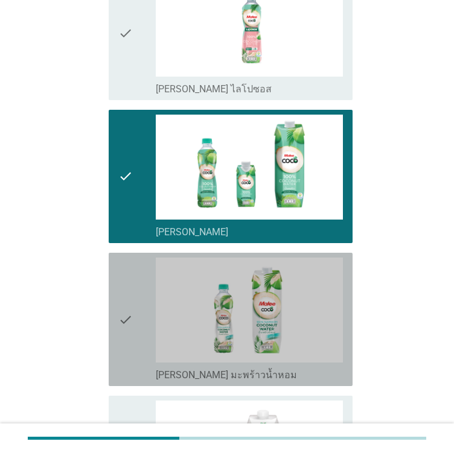
click at [130, 289] on icon "check" at bounding box center [125, 320] width 14 height 124
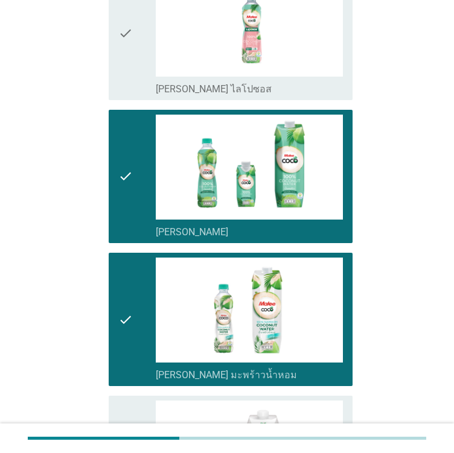
scroll to position [845, 0]
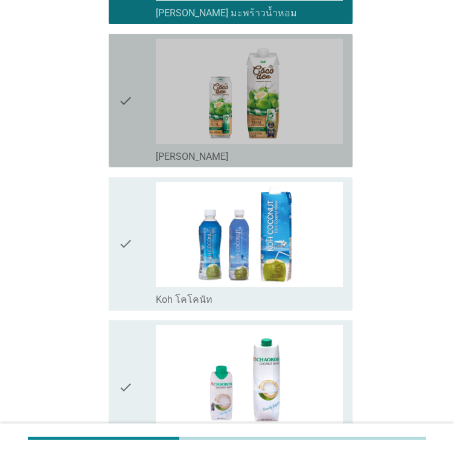
click at [146, 123] on div "check" at bounding box center [136, 101] width 37 height 124
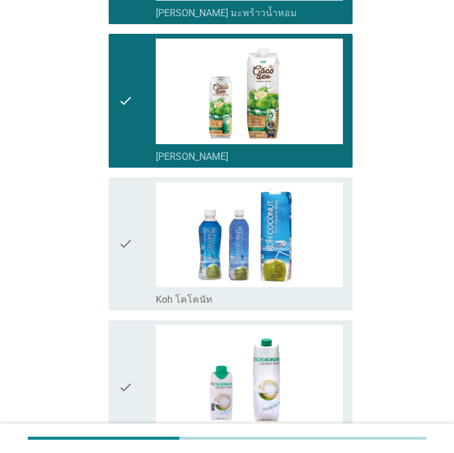
click at [144, 247] on div "check" at bounding box center [136, 244] width 37 height 124
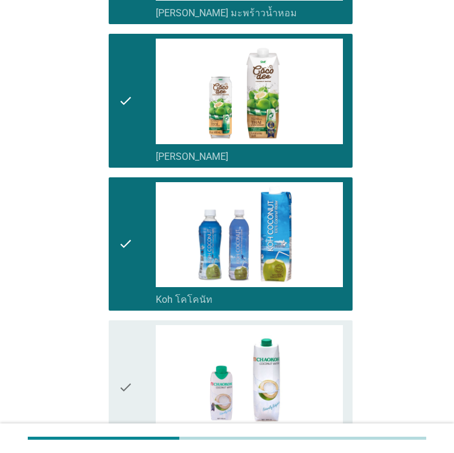
scroll to position [1146, 0]
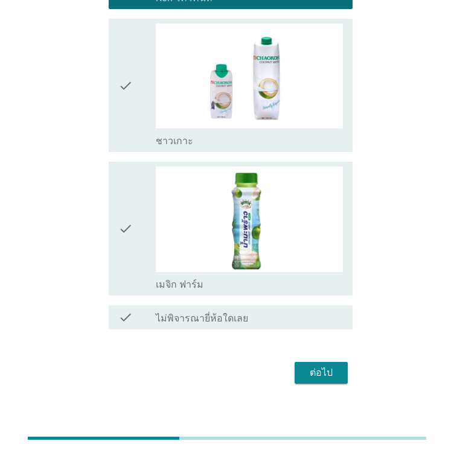
click at [345, 377] on button "ต่อไป" at bounding box center [320, 373] width 53 height 22
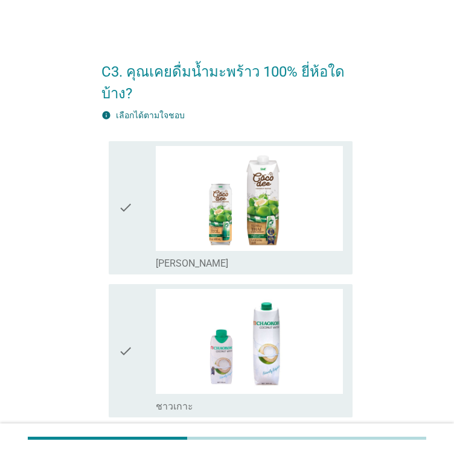
scroll to position [60, 0]
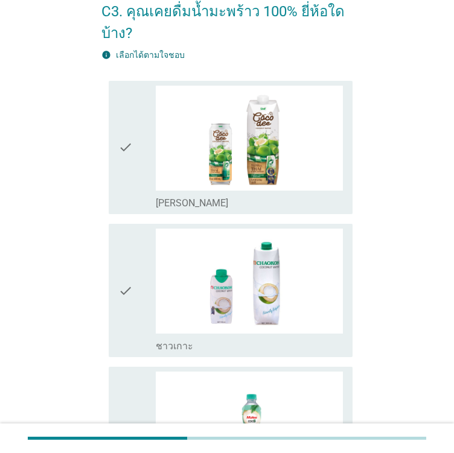
click at [148, 164] on div "check" at bounding box center [136, 148] width 37 height 124
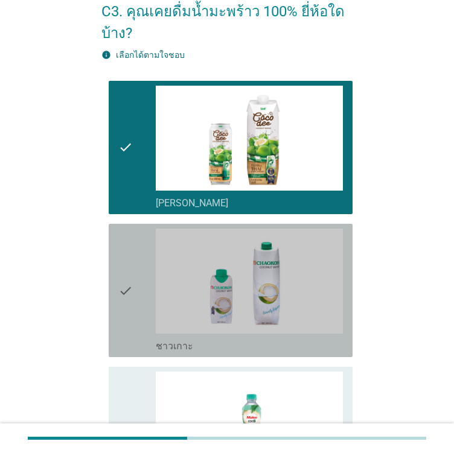
click at [129, 260] on icon "check" at bounding box center [125, 291] width 14 height 124
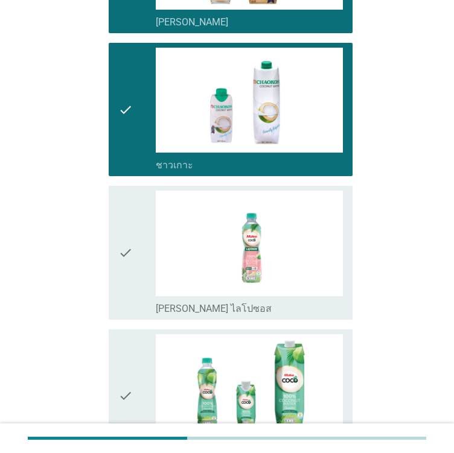
click at [133, 234] on div "check" at bounding box center [136, 253] width 37 height 124
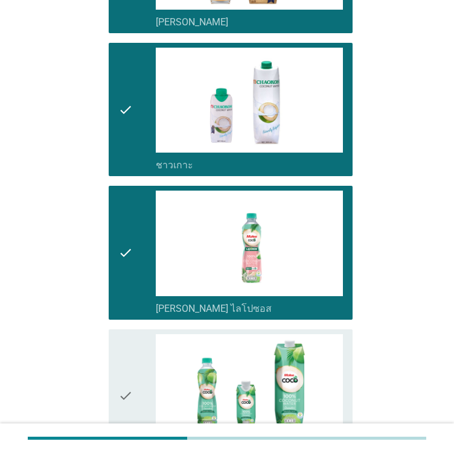
scroll to position [543, 0]
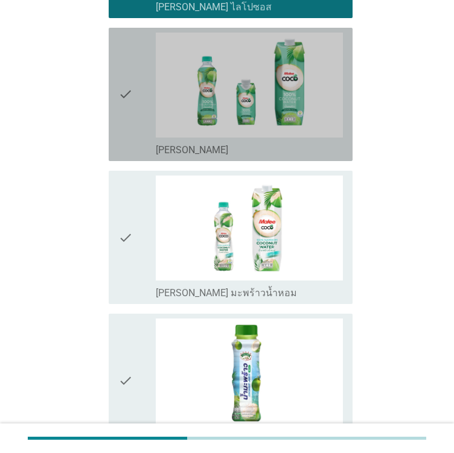
click at [141, 147] on div "check" at bounding box center [136, 95] width 37 height 124
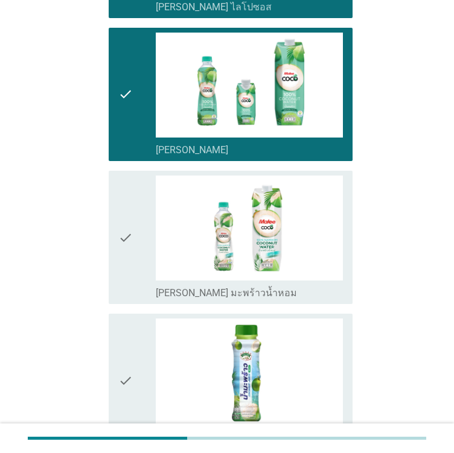
click at [133, 221] on div "check" at bounding box center [136, 238] width 37 height 124
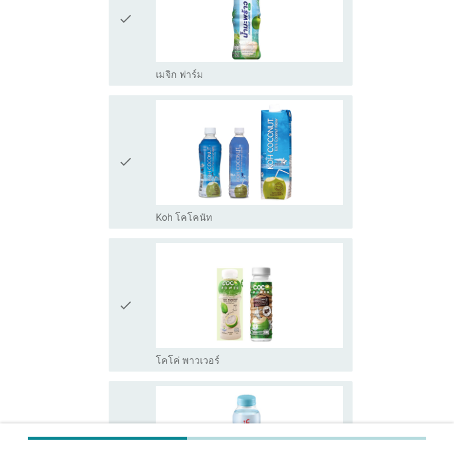
scroll to position [965, 0]
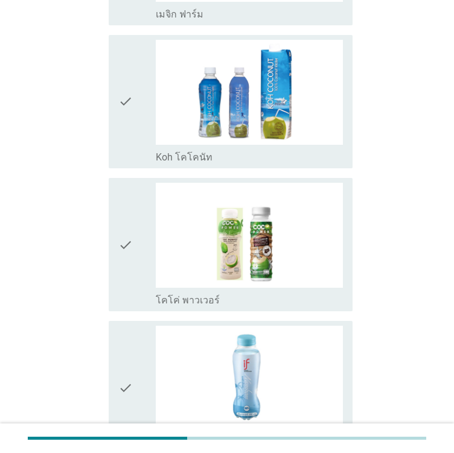
click at [142, 381] on div "check" at bounding box center [136, 388] width 37 height 124
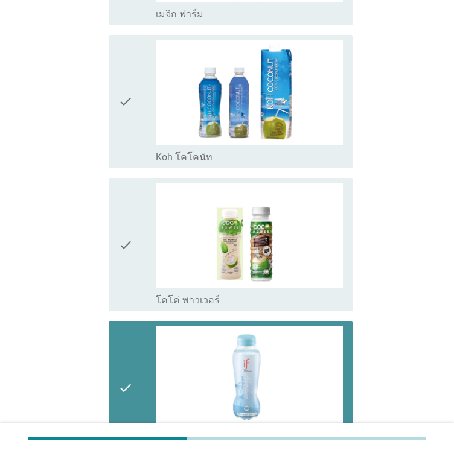
scroll to position [1099, 0]
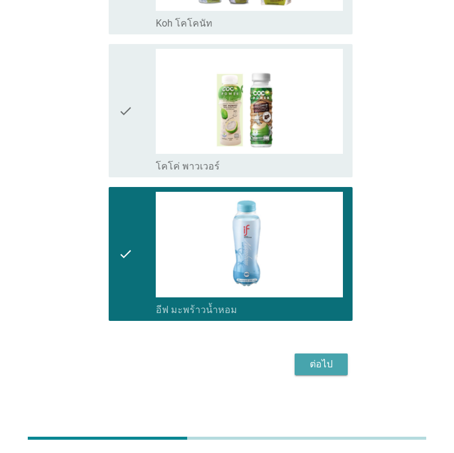
click at [339, 357] on button "ต่อไป" at bounding box center [320, 365] width 53 height 22
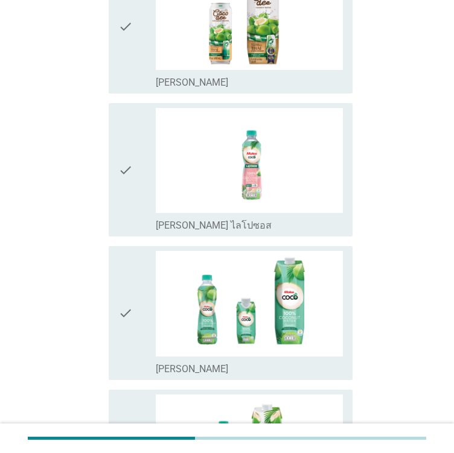
scroll to position [121, 0]
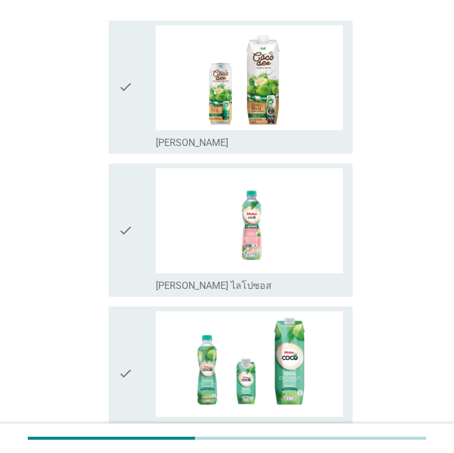
click at [128, 325] on icon "check" at bounding box center [125, 373] width 14 height 124
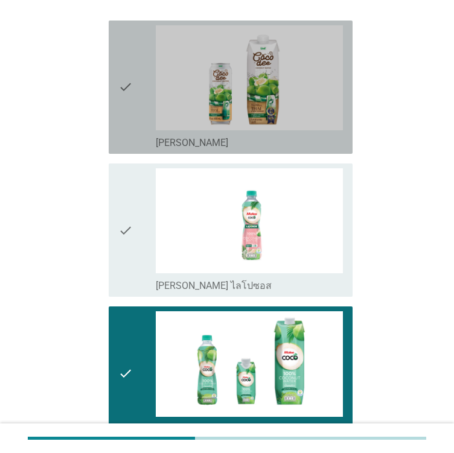
click at [126, 94] on icon "check" at bounding box center [125, 87] width 14 height 124
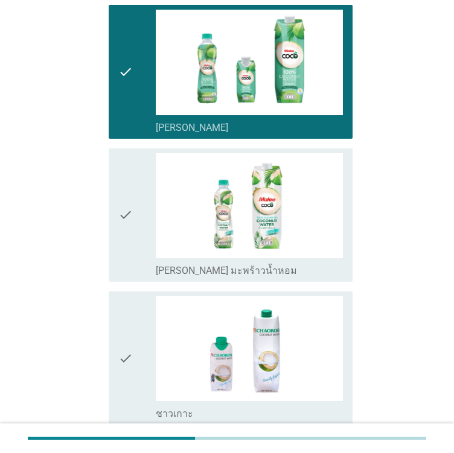
scroll to position [664, 0]
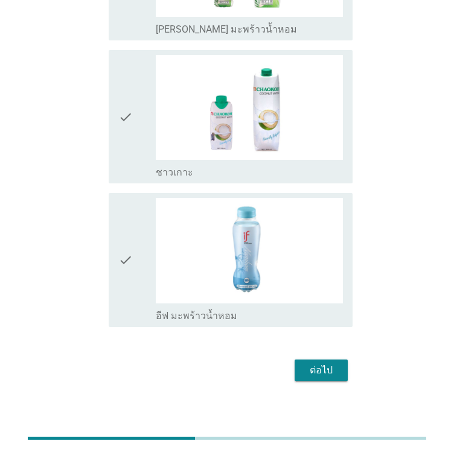
click at [137, 109] on div "check" at bounding box center [136, 117] width 37 height 124
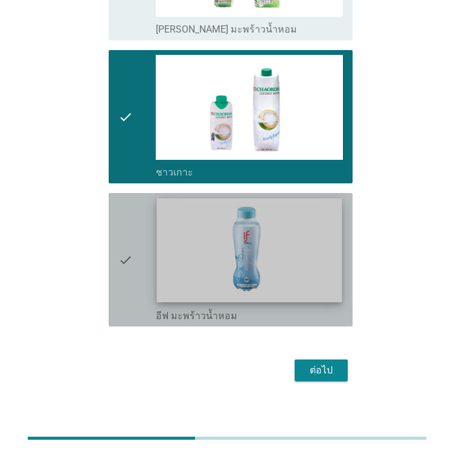
drag, startPoint x: 150, startPoint y: 268, endPoint x: 168, endPoint y: 288, distance: 26.9
click at [150, 269] on div "check" at bounding box center [136, 260] width 37 height 124
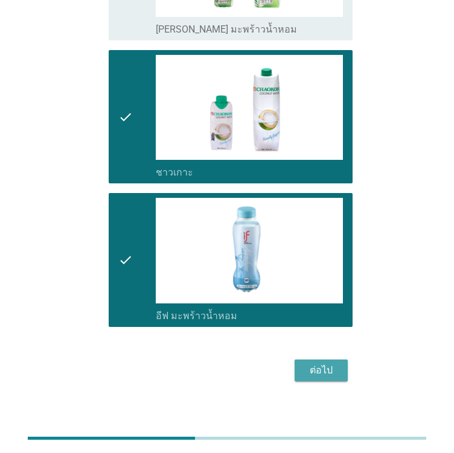
click at [326, 365] on div "ต่อไป" at bounding box center [321, 370] width 34 height 14
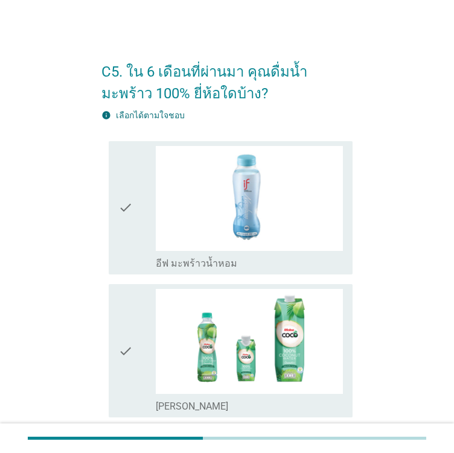
click at [90, 204] on div "C5. ใน 6 เดือนที่ผ่านมา คุณดื่มน้ำมะพร้าว 100% ยี่ห้อใดบ้าง? info เลือกได้ตามใจ…" at bounding box center [226, 405] width 405 height 733
drag, startPoint x: 130, startPoint y: 234, endPoint x: 130, endPoint y: 287, distance: 53.1
click at [130, 234] on icon "check" at bounding box center [125, 208] width 14 height 124
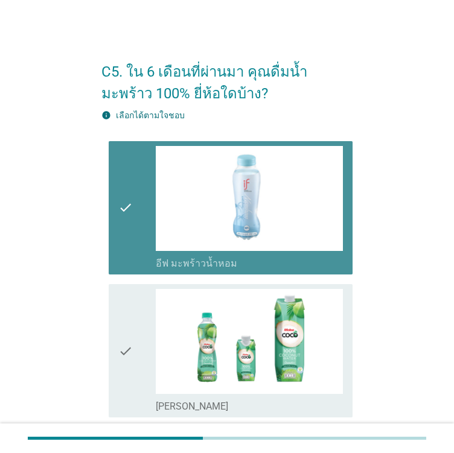
click at [137, 314] on div "check" at bounding box center [136, 351] width 37 height 124
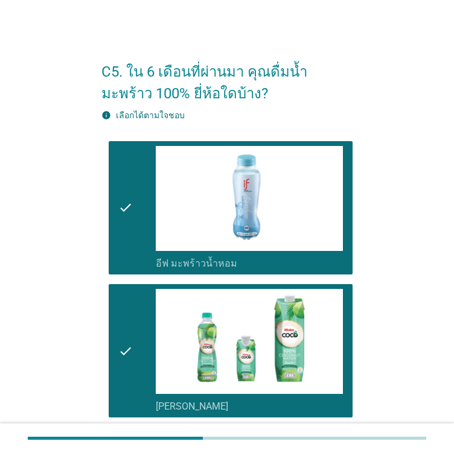
scroll to position [302, 0]
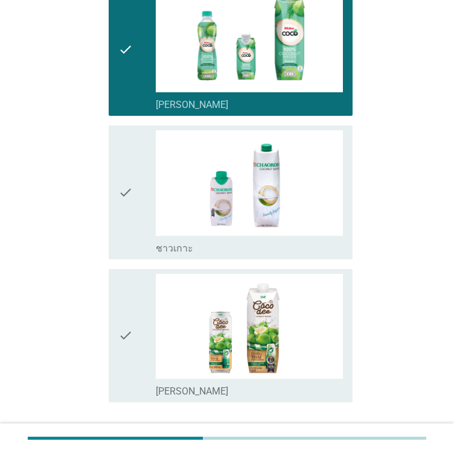
click at [135, 246] on div "check" at bounding box center [136, 192] width 37 height 124
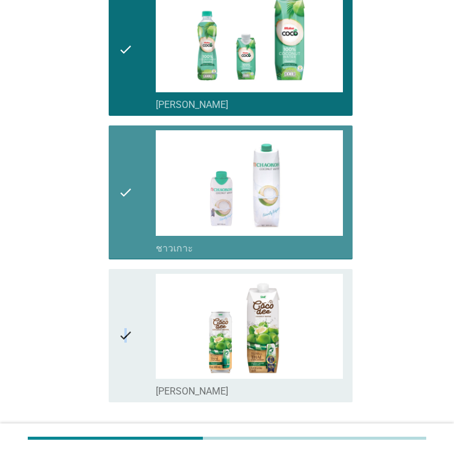
click at [127, 318] on icon "check" at bounding box center [125, 336] width 14 height 124
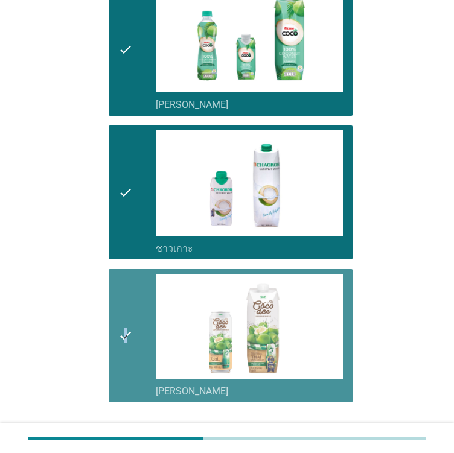
scroll to position [386, 0]
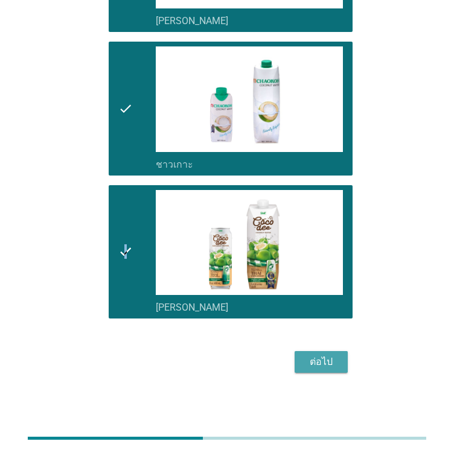
click at [304, 358] on div "ต่อไป" at bounding box center [321, 362] width 34 height 14
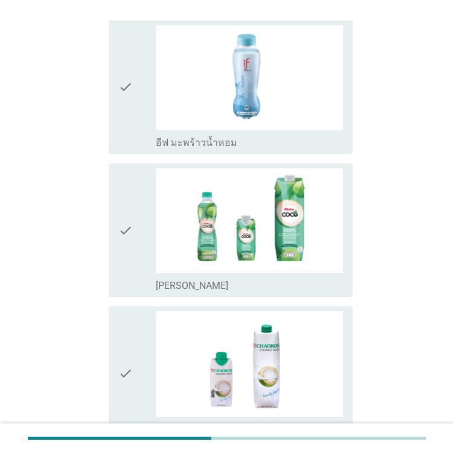
click at [127, 91] on icon "check" at bounding box center [125, 87] width 14 height 124
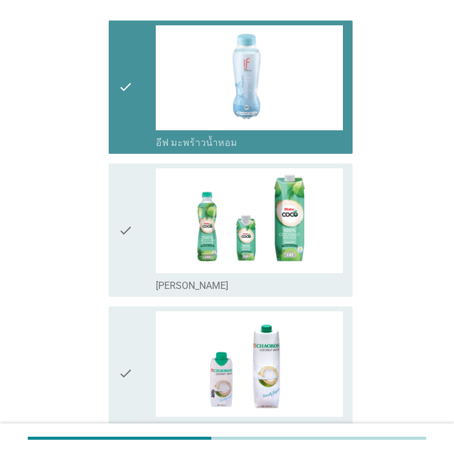
drag, startPoint x: 125, startPoint y: 187, endPoint x: 124, endPoint y: 200, distance: 13.3
click at [126, 192] on icon "check" at bounding box center [125, 230] width 14 height 124
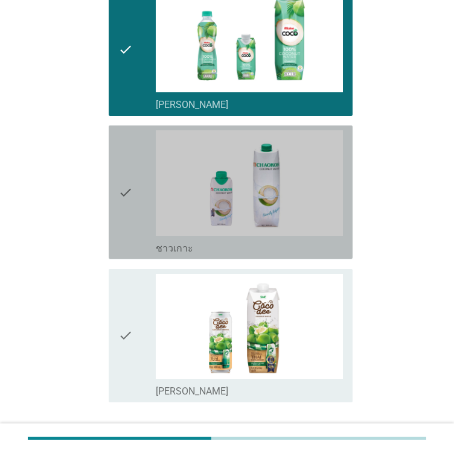
drag, startPoint x: 127, startPoint y: 156, endPoint x: 127, endPoint y: 289, distance: 132.7
click at [127, 156] on icon "check" at bounding box center [125, 192] width 14 height 124
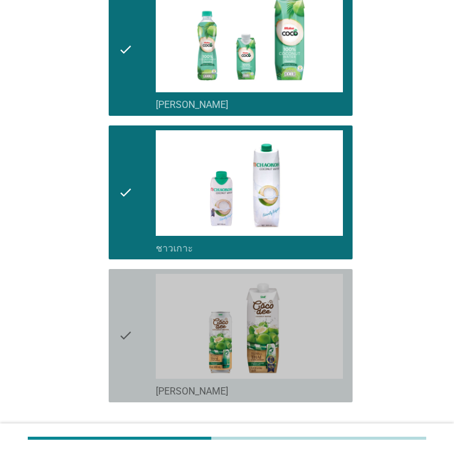
click at [130, 310] on icon "check" at bounding box center [125, 336] width 14 height 124
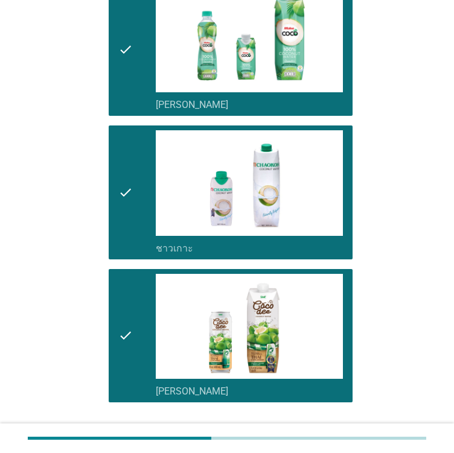
scroll to position [386, 0]
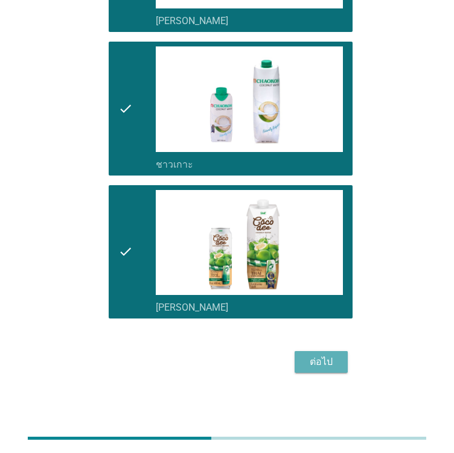
click at [330, 357] on div "ต่อไป" at bounding box center [321, 362] width 34 height 14
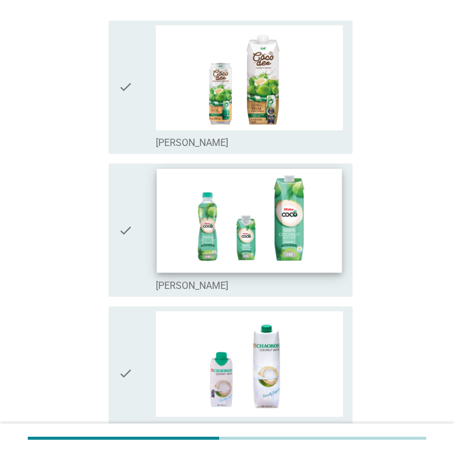
scroll to position [0, 0]
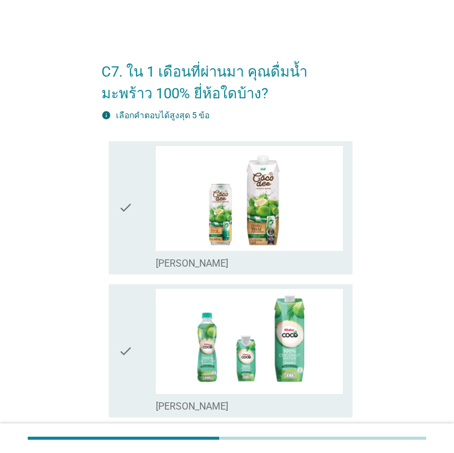
click at [119, 266] on icon "check" at bounding box center [125, 208] width 14 height 124
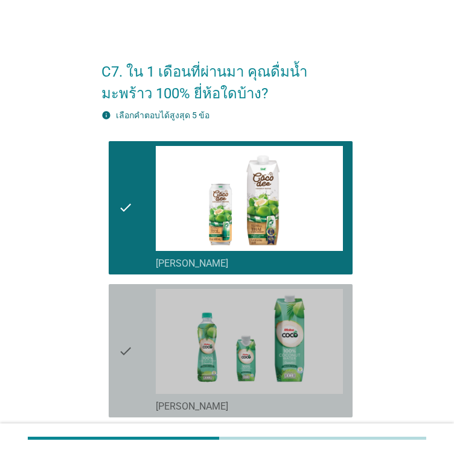
click at [124, 325] on icon "check" at bounding box center [125, 351] width 14 height 124
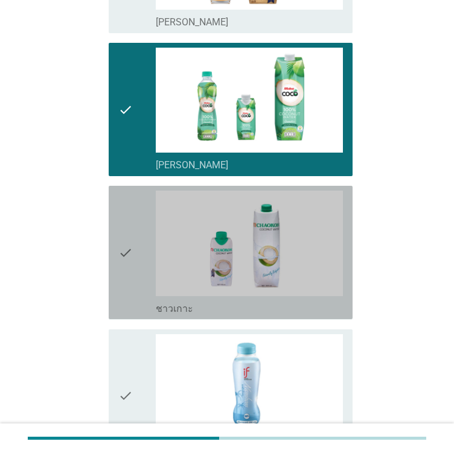
click at [138, 259] on div "check" at bounding box center [136, 253] width 37 height 124
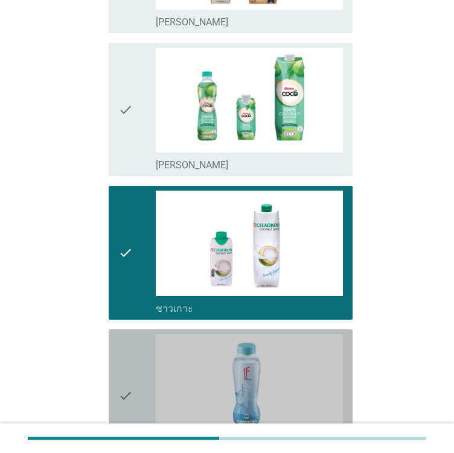
click at [119, 358] on icon "check" at bounding box center [125, 396] width 14 height 124
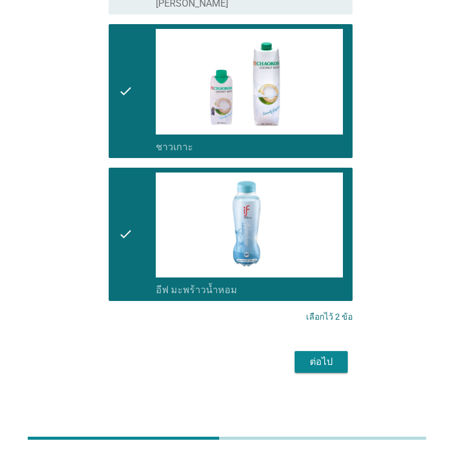
scroll to position [101, 0]
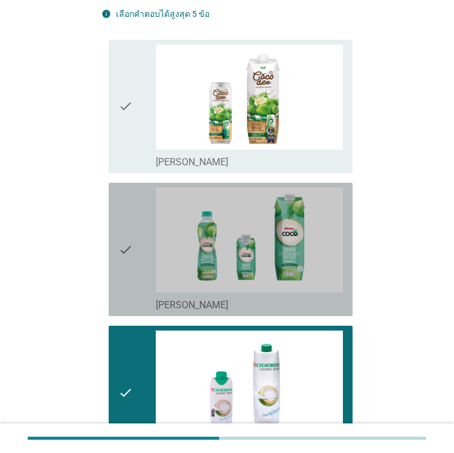
click at [123, 220] on icon "check" at bounding box center [125, 250] width 14 height 124
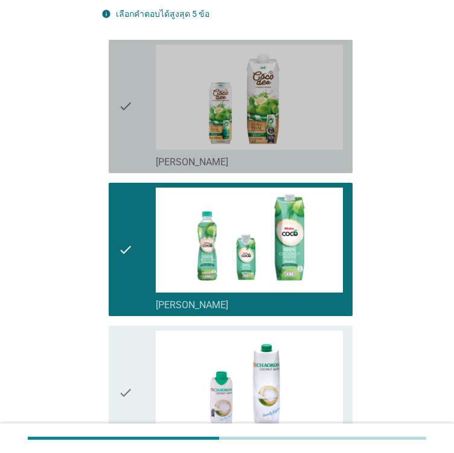
click at [119, 135] on icon "check" at bounding box center [125, 107] width 14 height 124
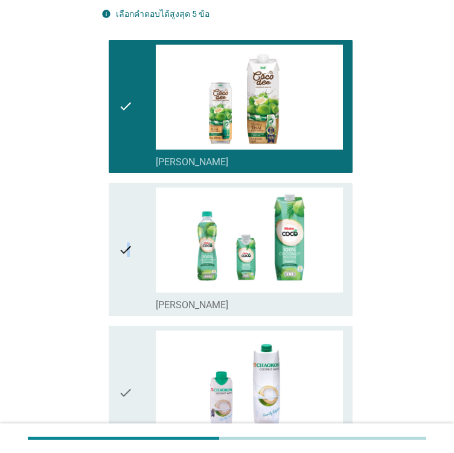
click at [130, 227] on icon "check" at bounding box center [125, 250] width 14 height 124
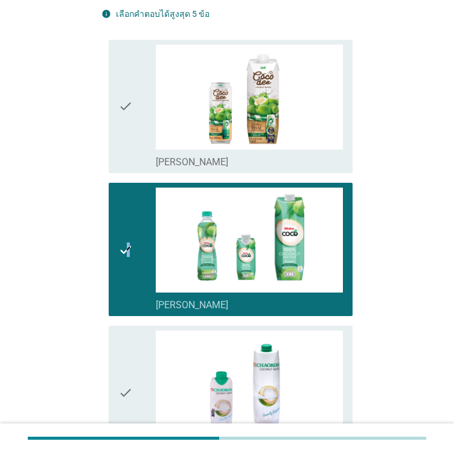
scroll to position [282, 0]
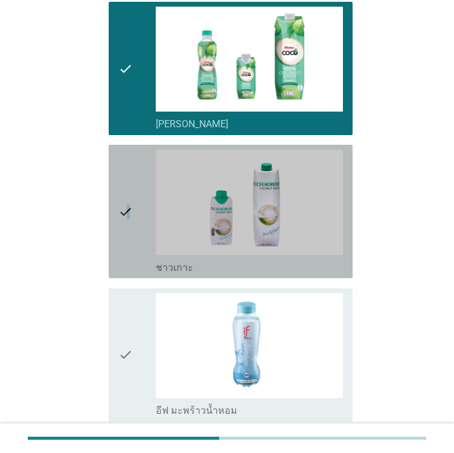
click at [130, 256] on icon "check" at bounding box center [125, 212] width 14 height 124
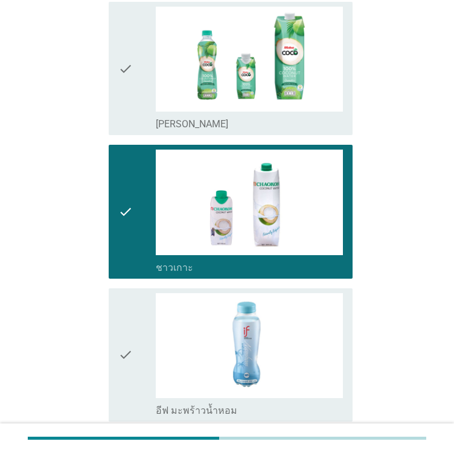
click at [124, 348] on icon "check" at bounding box center [125, 355] width 14 height 124
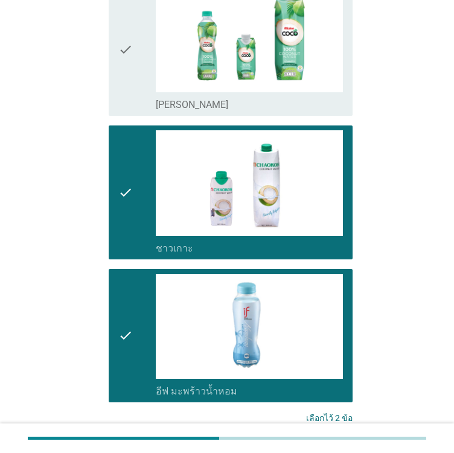
scroll to position [362, 0]
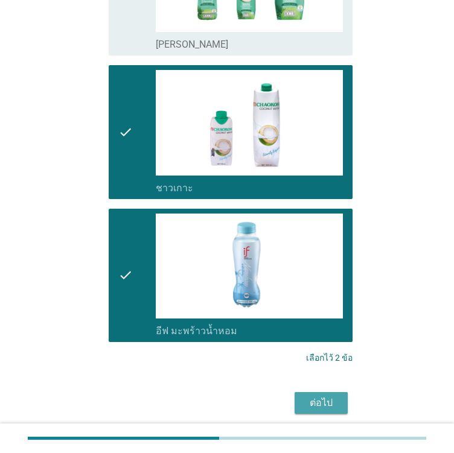
click at [333, 403] on div "ต่อไป" at bounding box center [321, 403] width 34 height 14
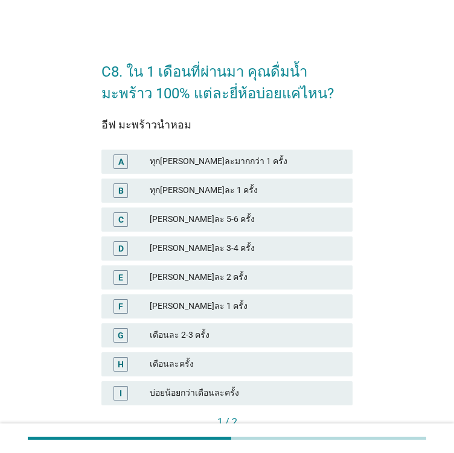
scroll to position [60, 0]
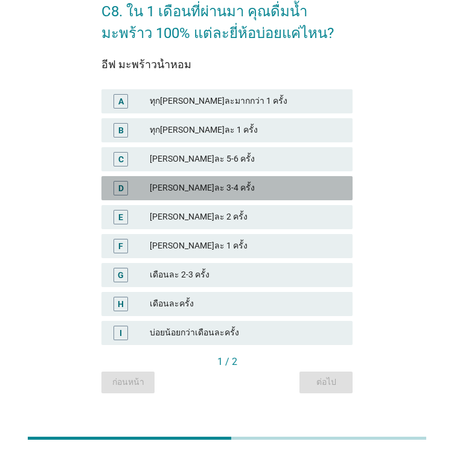
click at [183, 197] on div "D [PERSON_NAME]ละ 3-4 ครั้ง" at bounding box center [226, 188] width 251 height 24
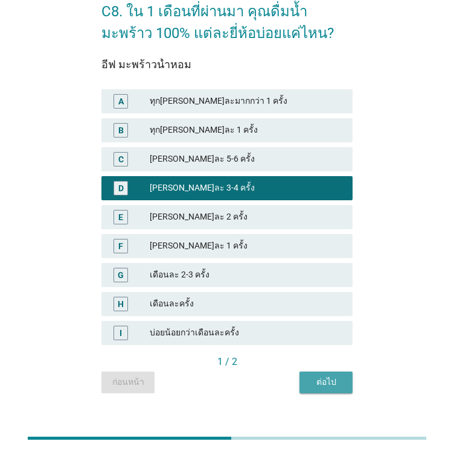
click at [337, 377] on div "ต่อไป" at bounding box center [326, 382] width 34 height 13
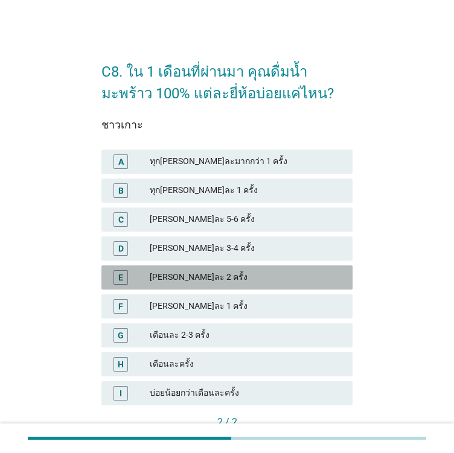
click at [205, 279] on div "[PERSON_NAME]ละ 2 ครั้ง" at bounding box center [246, 277] width 193 height 14
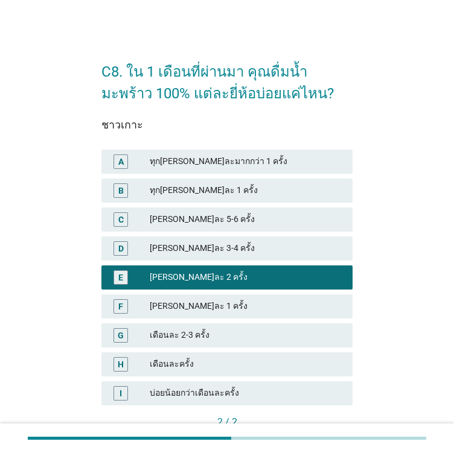
scroll to position [78, 0]
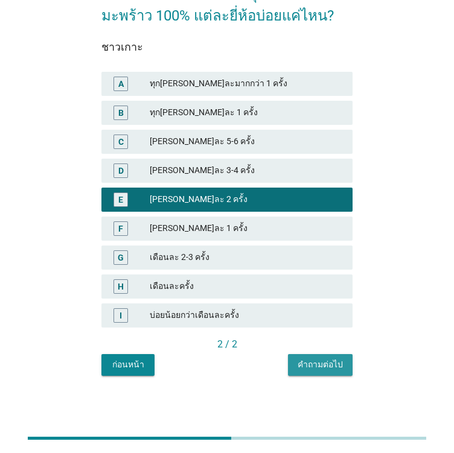
click at [315, 363] on div "คำถามต่อไป" at bounding box center [319, 364] width 45 height 13
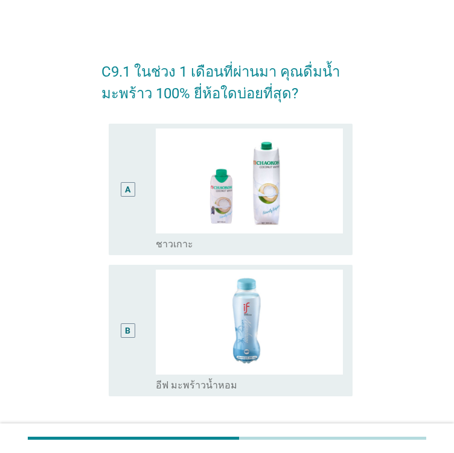
scroll to position [94, 0]
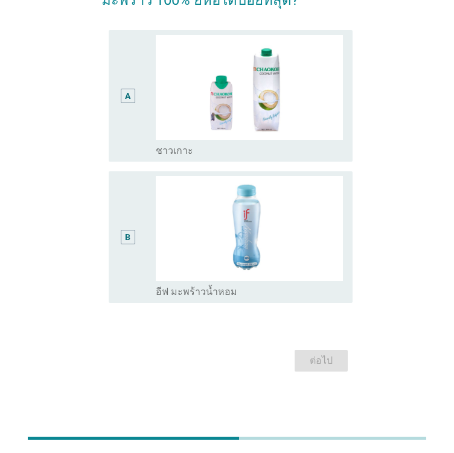
drag, startPoint x: 131, startPoint y: 237, endPoint x: 145, endPoint y: 255, distance: 22.8
click at [132, 238] on div "B" at bounding box center [128, 237] width 14 height 14
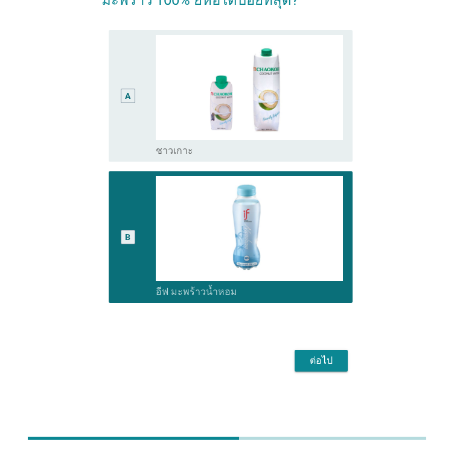
click at [324, 357] on div "ต่อไป" at bounding box center [321, 361] width 34 height 14
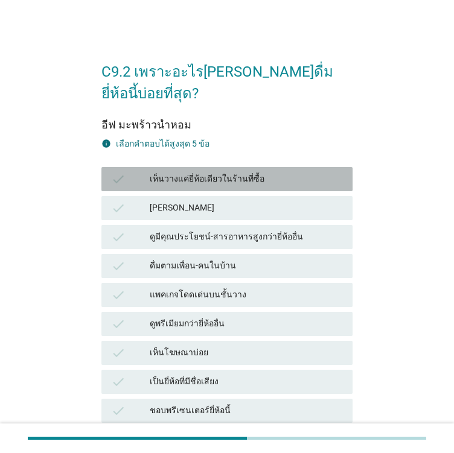
click at [147, 168] on div "check เห็นวางแค่ยี่ห้อเดียวในร้านที่ซื้อ" at bounding box center [226, 179] width 251 height 24
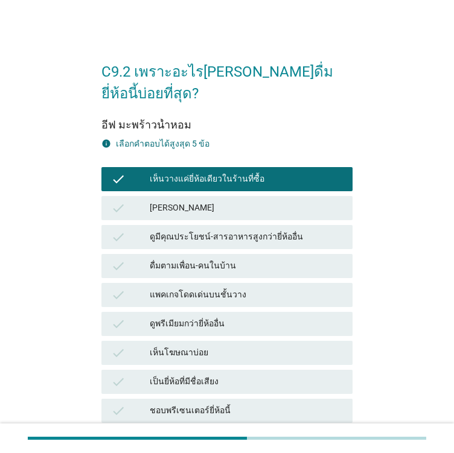
click at [150, 201] on div "[PERSON_NAME]" at bounding box center [246, 208] width 193 height 14
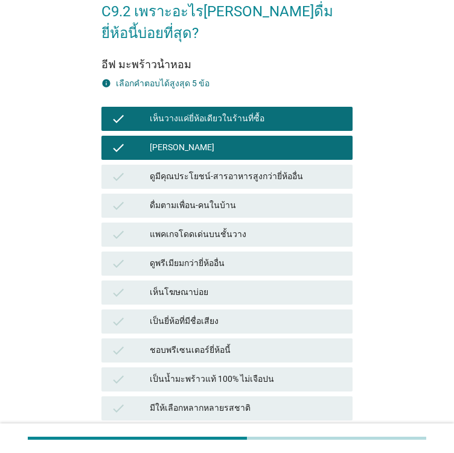
scroll to position [181, 0]
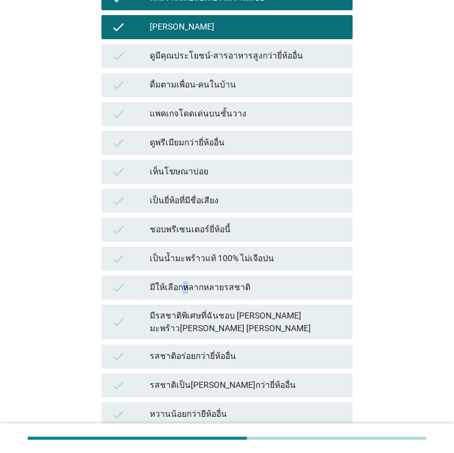
click at [185, 273] on div "check มีให้เลือกหลากหลายรสชาติ" at bounding box center [227, 287] width 256 height 29
click at [206, 129] on div "check ดูพรีเมียมกว่ายี่ห้ออื่น" at bounding box center [227, 143] width 256 height 29
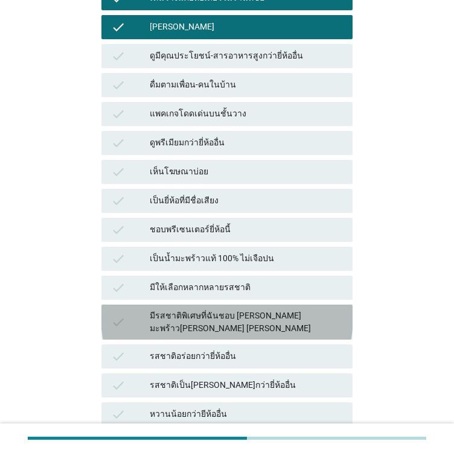
drag, startPoint x: 202, startPoint y: 305, endPoint x: 199, endPoint y: 247, distance: 58.6
click at [203, 305] on div "check มีรสชาติพิเศษที่ฉันชอบ [PERSON_NAME] มะพร้าว[PERSON_NAME] [PERSON_NAME]" at bounding box center [226, 322] width 251 height 35
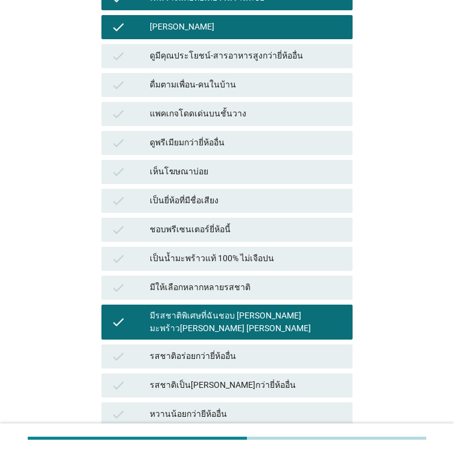
click at [197, 107] on div "แพคเกจโดดเด่นบนชั้นวาง" at bounding box center [246, 114] width 193 height 14
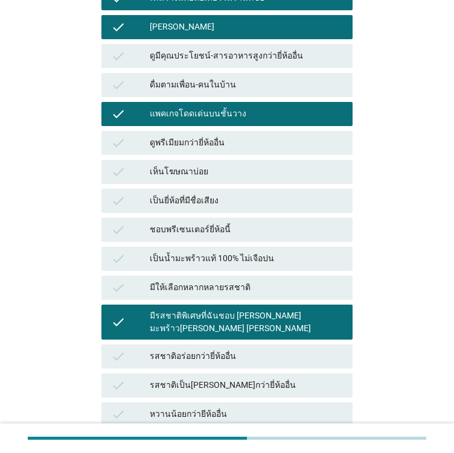
scroll to position [422, 0]
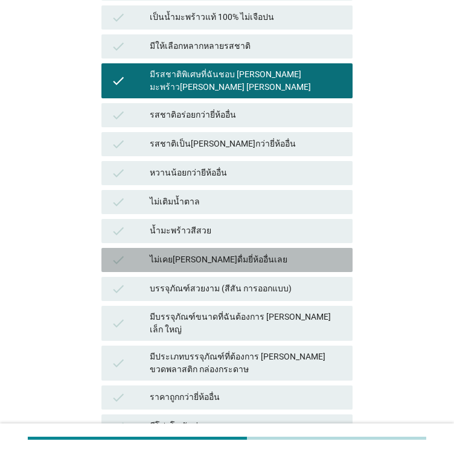
drag, startPoint x: 178, startPoint y: 224, endPoint x: 182, endPoint y: 250, distance: 25.6
click at [179, 253] on div "ไม่เคย[PERSON_NAME]ดื่มยี่ห้ออื่นเลย" at bounding box center [246, 260] width 193 height 14
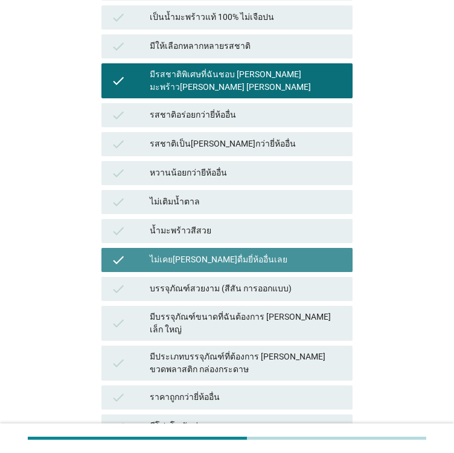
click at [179, 253] on div "ไม่เคย[PERSON_NAME]ดื่มยี่ห้ออื่นเลย" at bounding box center [246, 260] width 193 height 14
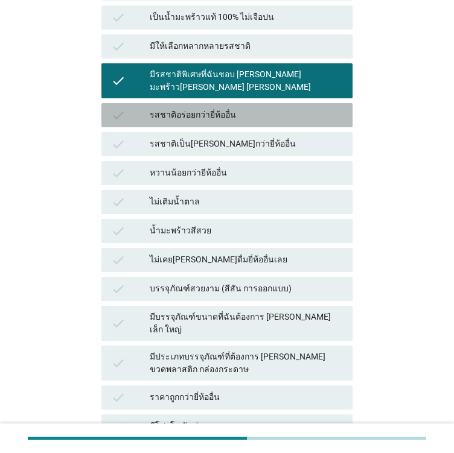
click at [165, 108] on div "รสชาติอร่อยกว่ายี่ห้ออื่น" at bounding box center [246, 115] width 193 height 14
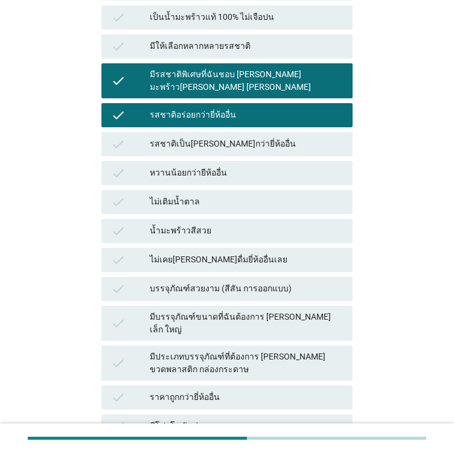
scroll to position [536, 0]
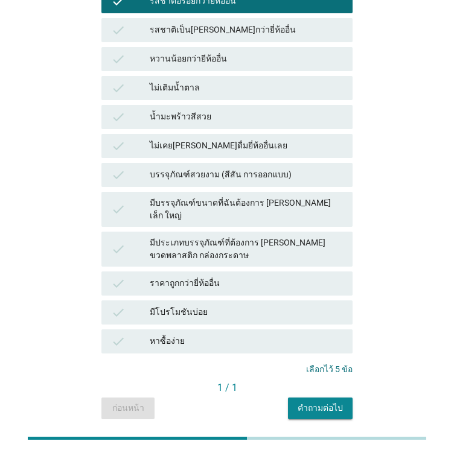
click at [310, 398] on button "คำถามต่อไป" at bounding box center [320, 409] width 65 height 22
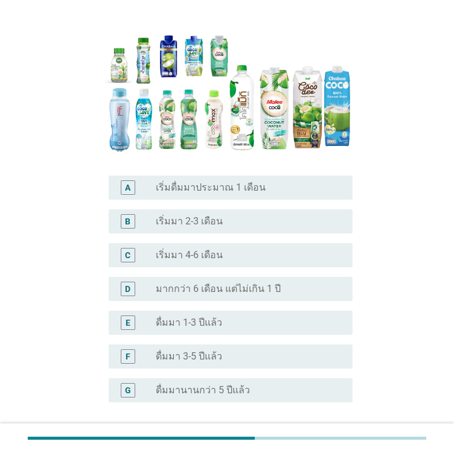
scroll to position [181, 0]
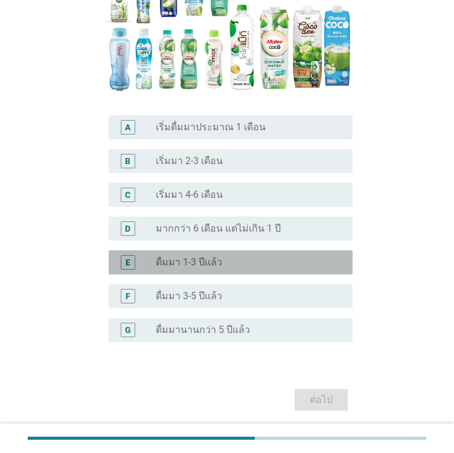
click at [209, 270] on div "E radio_button_unchecked ดื่มมา 1-3 ปีแล้ว" at bounding box center [231, 262] width 244 height 24
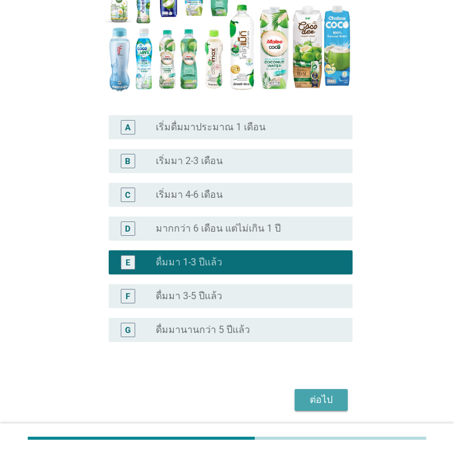
click at [318, 398] on div "ต่อไป" at bounding box center [321, 400] width 34 height 14
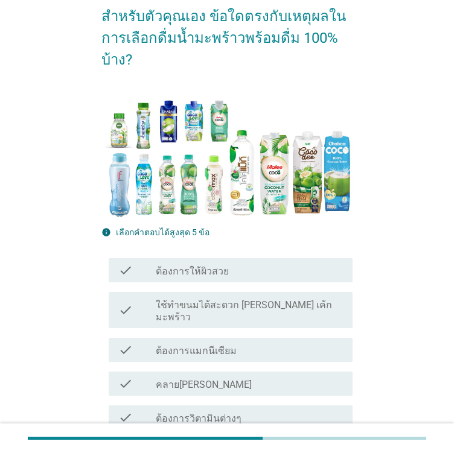
scroll to position [241, 0]
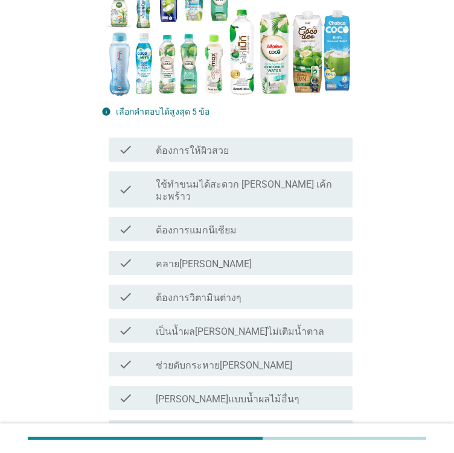
click at [180, 157] on div "check check_box_outline_blank ต้องการให้ผิวสวย" at bounding box center [231, 150] width 244 height 24
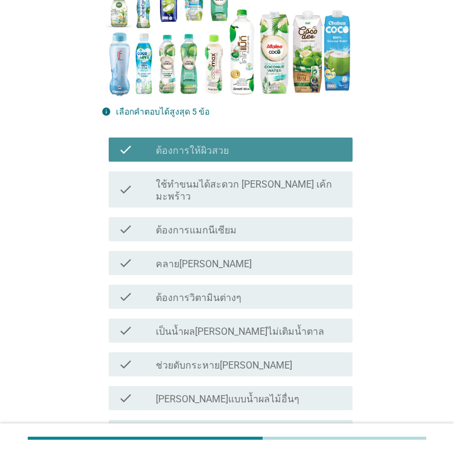
click at [177, 190] on div "check check_box_outline_blank ใช้ทำขนมได้สะดวก [PERSON_NAME] เค้กมะพร้าว" at bounding box center [231, 189] width 244 height 36
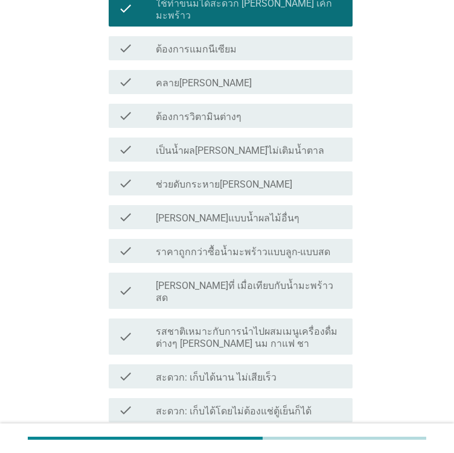
scroll to position [483, 0]
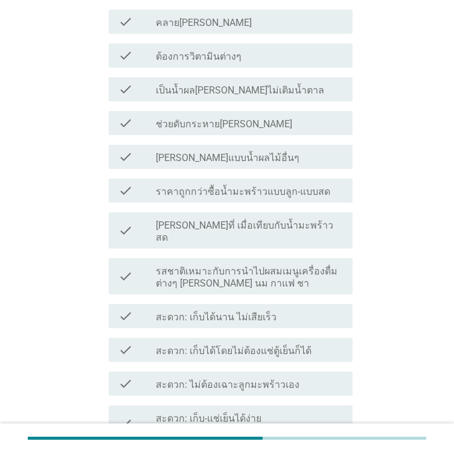
click at [198, 345] on label "สะดวก: เก็บได้โดยไม่ต้องแช่ตู้เย็นก็ได้" at bounding box center [234, 351] width 156 height 12
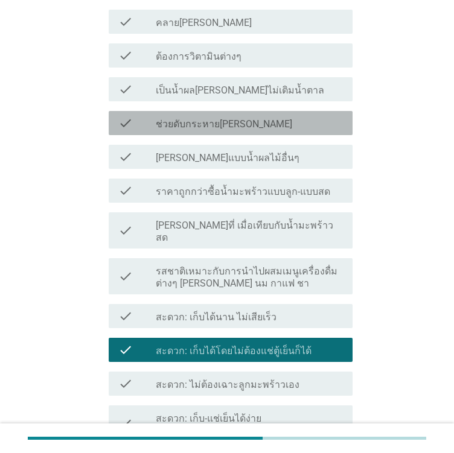
click at [179, 111] on div "check check_box_outline_blank ช่วยดับกระหาย[PERSON_NAME]" at bounding box center [231, 123] width 244 height 24
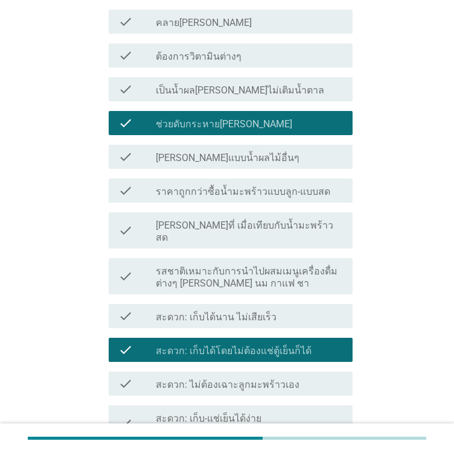
click at [213, 14] on div "check_box_outline_blank คลาย[PERSON_NAME]" at bounding box center [249, 21] width 187 height 14
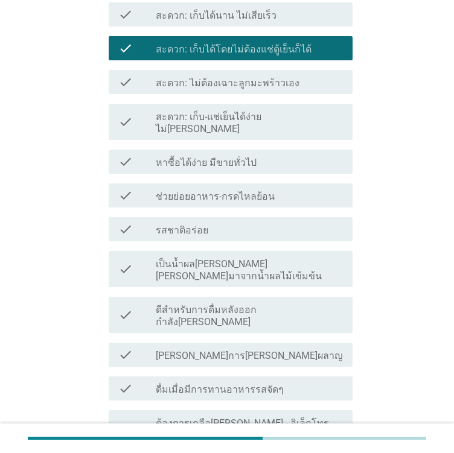
scroll to position [965, 0]
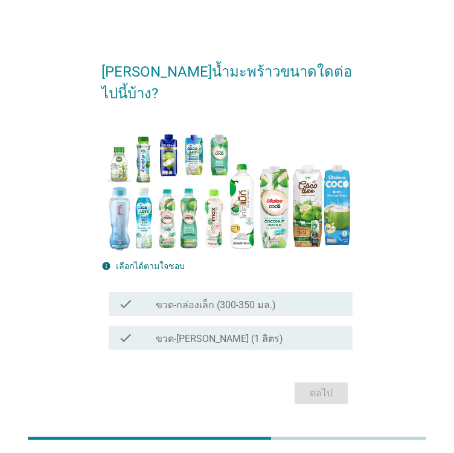
click at [220, 333] on label "ขวด-[PERSON_NAME] (1 ลิตร)" at bounding box center [219, 339] width 127 height 12
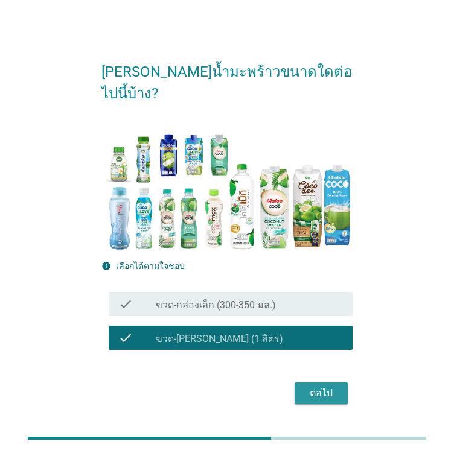
click at [311, 386] on div "ต่อไป" at bounding box center [321, 393] width 34 height 14
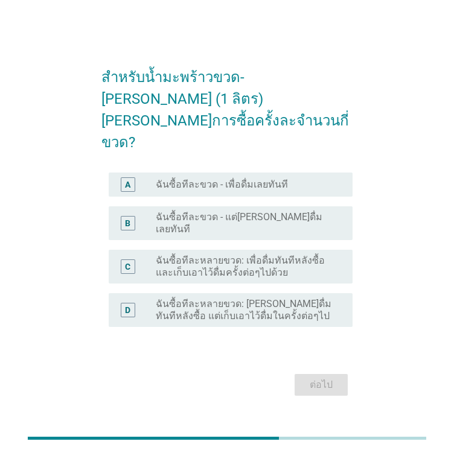
drag, startPoint x: 187, startPoint y: 171, endPoint x: 217, endPoint y: 209, distance: 48.6
click at [188, 179] on label "ฉันซื้อทีละขวด - เพื่อดื่มเลยทันที" at bounding box center [222, 185] width 132 height 12
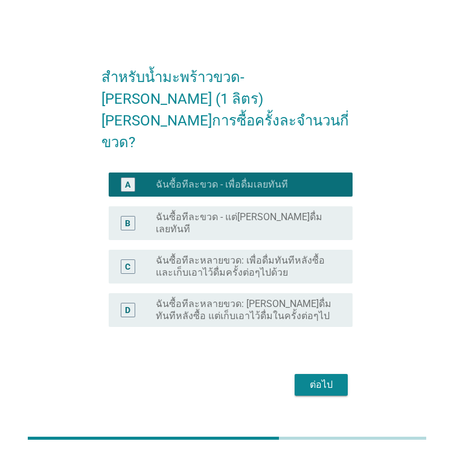
click at [312, 378] on div "ต่อไป" at bounding box center [321, 385] width 34 height 14
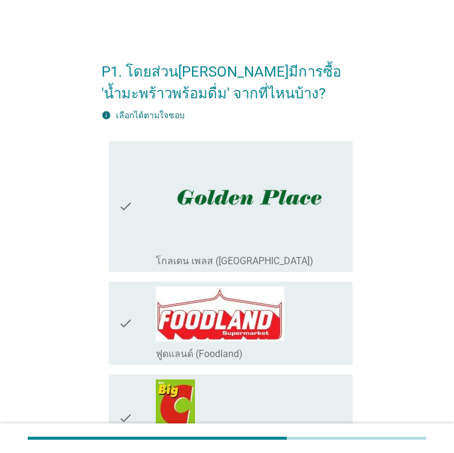
scroll to position [241, 0]
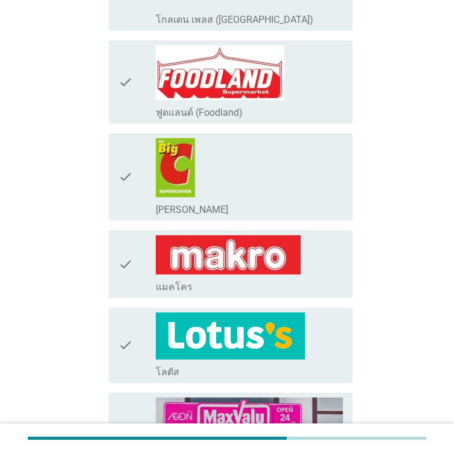
click at [211, 197] on div "check_box_outline_blank [PERSON_NAME]" at bounding box center [249, 177] width 187 height 78
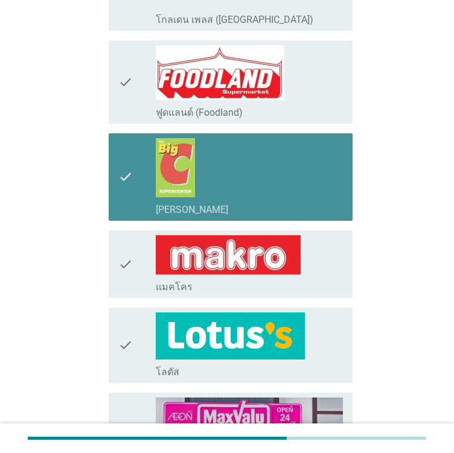
scroll to position [422, 0]
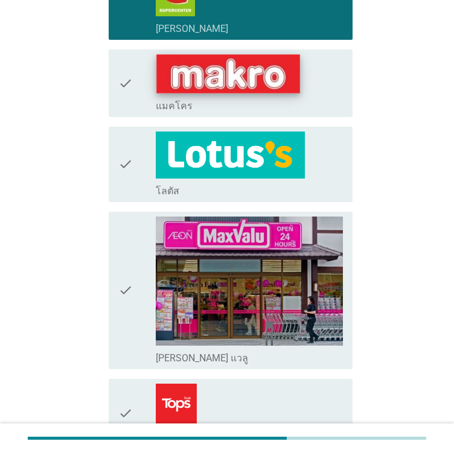
click at [227, 89] on img at bounding box center [228, 73] width 144 height 39
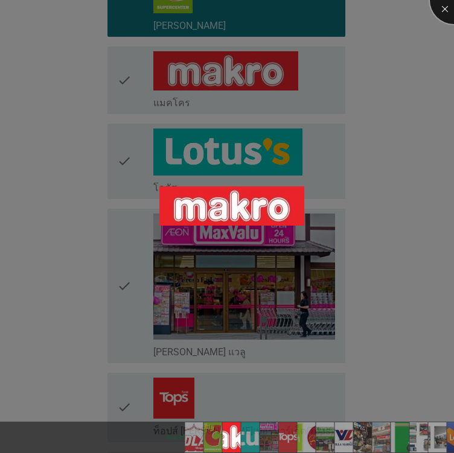
click at [440, 11] on div at bounding box center [454, 0] width 48 height 48
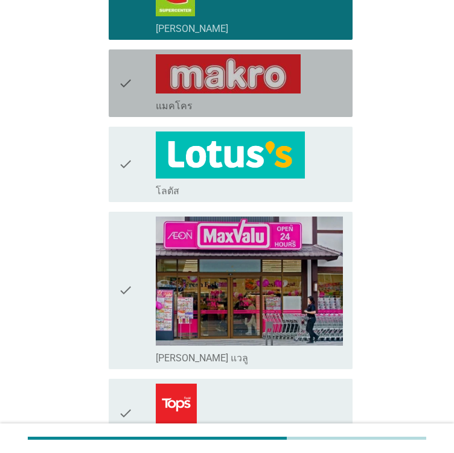
click at [130, 82] on icon "check" at bounding box center [125, 83] width 14 height 58
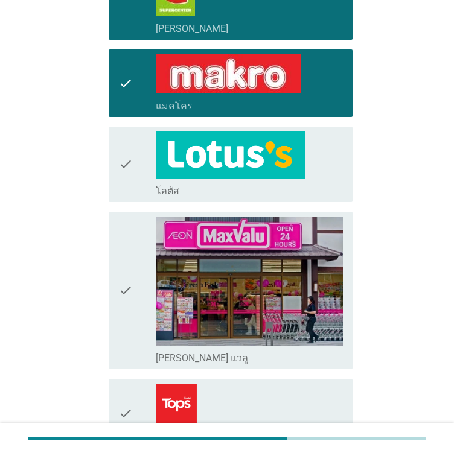
click at [127, 175] on icon "check" at bounding box center [125, 165] width 14 height 66
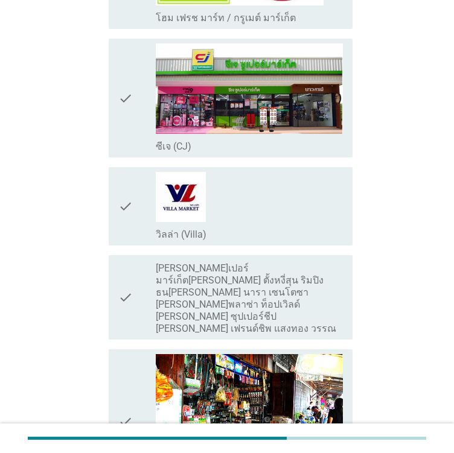
scroll to position [1026, 0]
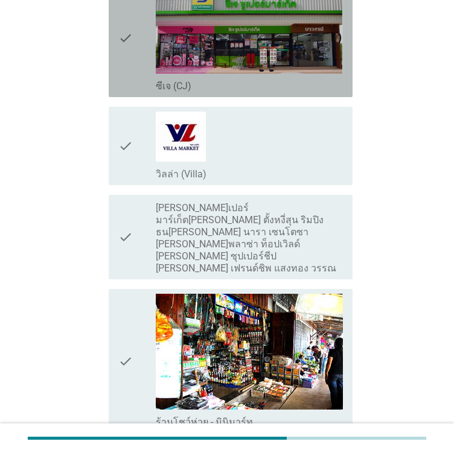
click at [138, 48] on div "check" at bounding box center [136, 37] width 37 height 109
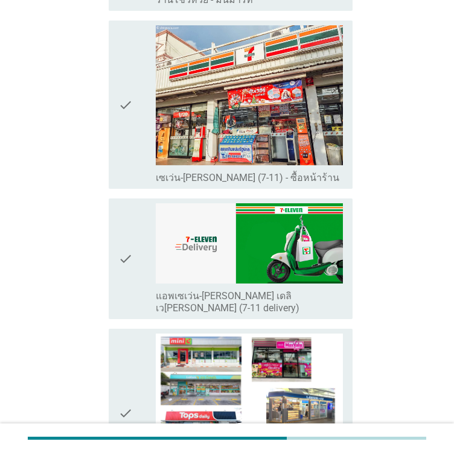
click at [125, 129] on icon "check" at bounding box center [125, 104] width 14 height 159
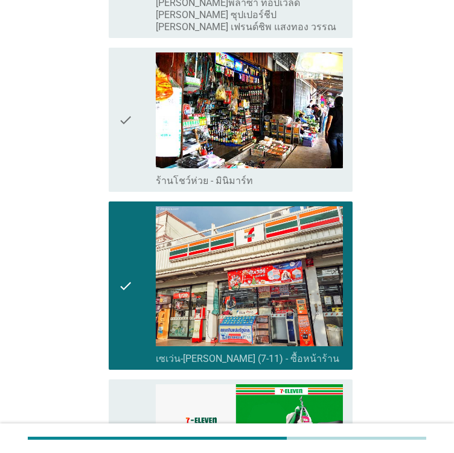
click at [118, 107] on icon "check" at bounding box center [125, 119] width 14 height 135
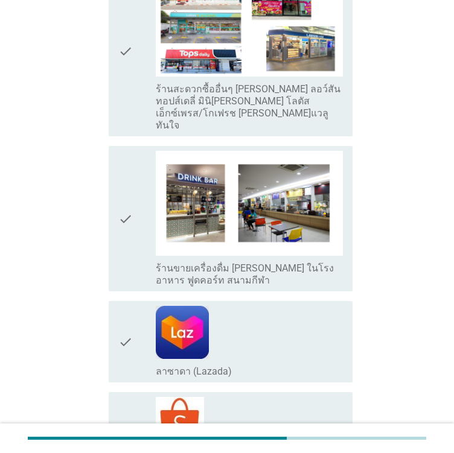
scroll to position [1871, 0]
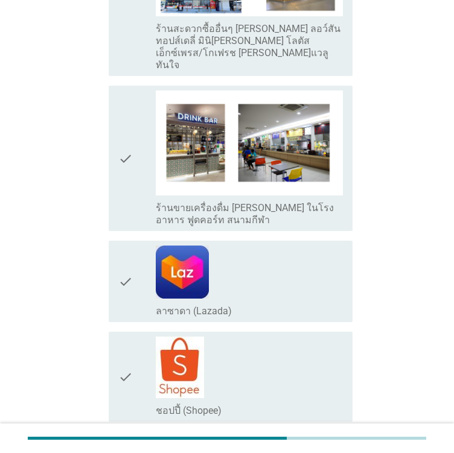
drag, startPoint x: 151, startPoint y: 219, endPoint x: 150, endPoint y: 225, distance: 6.2
click at [151, 246] on div "check" at bounding box center [136, 282] width 37 height 72
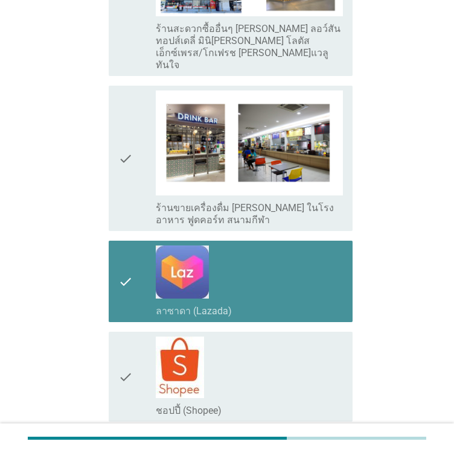
click at [146, 337] on div "check" at bounding box center [136, 377] width 37 height 80
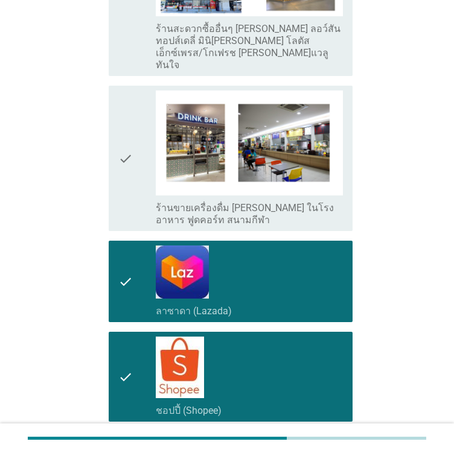
scroll to position [2047, 0]
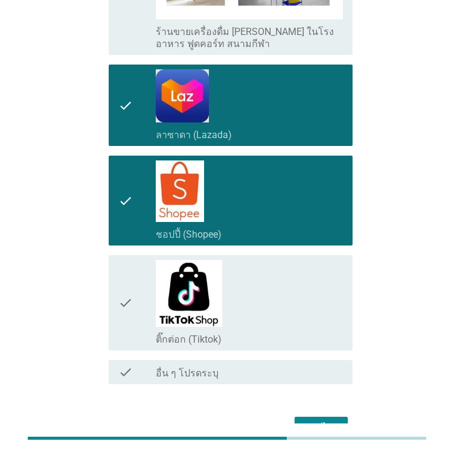
click at [329, 421] on div "ต่อไป" at bounding box center [321, 428] width 34 height 14
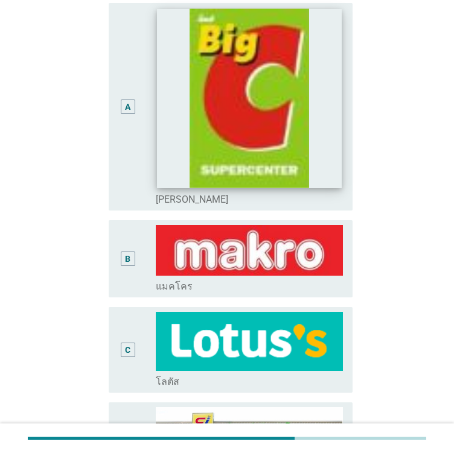
scroll to position [0, 0]
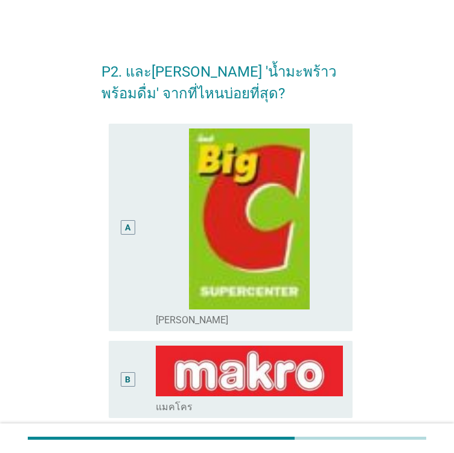
click at [138, 231] on div "A" at bounding box center [136, 228] width 37 height 198
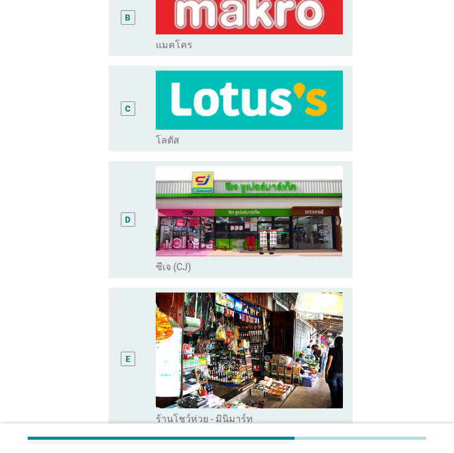
click at [128, 115] on div "C" at bounding box center [127, 108] width 5 height 13
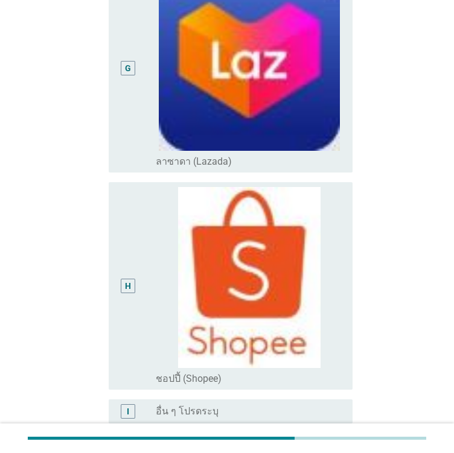
scroll to position [1086, 0]
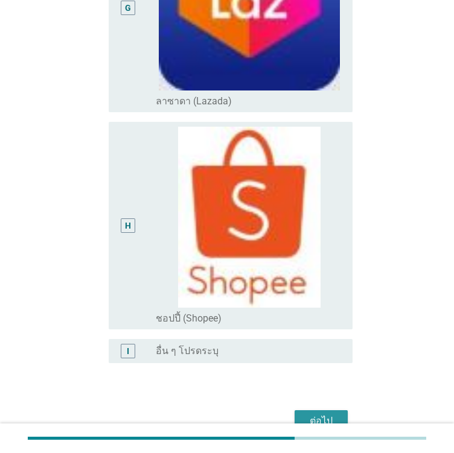
drag, startPoint x: 316, startPoint y: 408, endPoint x: 269, endPoint y: 383, distance: 53.2
click at [316, 414] on div "ต่อไป" at bounding box center [321, 421] width 34 height 14
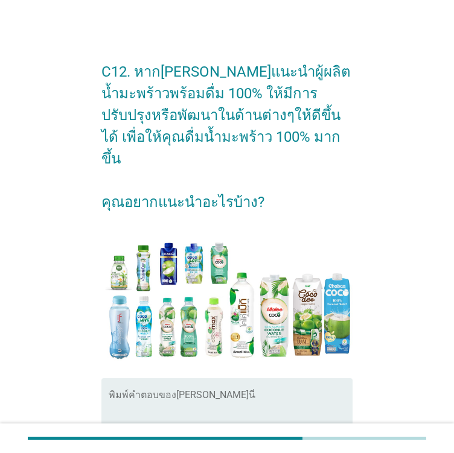
scroll to position [129, 0]
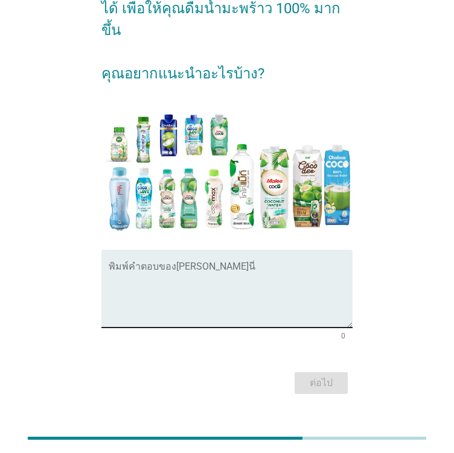
click at [199, 264] on textarea "พิมพ์คำตอบของคุณ ที่นี่" at bounding box center [231, 295] width 244 height 63
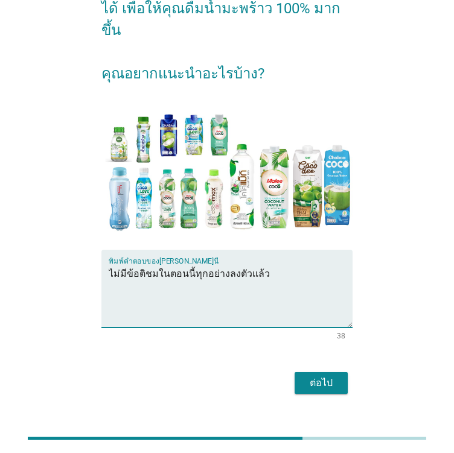
type textarea "ไม่มีข้อติชมในตอนนี้ทุกอย่างลงตัวเเล้ว"
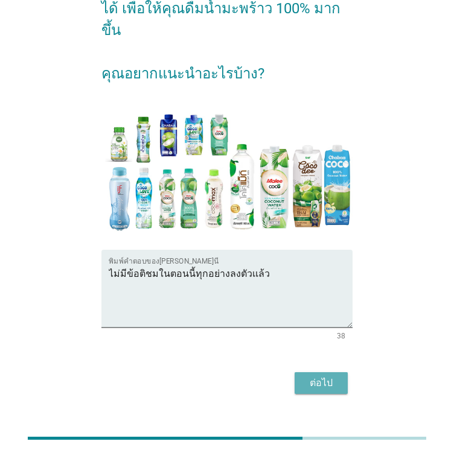
drag, startPoint x: 332, startPoint y: 360, endPoint x: 333, endPoint y: 366, distance: 6.2
click at [333, 376] on div "ต่อไป" at bounding box center [321, 383] width 34 height 14
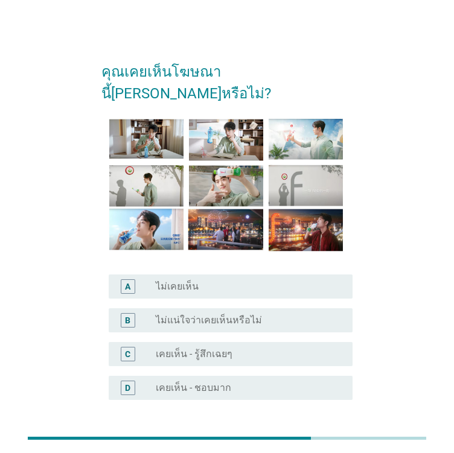
scroll to position [75, 0]
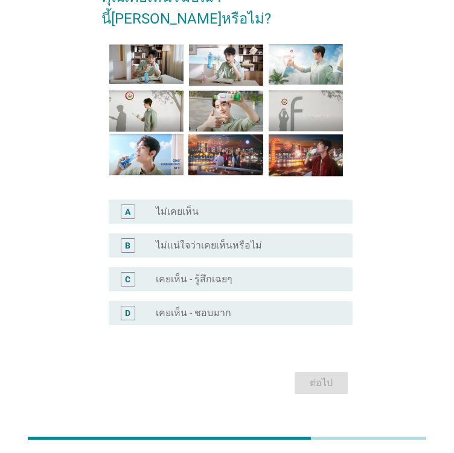
click at [198, 206] on div "radio_button_unchecked ไม่เคยเห็น" at bounding box center [244, 212] width 177 height 12
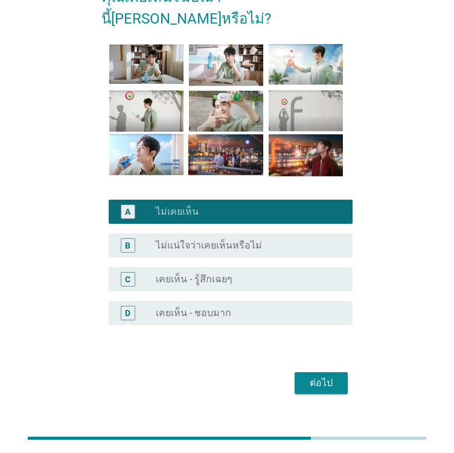
click at [218, 238] on div "radio_button_unchecked ไม่แน่ใจว่าเคยเห็นหรือไม่" at bounding box center [249, 245] width 187 height 14
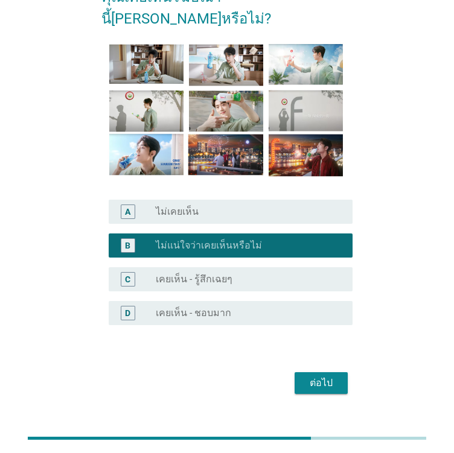
click at [314, 376] on div "ต่อไป" at bounding box center [321, 383] width 34 height 14
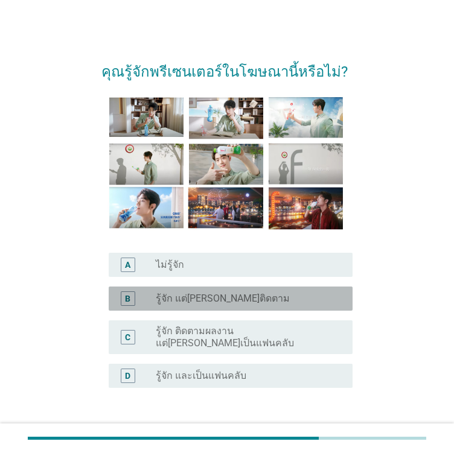
click at [213, 299] on label "รู้จัก แต่[PERSON_NAME]ติดตาม" at bounding box center [223, 299] width 134 height 12
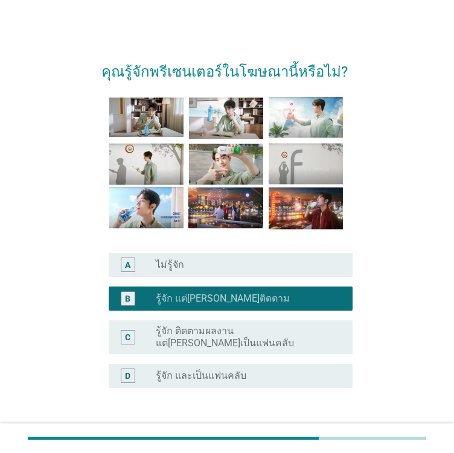
click at [206, 269] on div "radio_button_unchecked ไม่รู้จัก" at bounding box center [244, 265] width 177 height 12
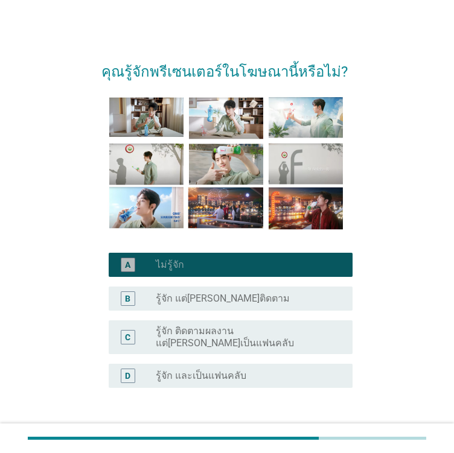
scroll to position [75, 0]
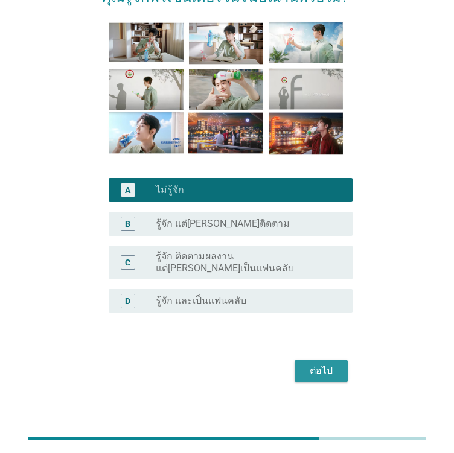
drag, startPoint x: 300, startPoint y: 357, endPoint x: 307, endPoint y: 361, distance: 8.7
click at [307, 361] on button "ต่อไป" at bounding box center [320, 371] width 53 height 22
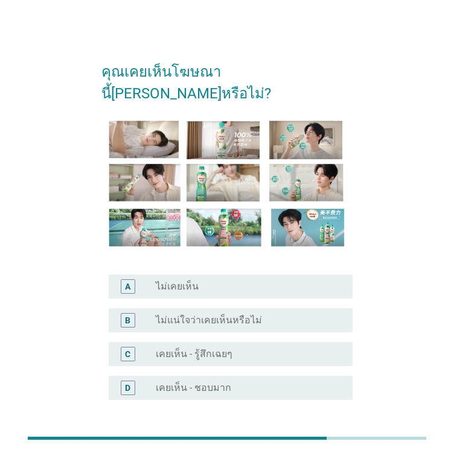
click at [217, 342] on div "C radio_button_unchecked เคยเห็น - รู้สึกเฉยๆ" at bounding box center [231, 354] width 244 height 24
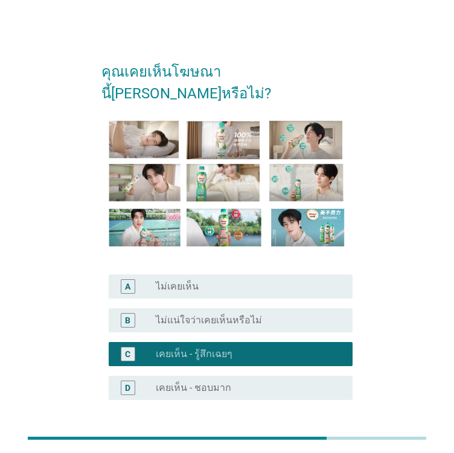
scroll to position [75, 0]
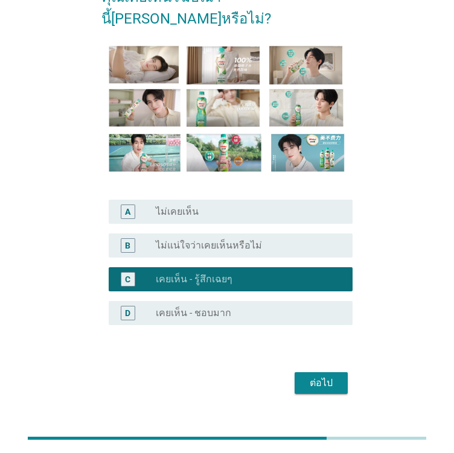
click at [329, 376] on div "ต่อไป" at bounding box center [321, 383] width 34 height 14
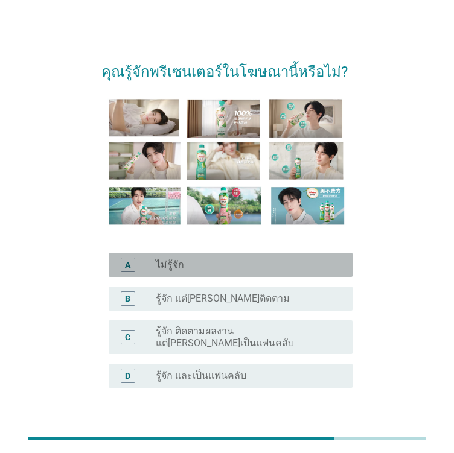
click at [210, 273] on div "A radio_button_unchecked ไม่รู้จัก" at bounding box center [231, 265] width 244 height 24
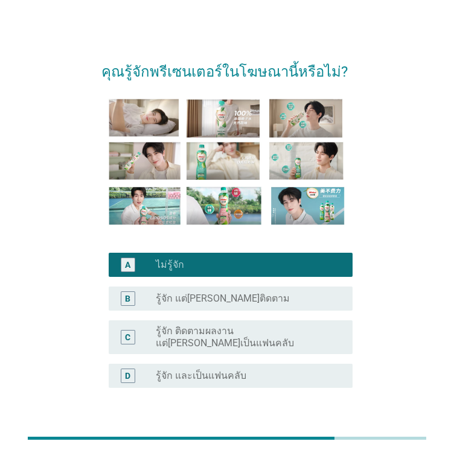
scroll to position [75, 0]
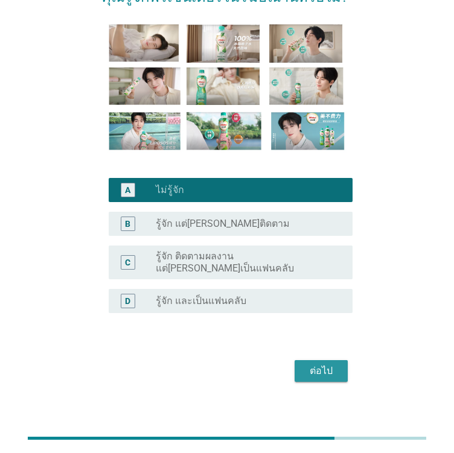
click at [329, 364] on div "ต่อไป" at bounding box center [321, 371] width 34 height 14
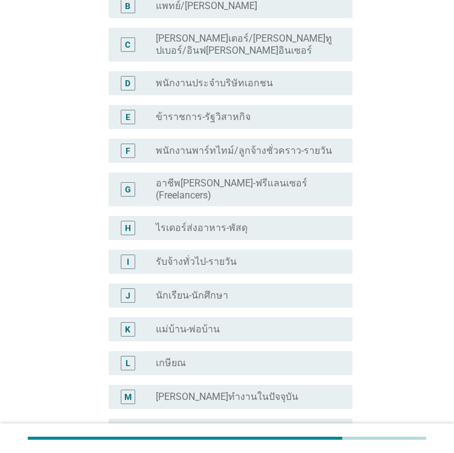
scroll to position [0, 0]
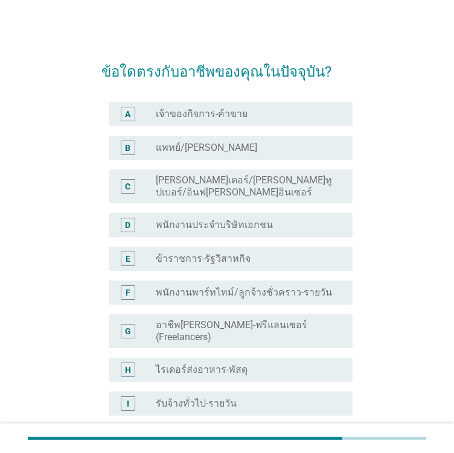
click at [171, 117] on label "เจ้าของกิจการ-ค้าขาย" at bounding box center [202, 114] width 92 height 12
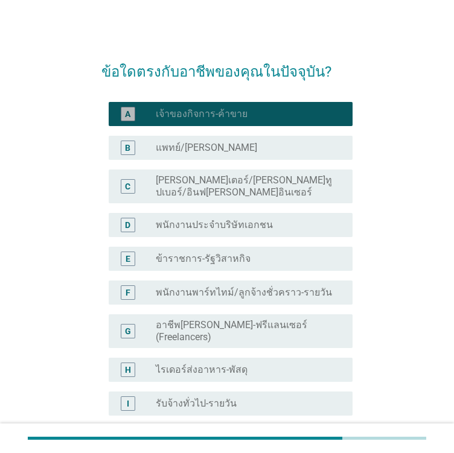
scroll to position [262, 0]
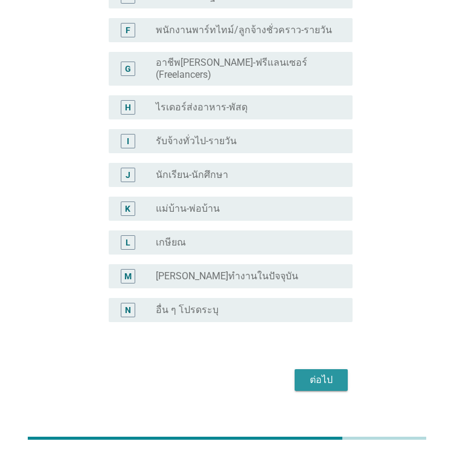
click at [330, 373] on div "ต่อไป" at bounding box center [321, 380] width 34 height 14
